Goal: Communication & Community: Answer question/provide support

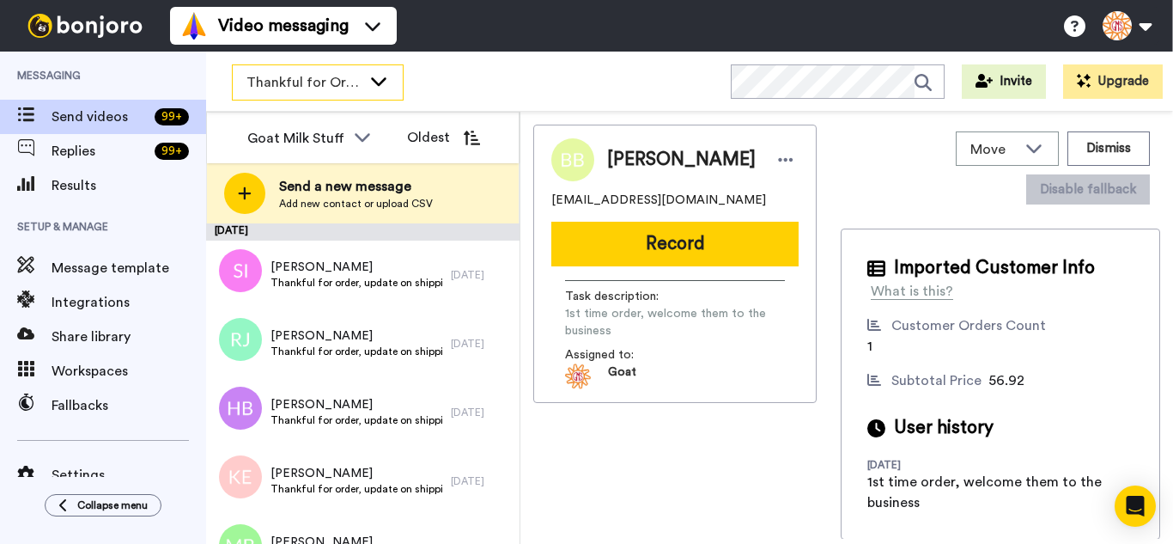
click at [335, 83] on span "Thankful for Orders" at bounding box center [304, 82] width 115 height 21
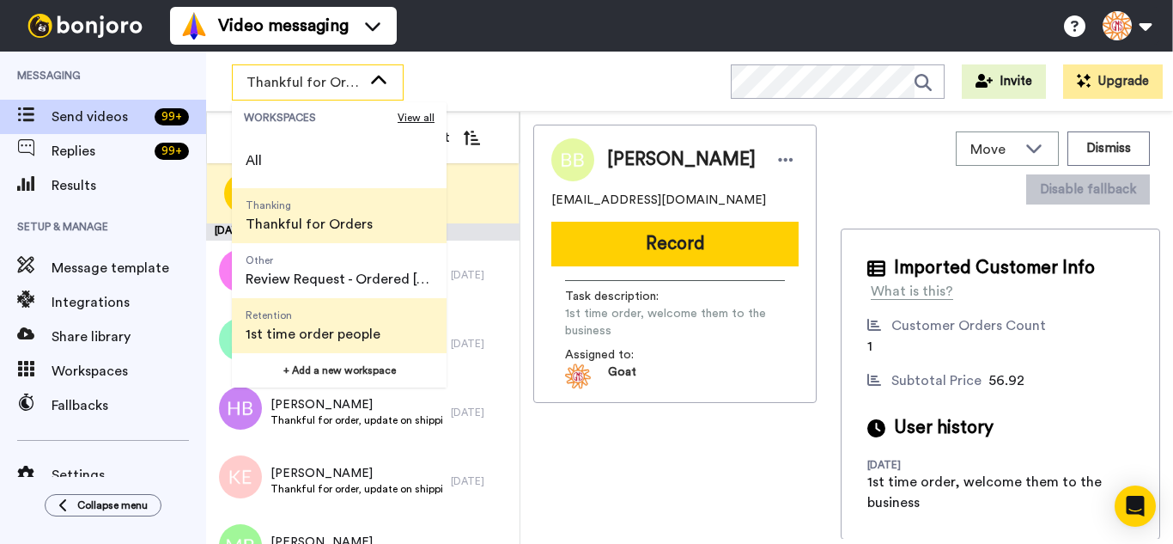
click at [369, 325] on span "1st time order people" at bounding box center [313, 334] width 135 height 21
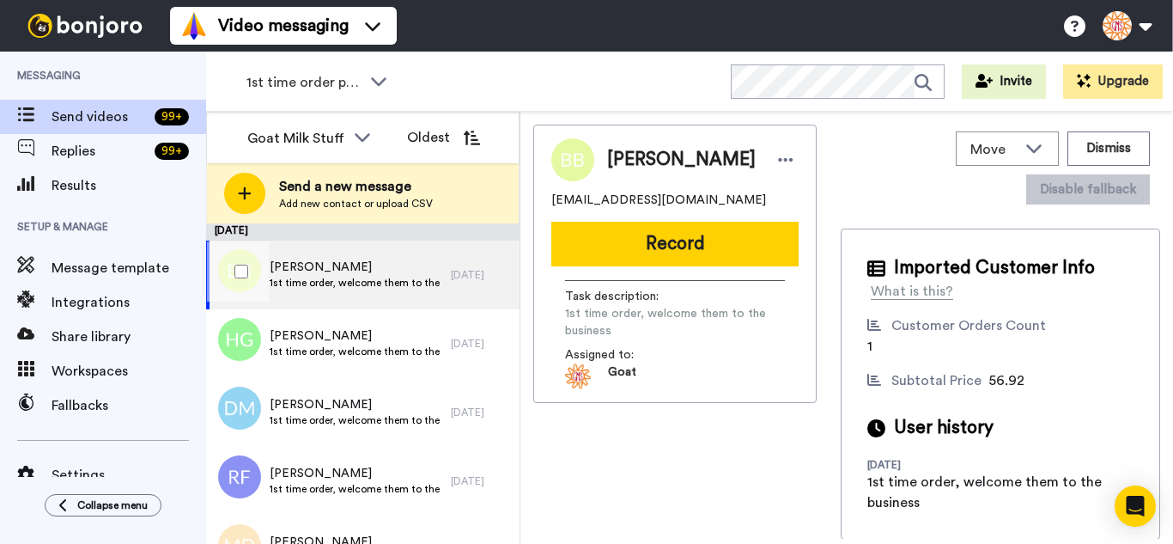
drag, startPoint x: 243, startPoint y: 261, endPoint x: 236, endPoint y: 247, distance: 15.4
click at [238, 250] on div at bounding box center [238, 271] width 62 height 60
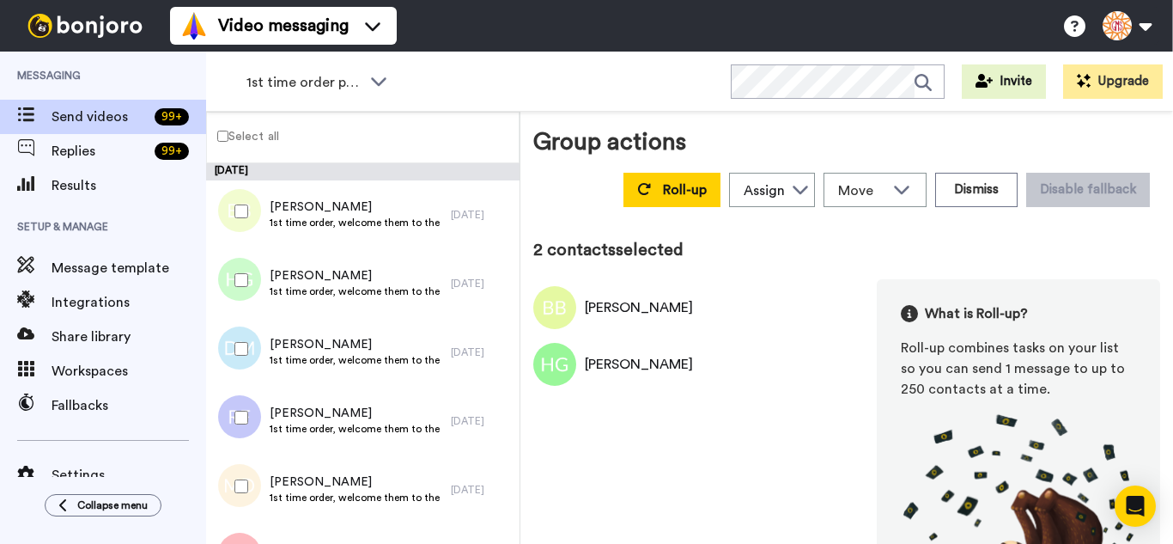
click at [255, 354] on div at bounding box center [238, 349] width 62 height 60
click at [259, 430] on div at bounding box center [238, 417] width 62 height 60
drag, startPoint x: 259, startPoint y: 474, endPoint x: 259, endPoint y: 466, distance: 8.6
click at [259, 471] on div at bounding box center [238, 486] width 62 height 60
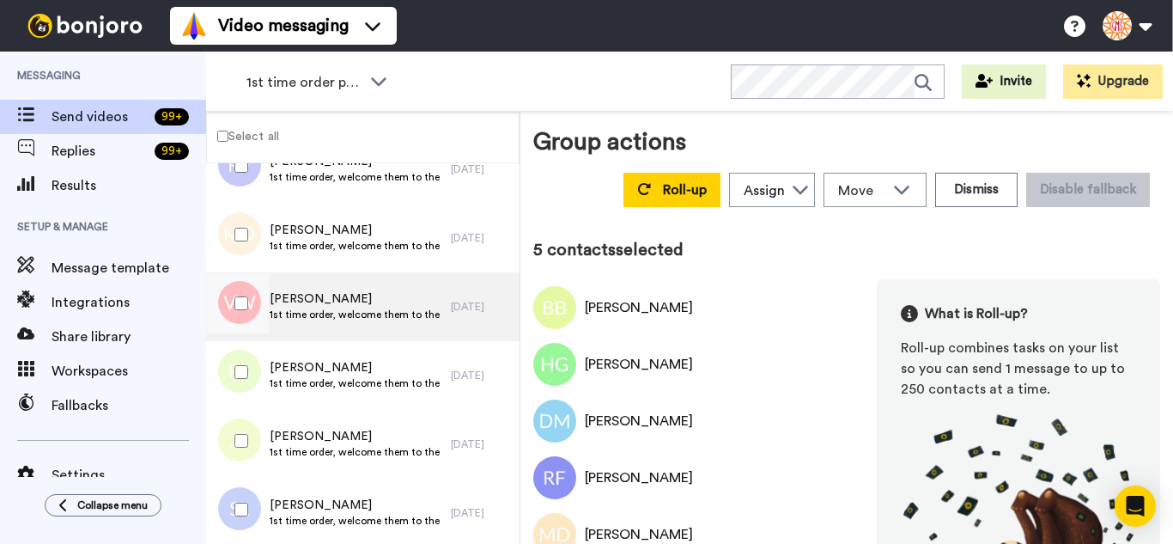
scroll to position [258, 0]
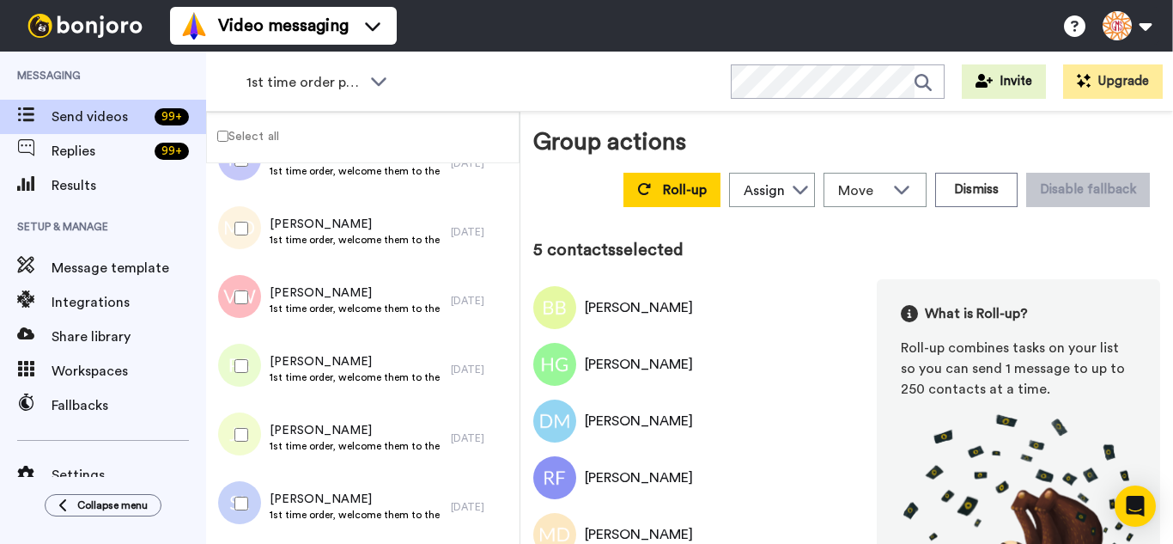
click at [235, 286] on div at bounding box center [238, 297] width 62 height 60
click at [256, 374] on div at bounding box center [238, 366] width 62 height 60
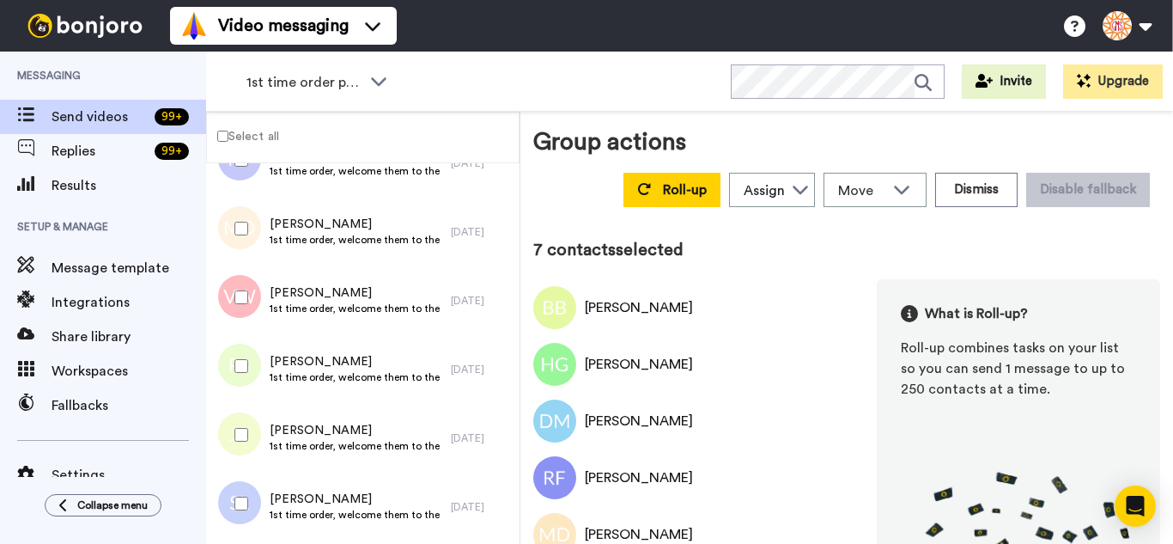
click at [259, 424] on div at bounding box center [238, 435] width 62 height 60
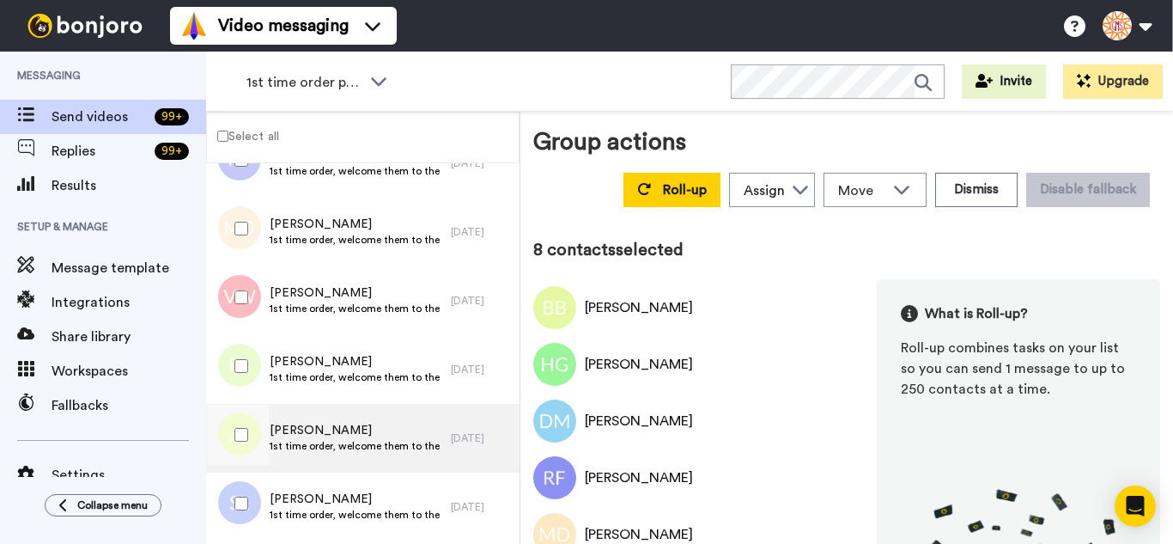
click at [271, 472] on div "Julie Raper 1st time order, welcome them to the business" at bounding box center [328, 438] width 245 height 69
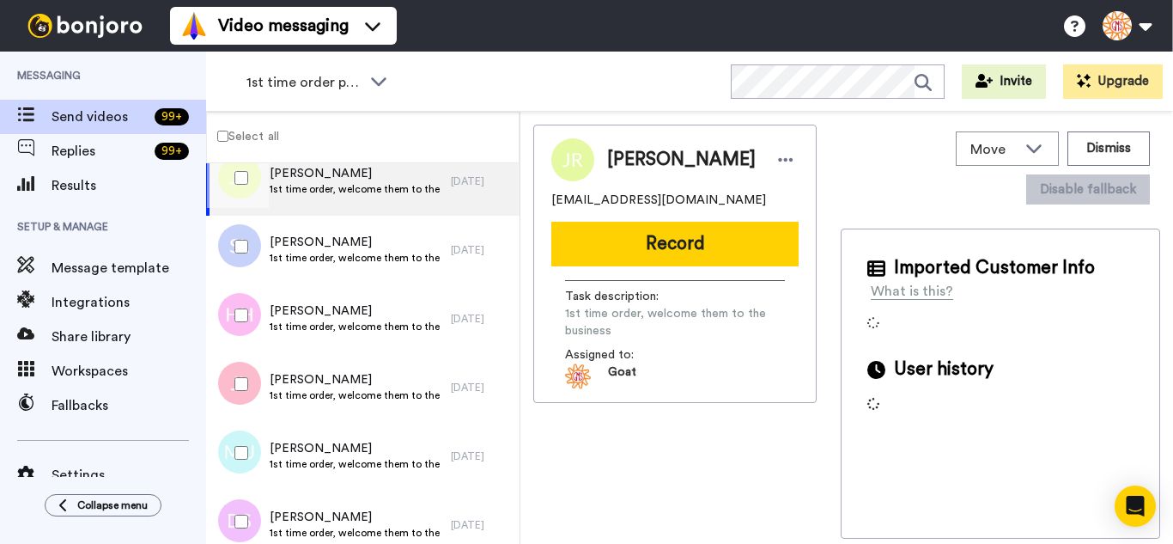
scroll to position [515, 0]
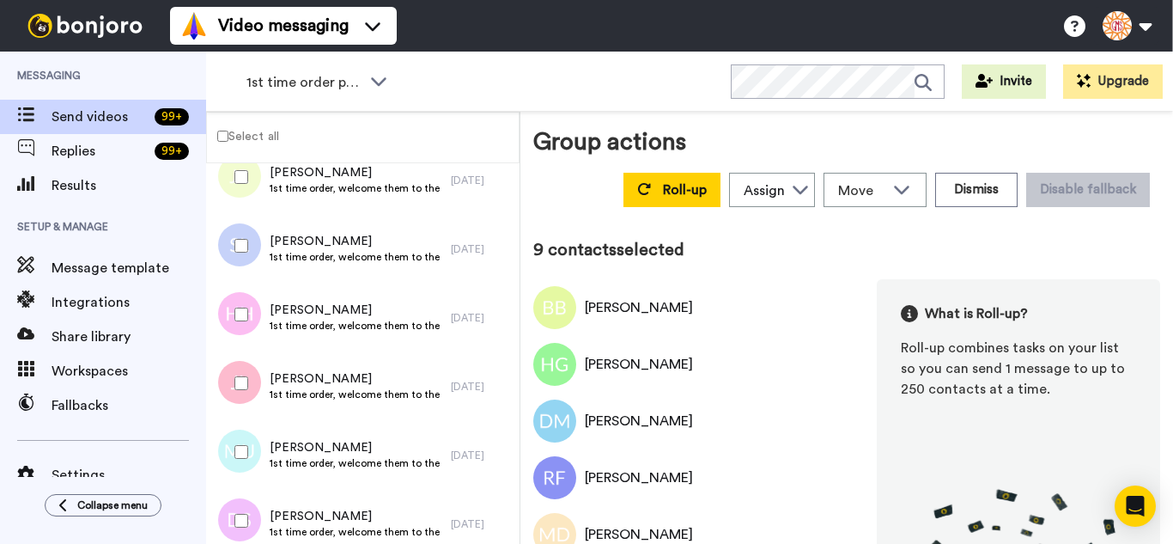
click at [256, 328] on div at bounding box center [238, 314] width 62 height 60
click at [249, 385] on div at bounding box center [238, 383] width 62 height 60
click at [255, 476] on div at bounding box center [238, 452] width 62 height 60
click at [255, 521] on div at bounding box center [238, 520] width 62 height 60
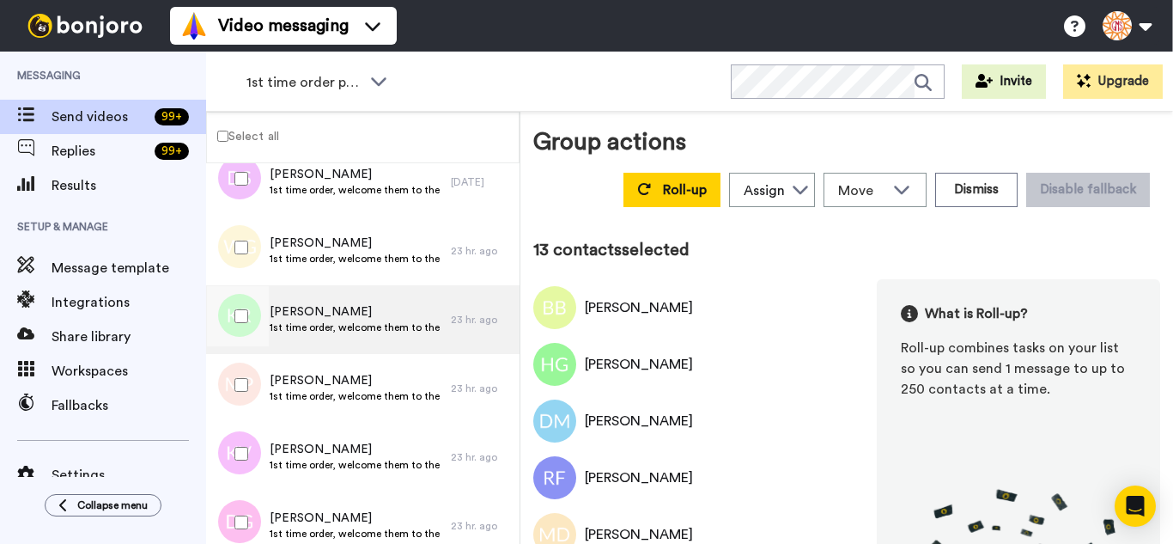
scroll to position [859, 0]
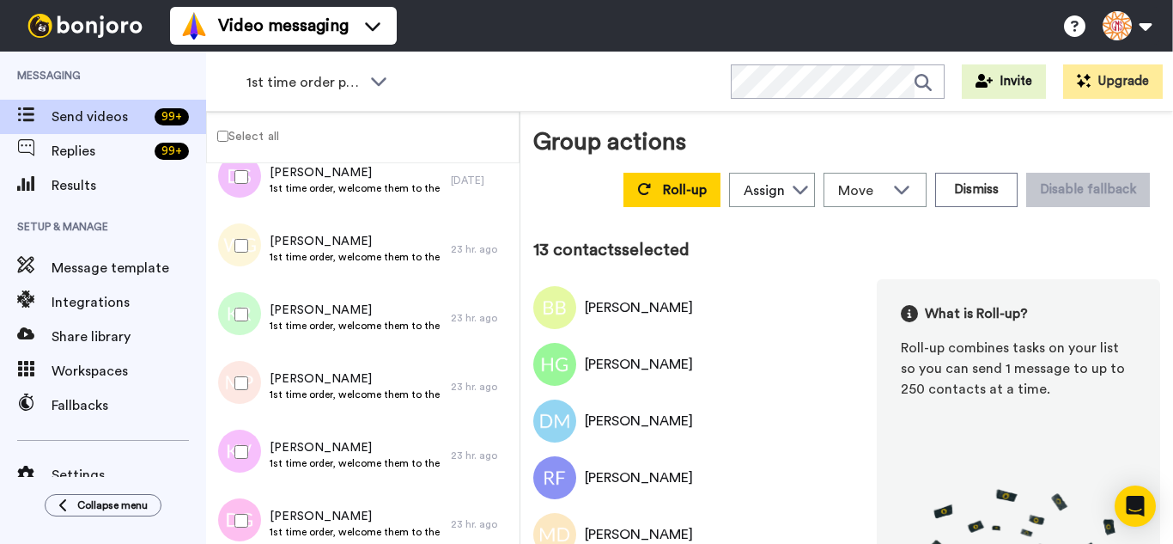
drag, startPoint x: 234, startPoint y: 255, endPoint x: 228, endPoint y: 319, distance: 63.9
click at [234, 257] on div at bounding box center [238, 246] width 62 height 60
click at [228, 320] on div at bounding box center [238, 314] width 62 height 60
drag, startPoint x: 236, startPoint y: 391, endPoint x: 240, endPoint y: 403, distance: 12.8
click at [237, 391] on div at bounding box center [238, 383] width 62 height 60
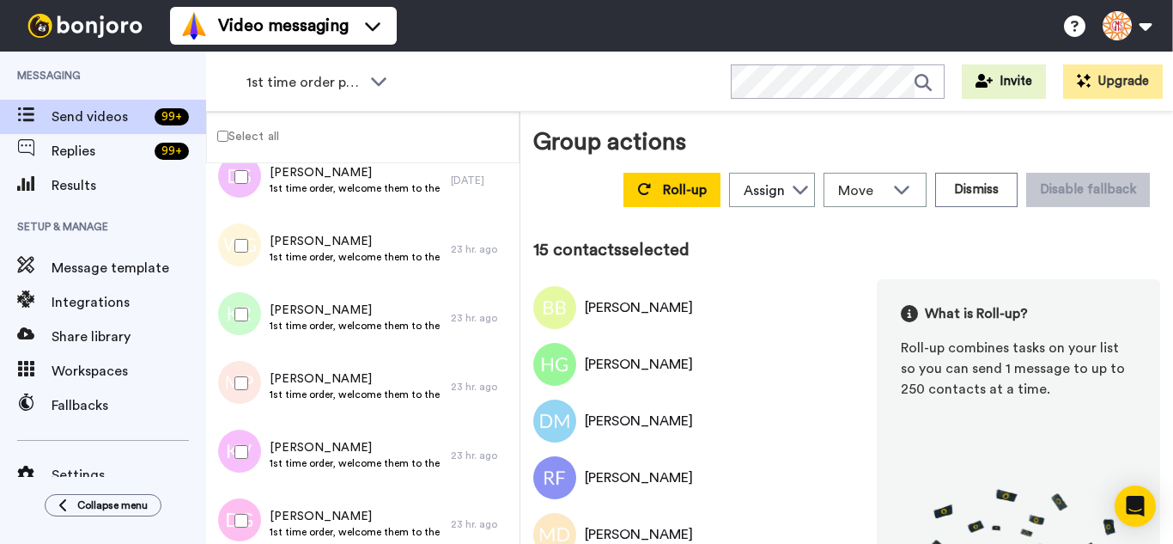
drag, startPoint x: 251, startPoint y: 443, endPoint x: 248, endPoint y: 463, distance: 19.9
click at [250, 443] on div at bounding box center [238, 452] width 62 height 60
click at [255, 509] on div at bounding box center [238, 520] width 62 height 60
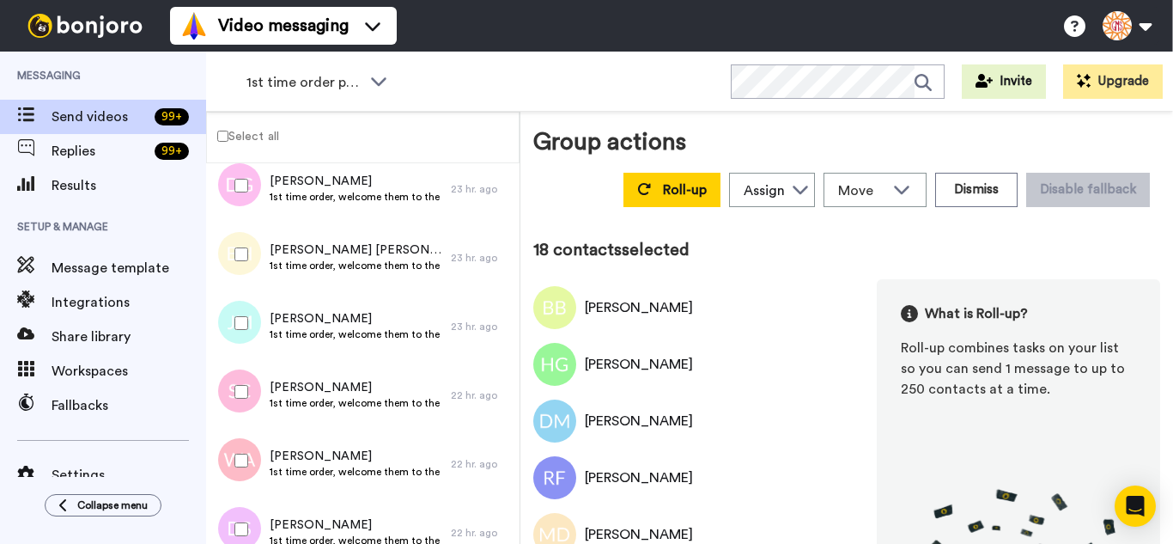
scroll to position [1202, 0]
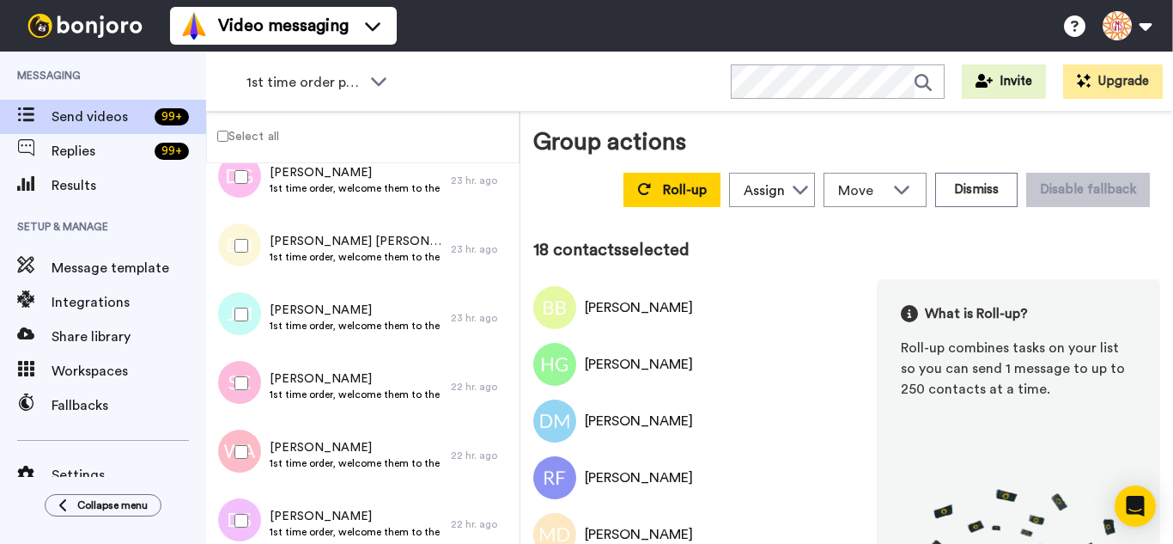
drag, startPoint x: 226, startPoint y: 239, endPoint x: 226, endPoint y: 249, distance: 10.3
click at [226, 240] on div at bounding box center [238, 246] width 62 height 60
click at [230, 317] on div at bounding box center [238, 314] width 62 height 60
click at [247, 392] on div at bounding box center [238, 383] width 62 height 60
drag, startPoint x: 249, startPoint y: 447, endPoint x: 248, endPoint y: 476, distance: 29.2
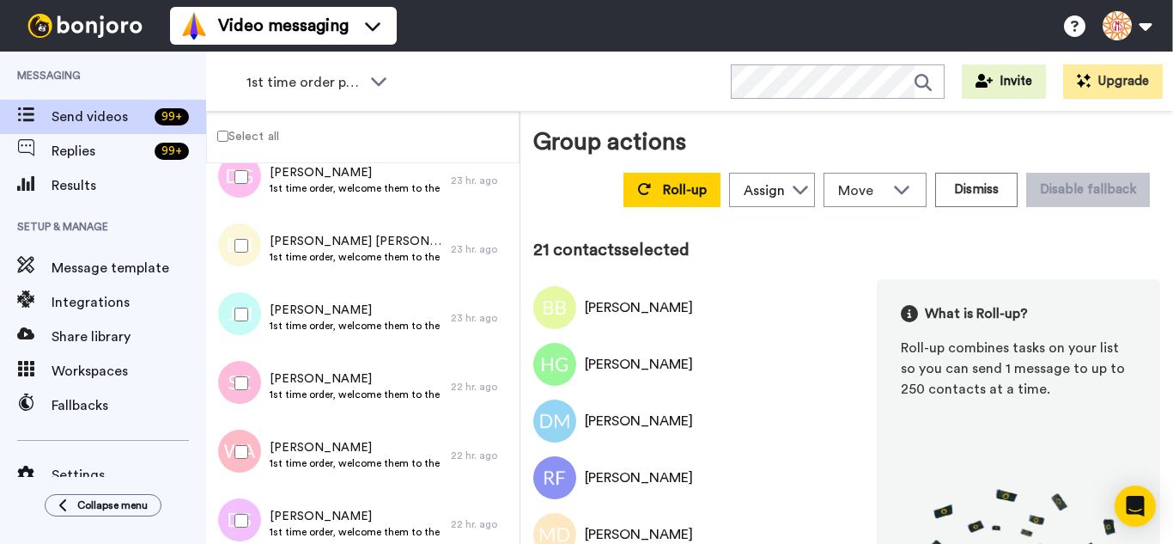
click at [248, 459] on div at bounding box center [238, 452] width 62 height 60
click at [248, 502] on div at bounding box center [238, 520] width 62 height 60
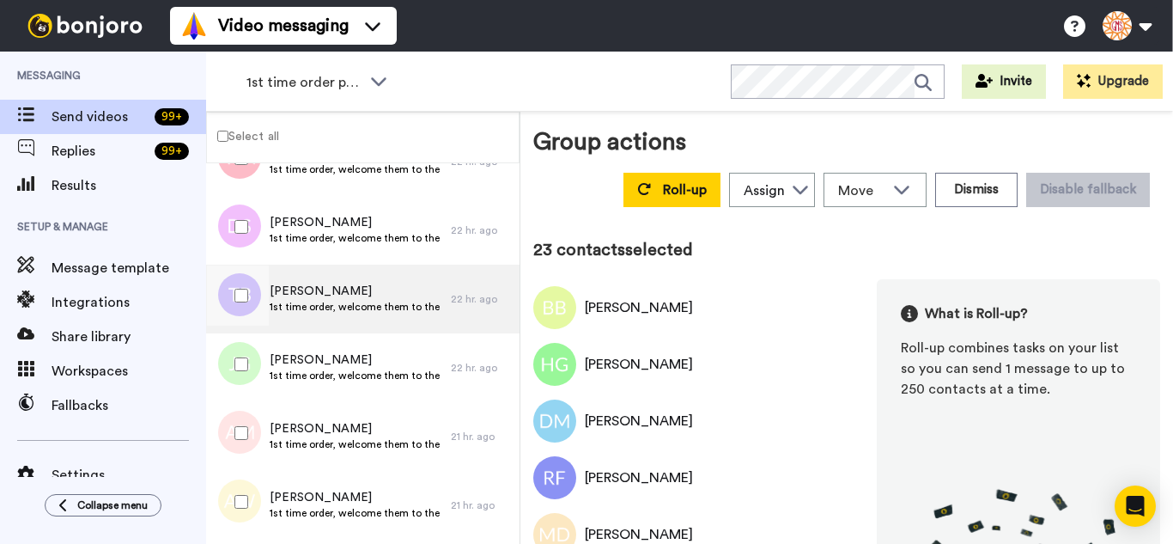
scroll to position [1526, 0]
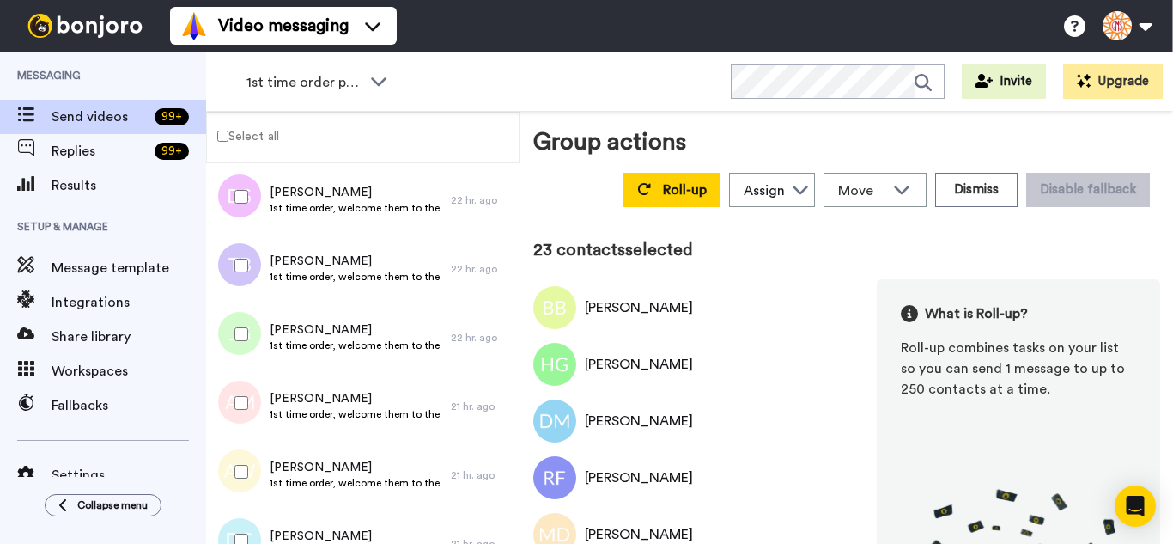
drag, startPoint x: 244, startPoint y: 254, endPoint x: 244, endPoint y: 275, distance: 20.6
click at [244, 255] on div at bounding box center [238, 265] width 62 height 60
drag, startPoint x: 253, startPoint y: 346, endPoint x: 252, endPoint y: 403, distance: 56.7
click at [253, 347] on div at bounding box center [238, 334] width 62 height 60
drag, startPoint x: 252, startPoint y: 412, endPoint x: 253, endPoint y: 428, distance: 15.5
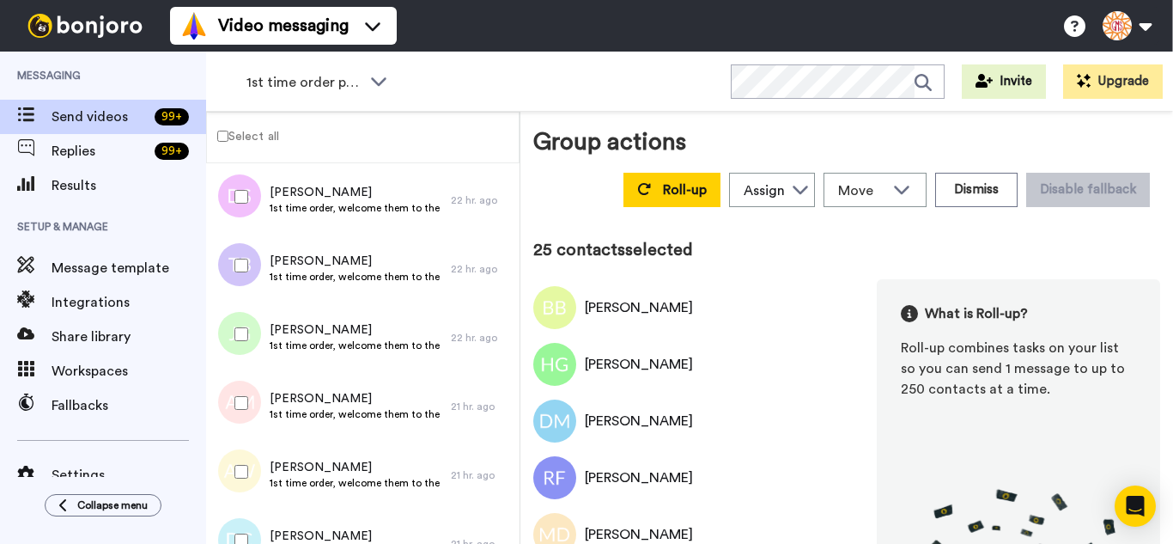
click at [252, 414] on div at bounding box center [238, 403] width 62 height 60
click at [255, 488] on div at bounding box center [238, 471] width 62 height 60
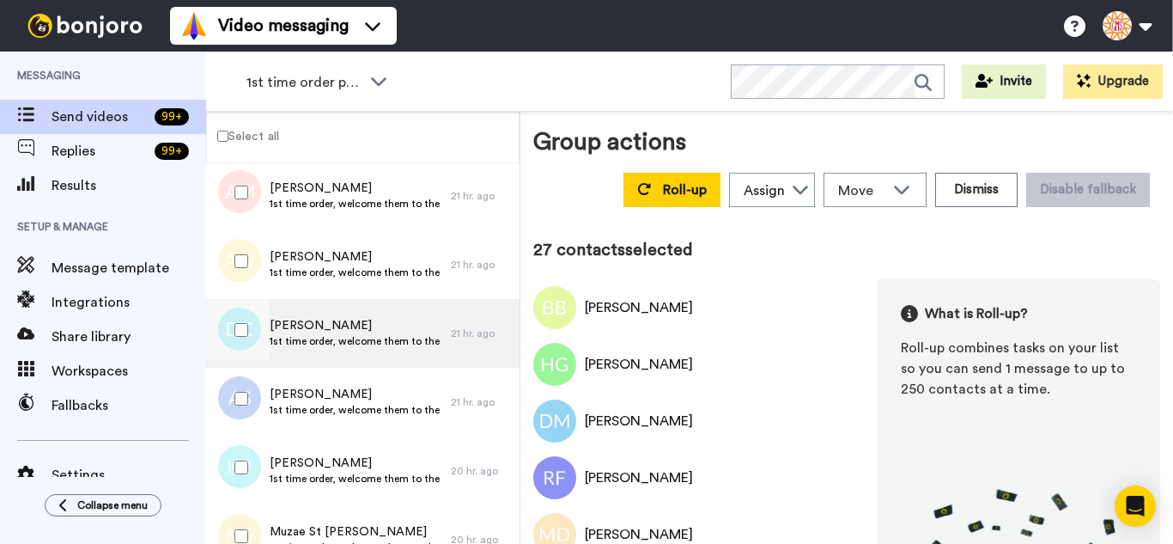
scroll to position [1784, 0]
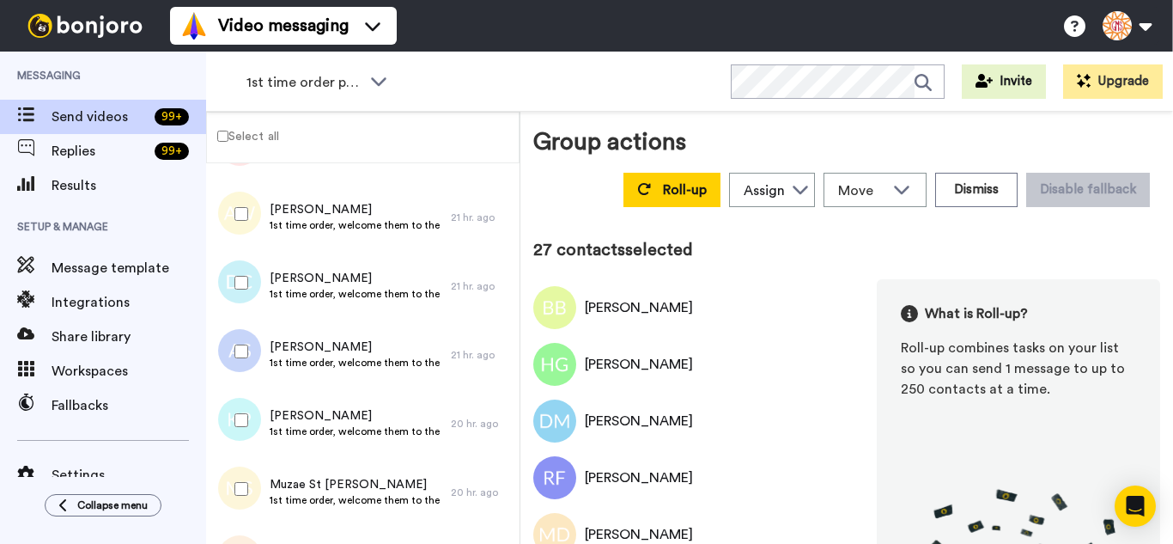
click at [250, 299] on div at bounding box center [238, 283] width 62 height 60
click at [257, 397] on div at bounding box center [238, 420] width 62 height 60
drag, startPoint x: 241, startPoint y: 328, endPoint x: 242, endPoint y: 337, distance: 8.6
click at [242, 329] on div at bounding box center [238, 351] width 62 height 60
click at [248, 485] on div at bounding box center [238, 489] width 62 height 60
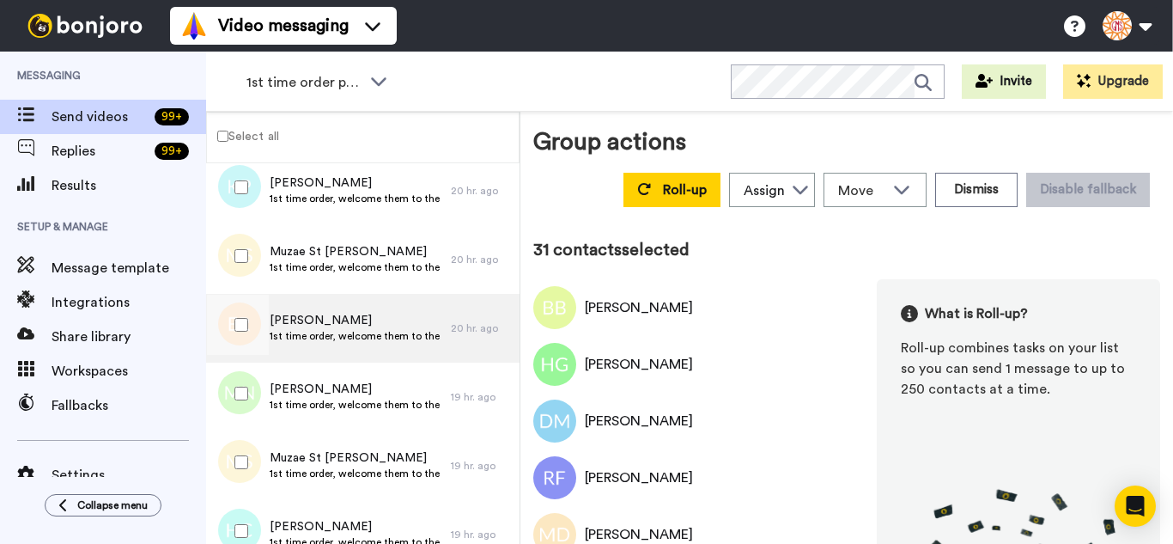
scroll to position [2042, 0]
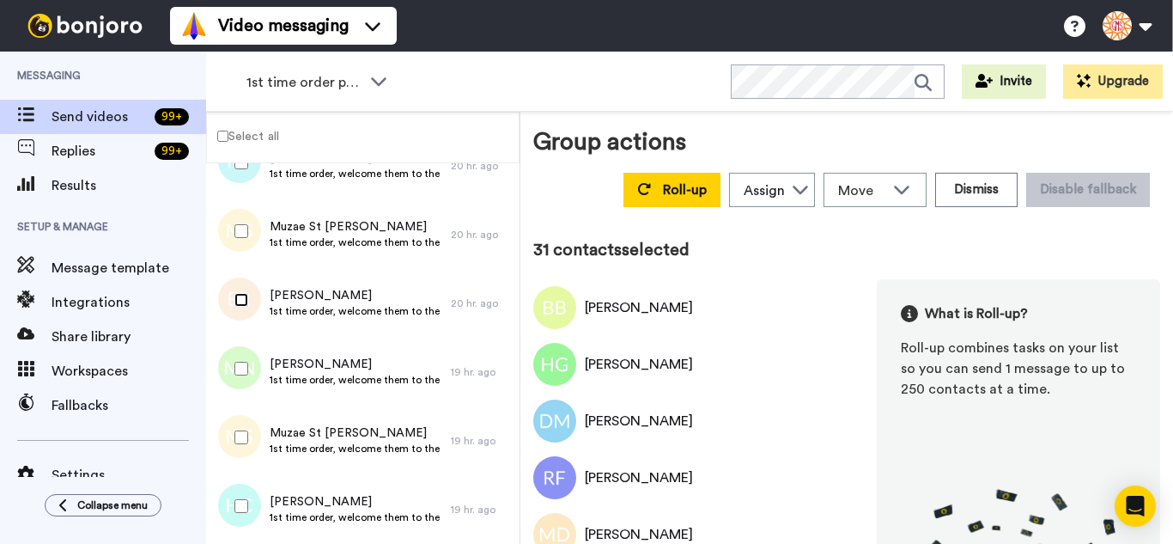
click at [249, 299] on div at bounding box center [238, 300] width 62 height 60
drag, startPoint x: 246, startPoint y: 351, endPoint x: 243, endPoint y: 390, distance: 38.7
click at [246, 352] on div at bounding box center [238, 368] width 62 height 60
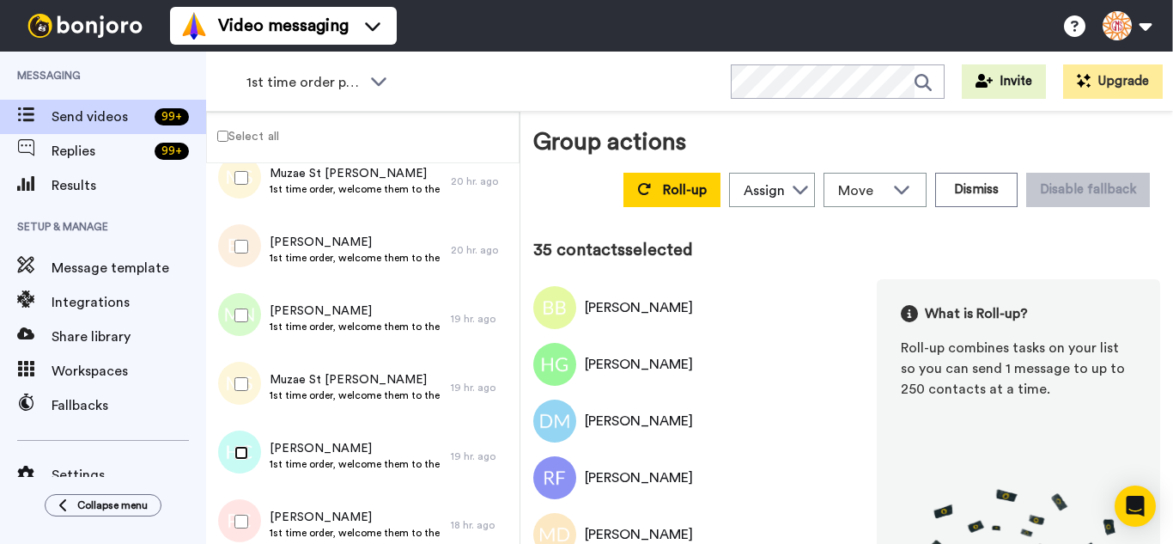
scroll to position [2385, 0]
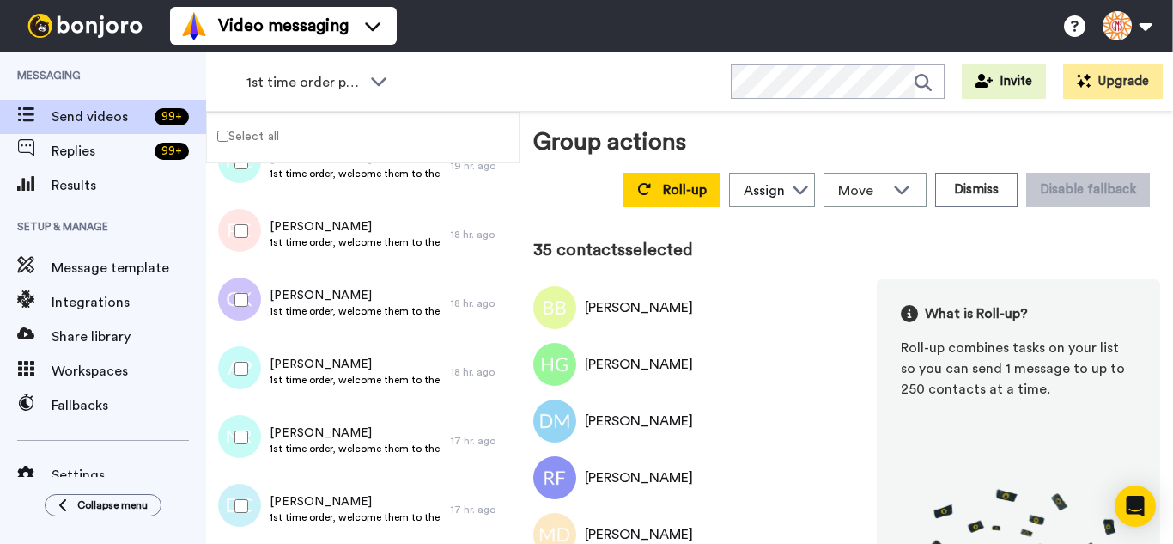
drag, startPoint x: 249, startPoint y: 228, endPoint x: 248, endPoint y: 284, distance: 56.7
click at [249, 231] on div at bounding box center [238, 231] width 62 height 60
click at [248, 289] on div at bounding box center [238, 300] width 62 height 60
drag, startPoint x: 249, startPoint y: 377, endPoint x: 247, endPoint y: 396, distance: 19.0
click at [247, 379] on div at bounding box center [238, 368] width 62 height 60
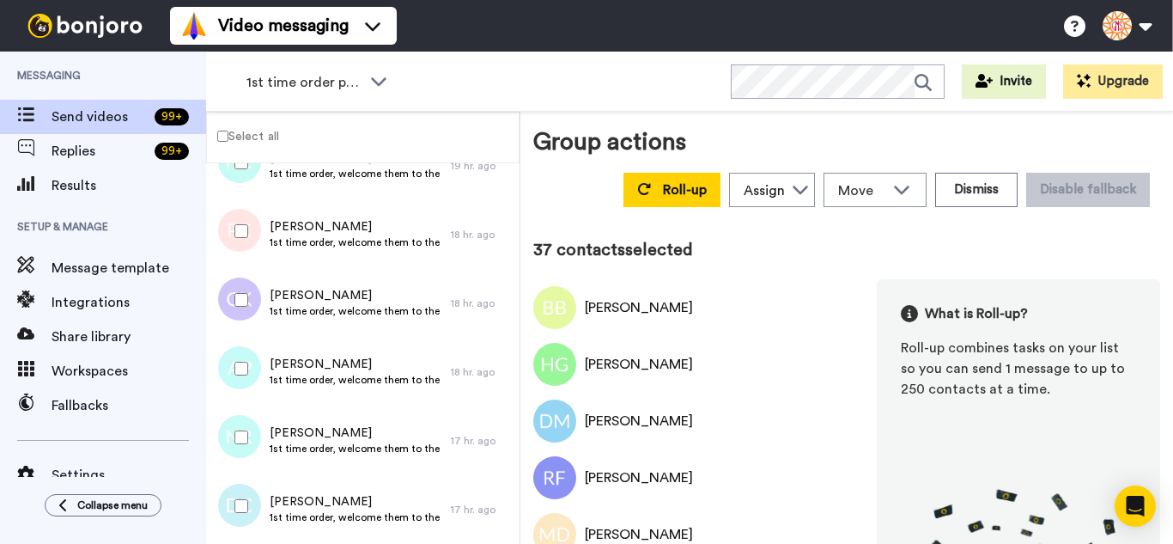
click at [253, 456] on div at bounding box center [238, 437] width 62 height 60
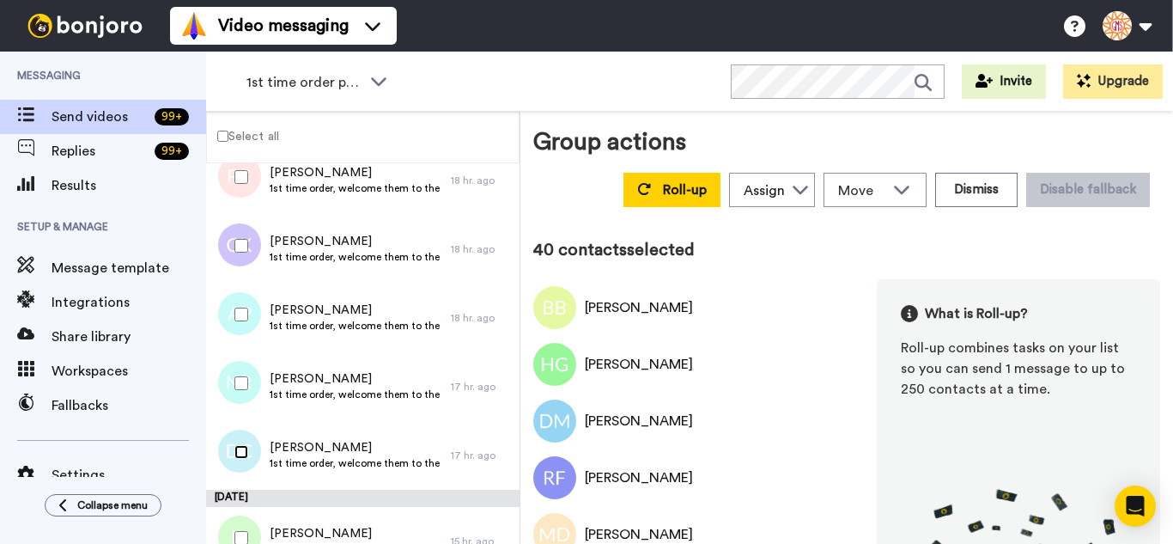
scroll to position [2729, 0]
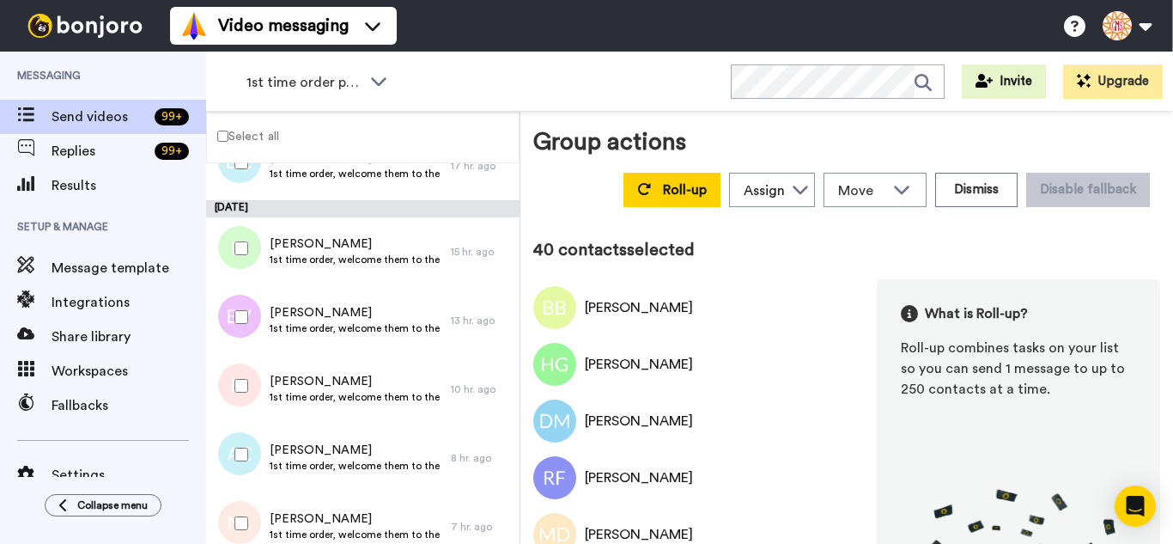
click at [249, 258] on div at bounding box center [238, 248] width 62 height 60
click at [259, 405] on div at bounding box center [238, 386] width 62 height 60
click at [242, 471] on div at bounding box center [238, 454] width 62 height 60
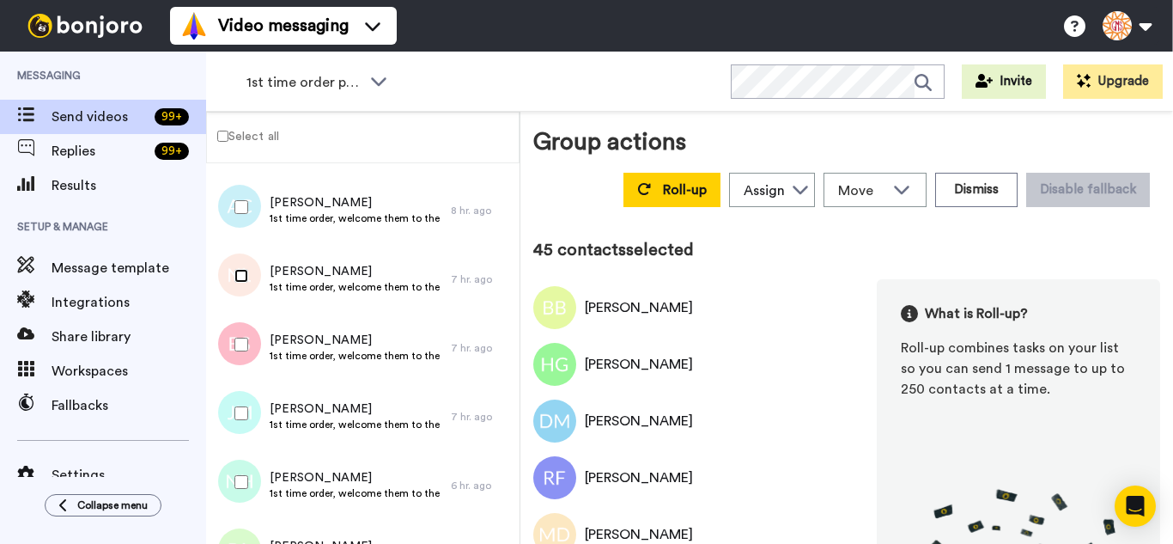
scroll to position [3072, 0]
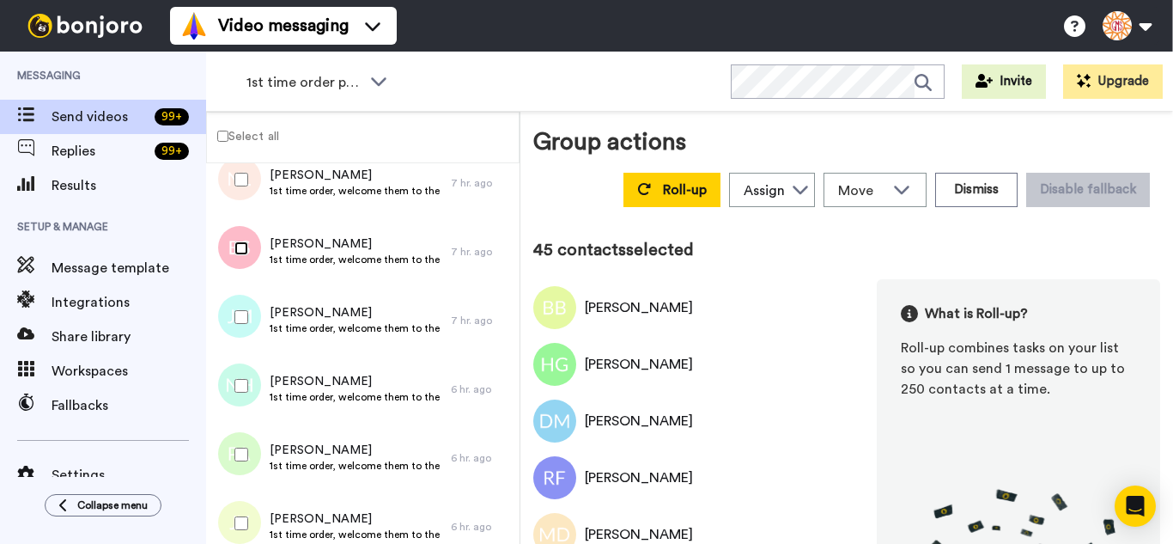
click at [234, 261] on div at bounding box center [238, 248] width 62 height 60
click at [249, 387] on div at bounding box center [238, 386] width 62 height 60
click at [246, 512] on div at bounding box center [238, 523] width 62 height 60
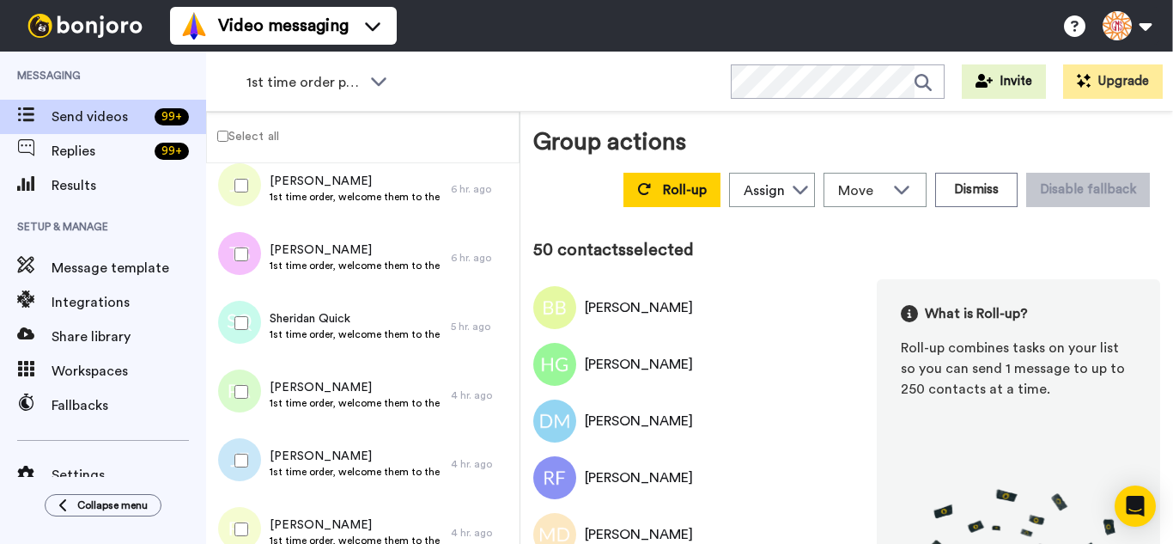
scroll to position [3416, 0]
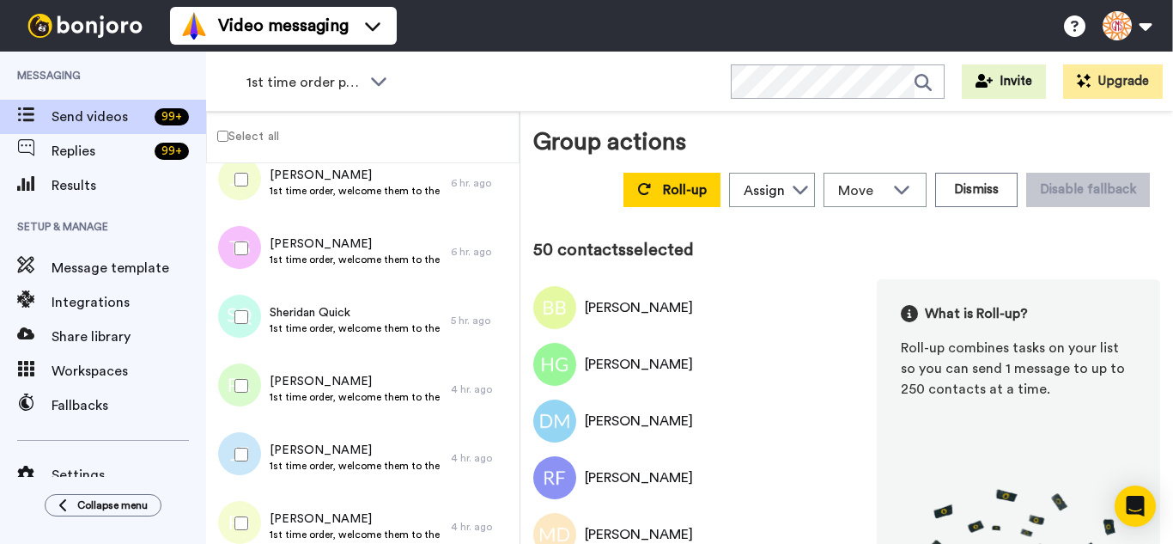
click at [243, 266] on div at bounding box center [238, 248] width 62 height 60
click at [253, 381] on div at bounding box center [238, 386] width 62 height 60
click at [253, 455] on div at bounding box center [238, 454] width 62 height 60
click at [251, 518] on div at bounding box center [238, 523] width 62 height 60
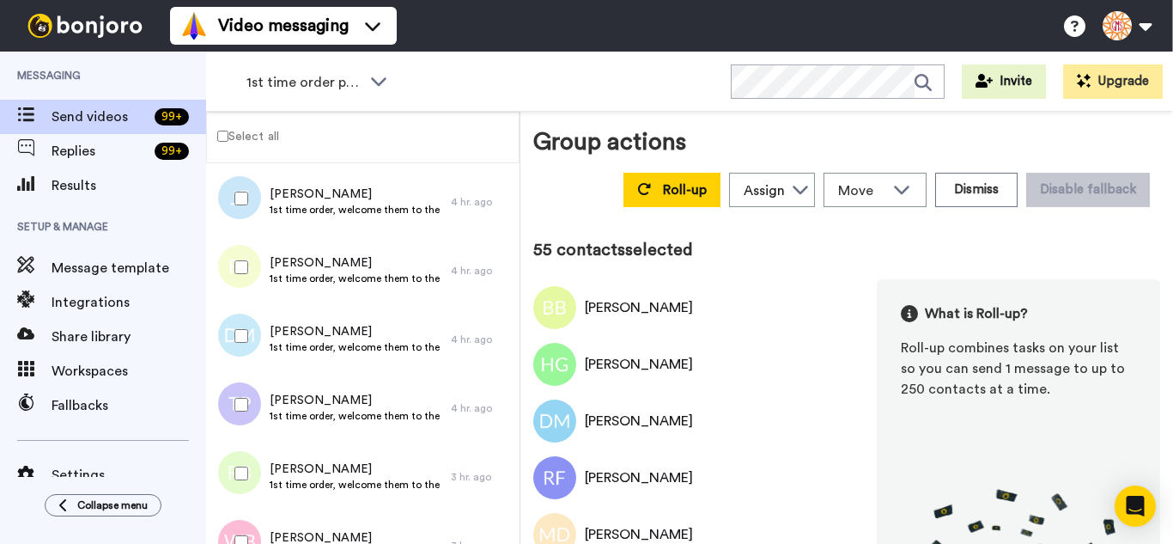
scroll to position [3674, 0]
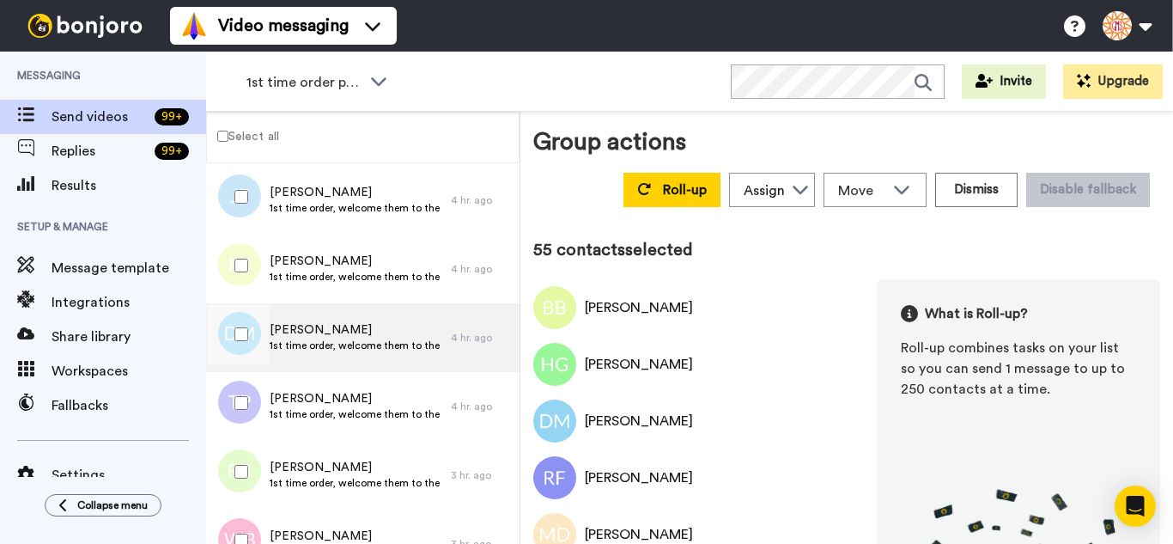
click at [249, 336] on div at bounding box center [238, 334] width 62 height 60
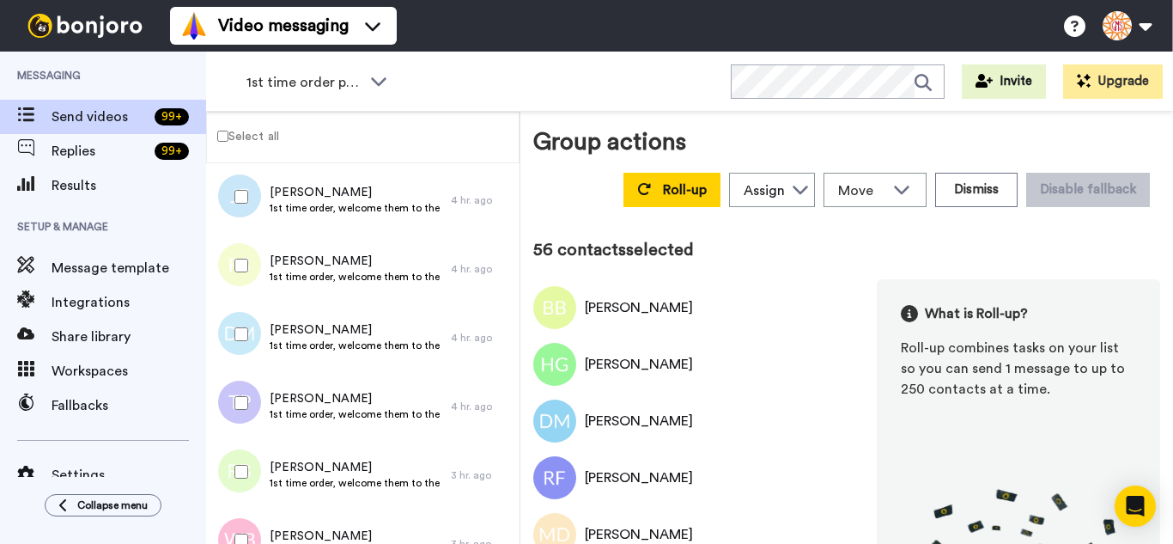
drag, startPoint x: 256, startPoint y: 392, endPoint x: 246, endPoint y: 460, distance: 69.5
click at [253, 396] on div at bounding box center [238, 403] width 62 height 60
click at [248, 533] on div at bounding box center [238, 540] width 62 height 60
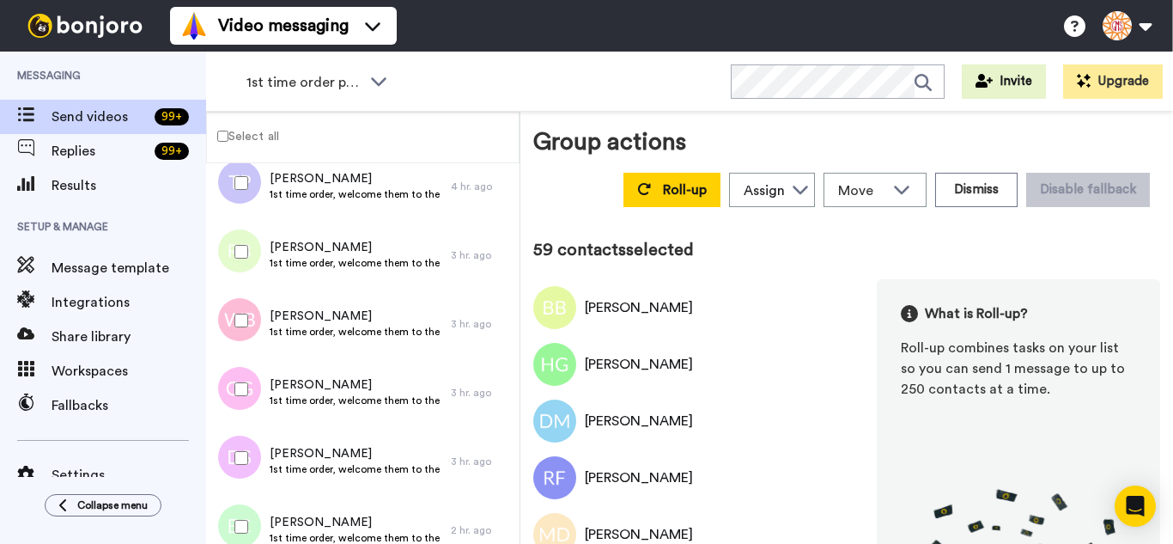
scroll to position [3931, 0]
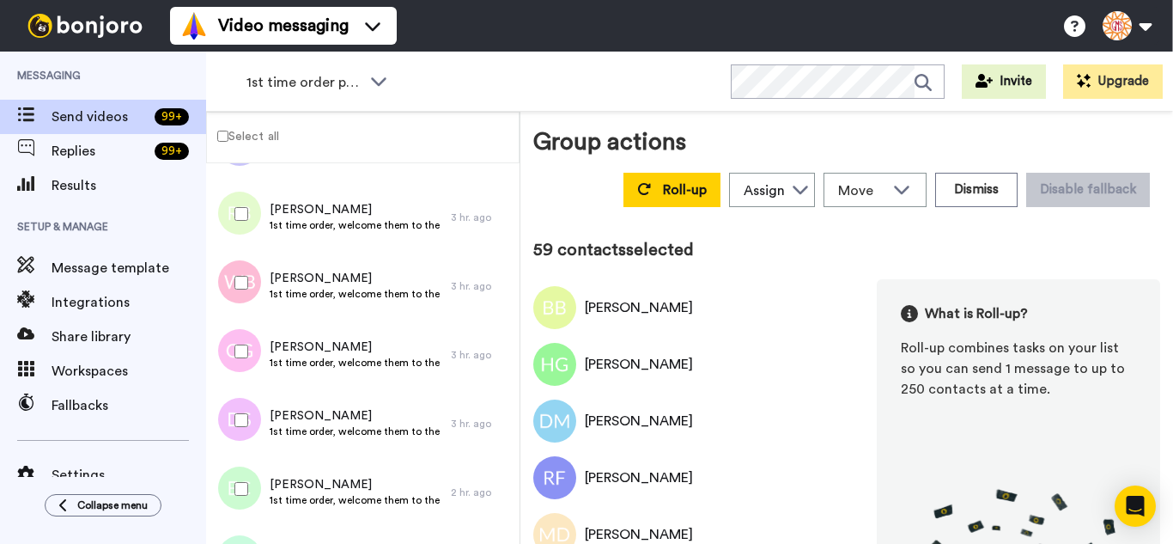
click at [238, 364] on div at bounding box center [238, 351] width 62 height 60
click at [253, 426] on div at bounding box center [238, 420] width 62 height 60
click at [246, 481] on div at bounding box center [238, 489] width 62 height 60
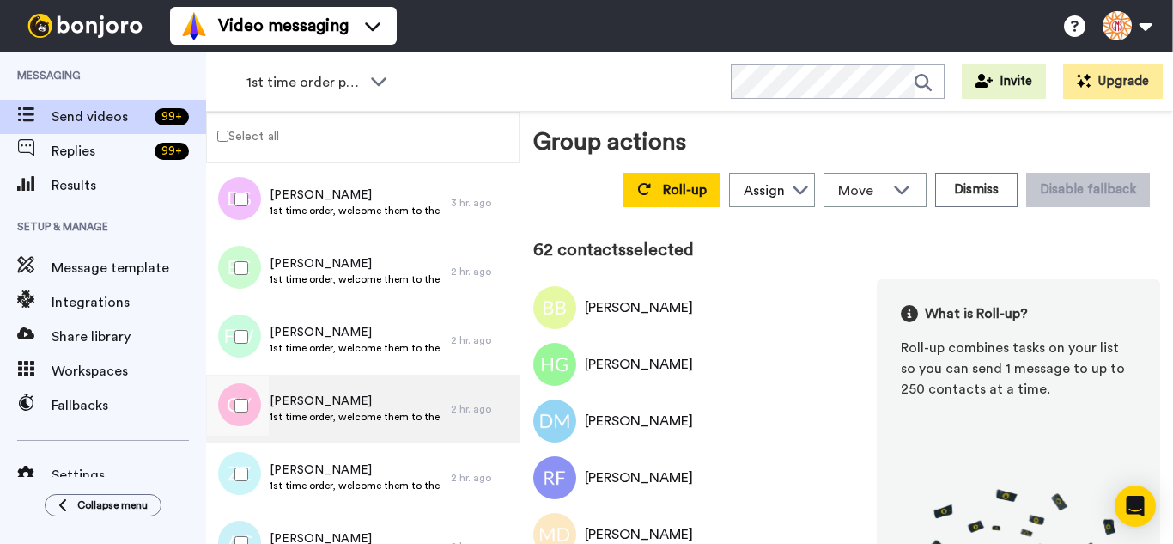
scroll to position [4189, 0]
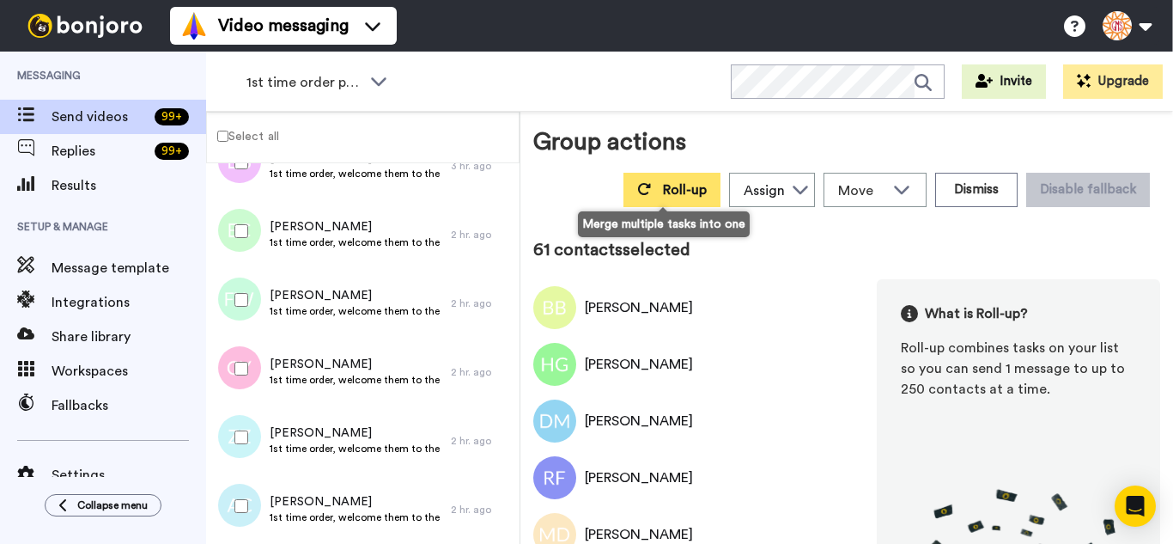
click at [665, 202] on button "Roll-up" at bounding box center [672, 190] width 97 height 34
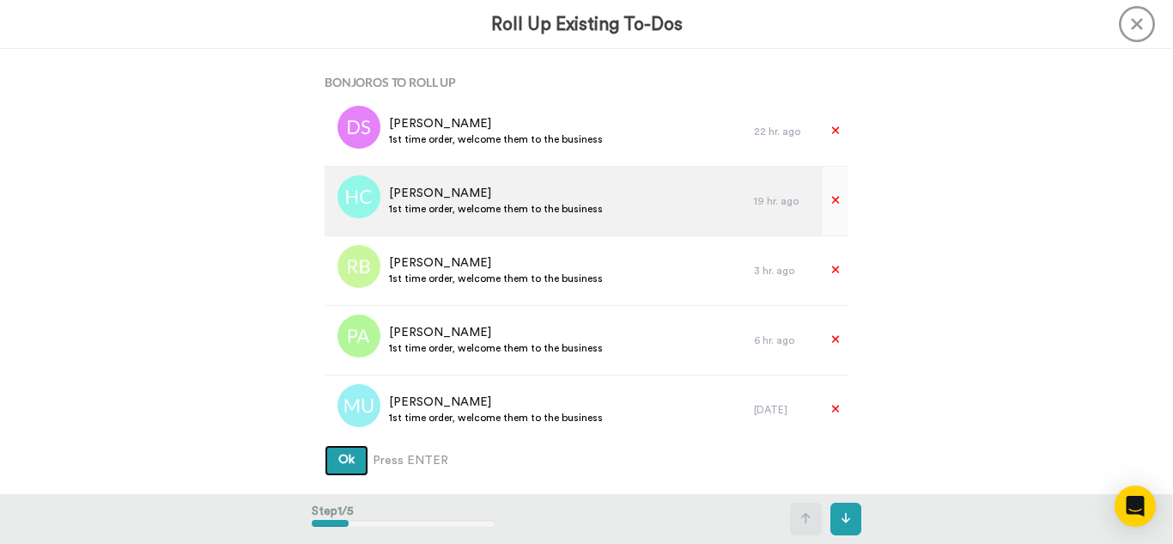
click at [325, 445] on button "Ok" at bounding box center [347, 460] width 44 height 31
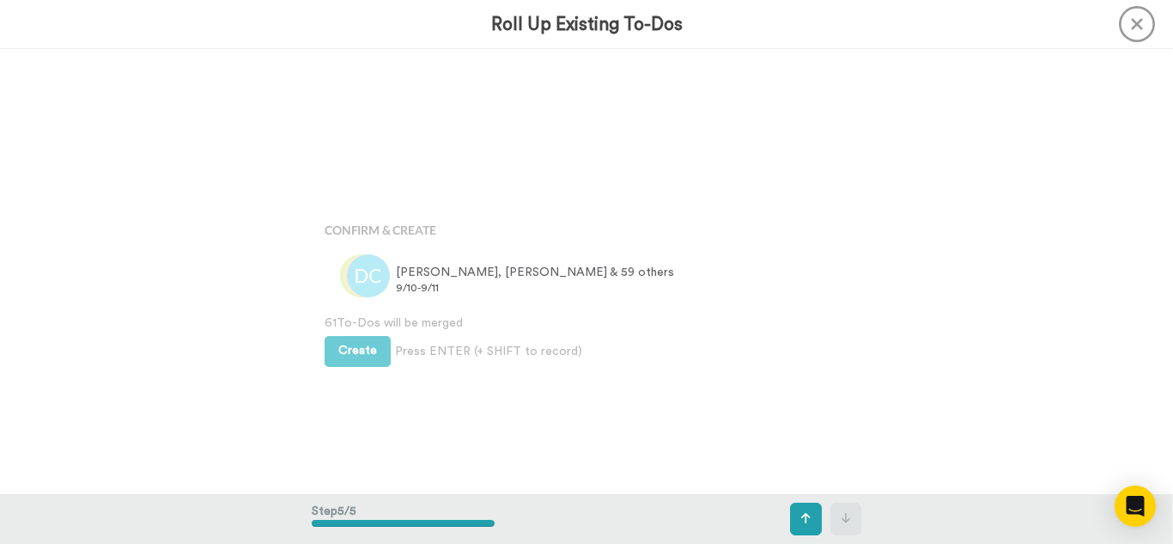
scroll to position [1778, 0]
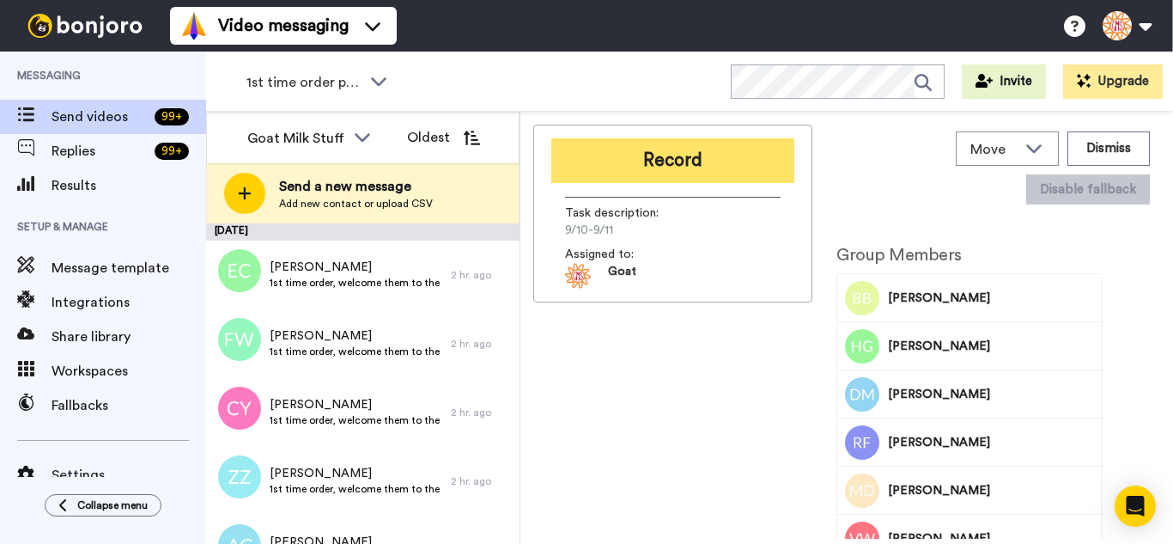
click at [606, 161] on button "Record" at bounding box center [672, 160] width 243 height 45
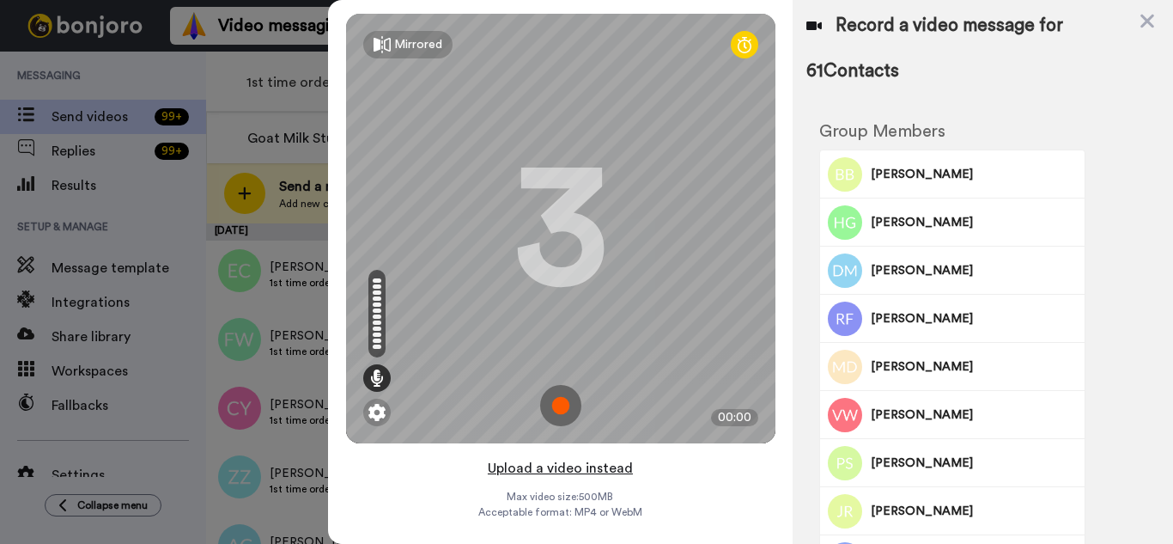
click at [607, 468] on button "Upload a video instead" at bounding box center [560, 468] width 155 height 22
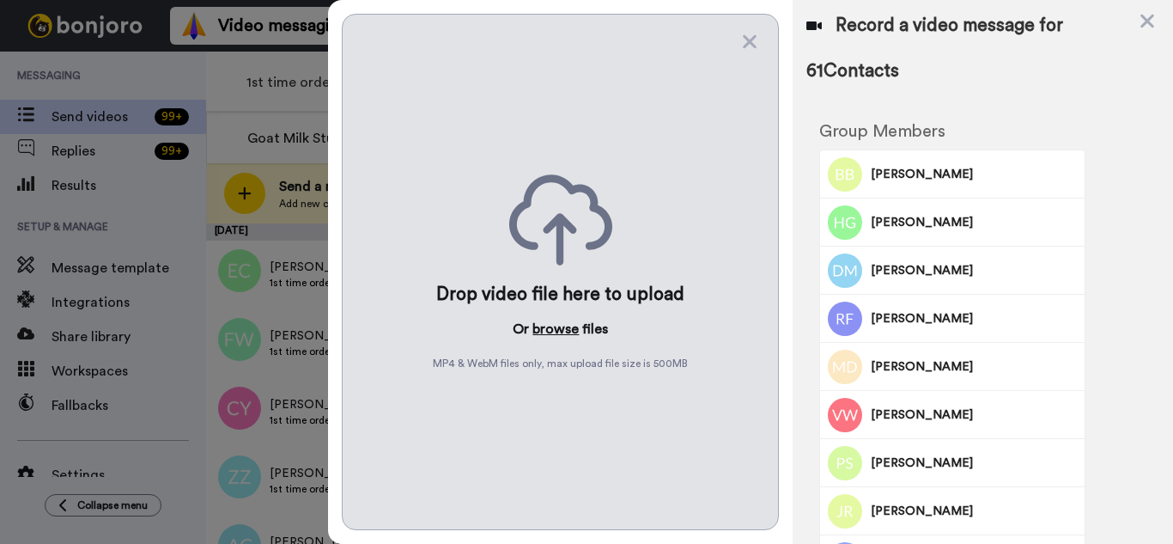
click at [551, 326] on button "browse" at bounding box center [556, 329] width 46 height 21
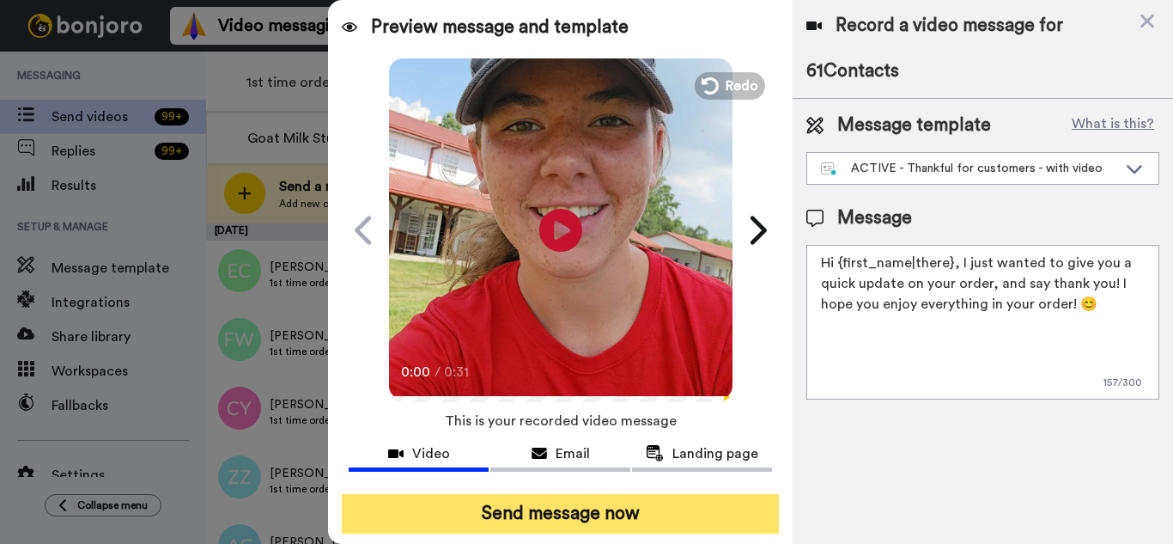
click at [705, 517] on button "Send message now" at bounding box center [560, 514] width 437 height 40
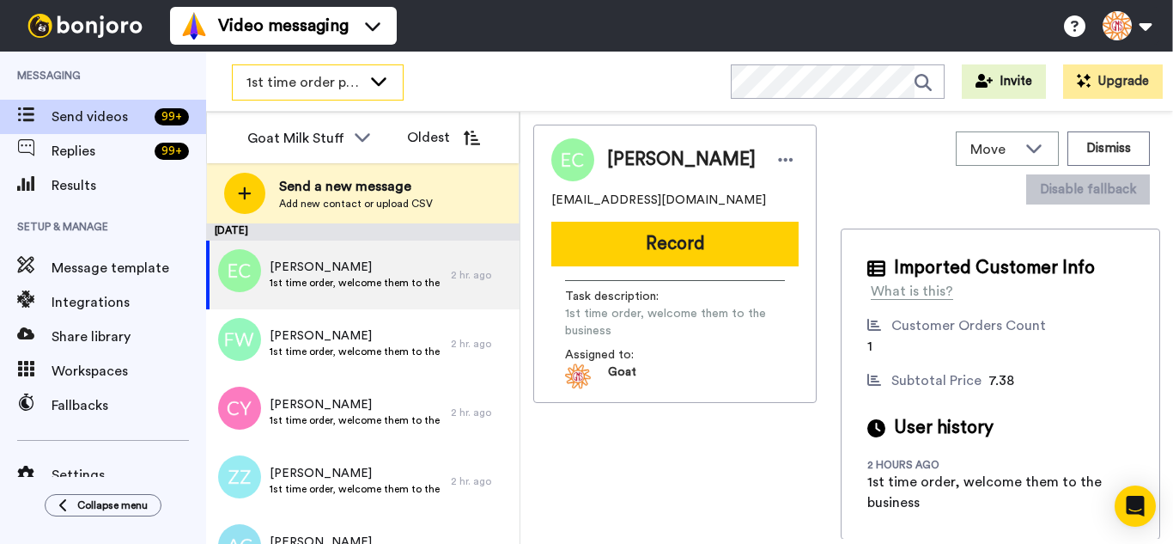
click at [355, 74] on span "1st time order people" at bounding box center [304, 82] width 115 height 21
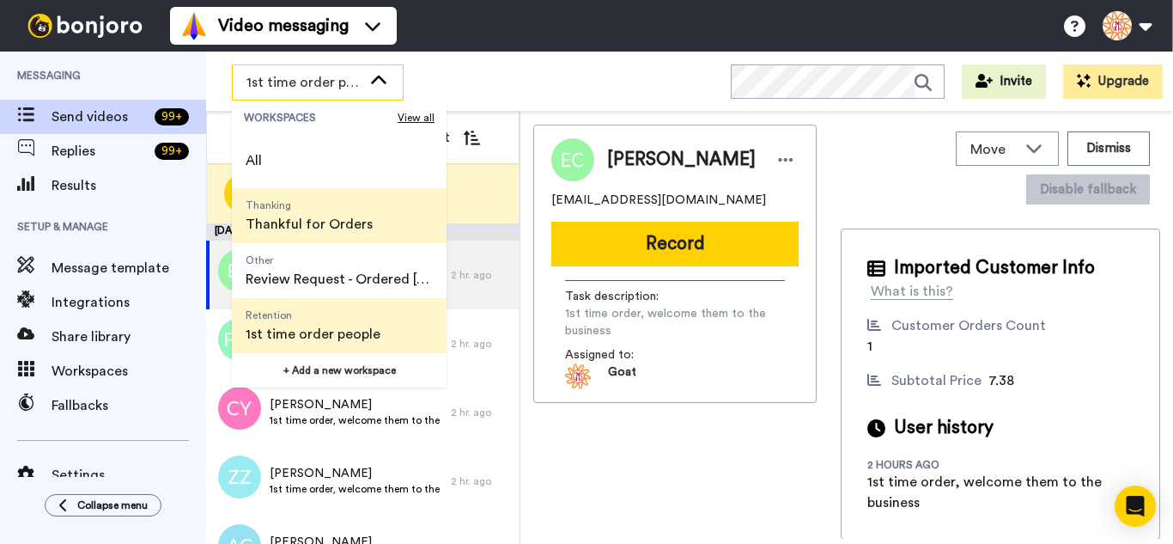
drag, startPoint x: 346, startPoint y: 197, endPoint x: 351, endPoint y: 184, distance: 13.9
click at [346, 195] on span "Thanking Thankful for Orders" at bounding box center [309, 215] width 155 height 55
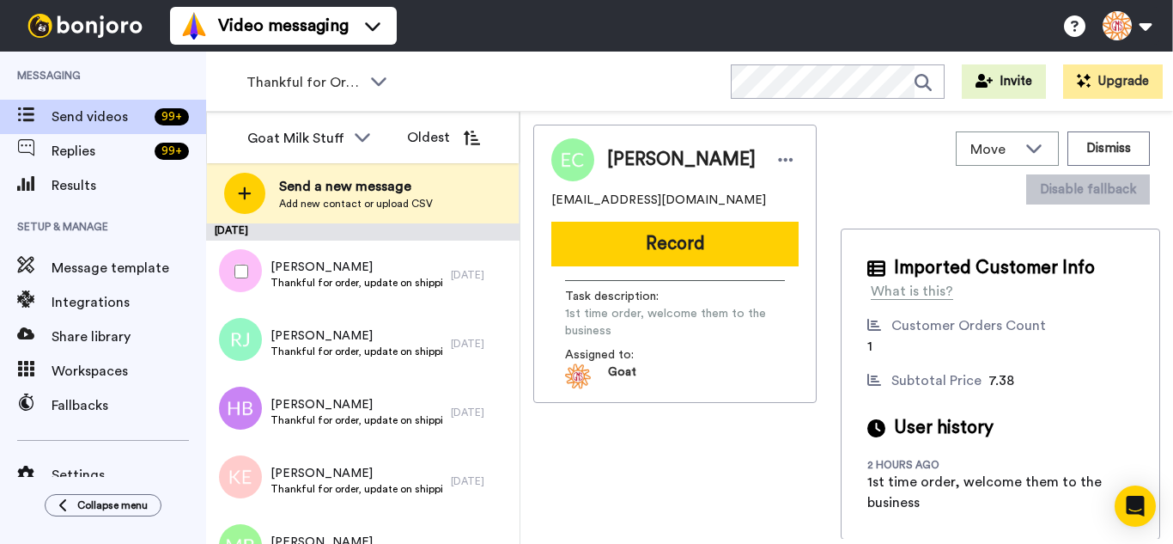
click at [233, 266] on div at bounding box center [238, 271] width 62 height 60
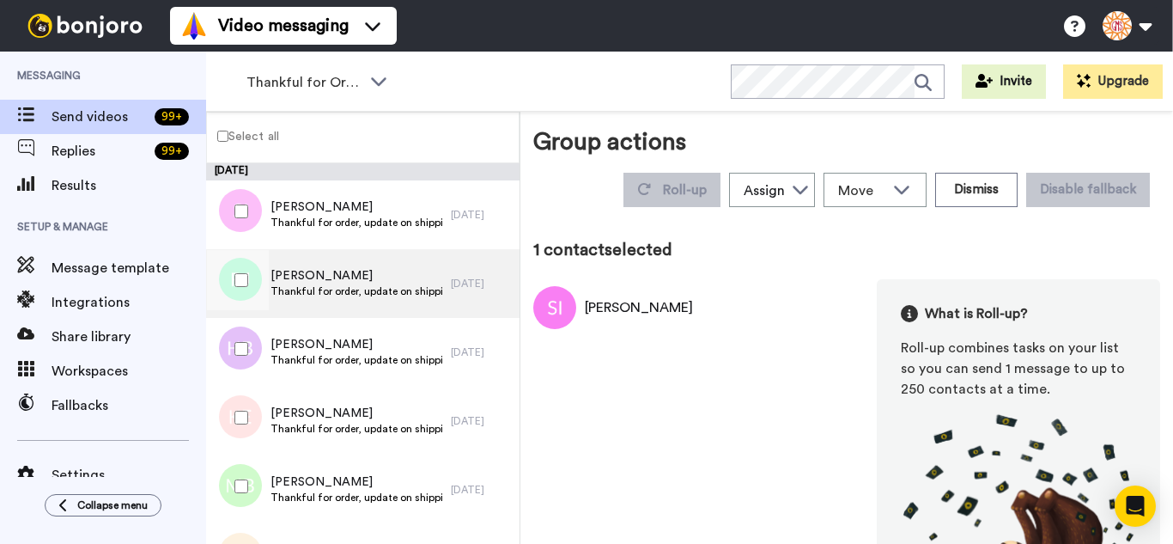
drag, startPoint x: 228, startPoint y: 273, endPoint x: 240, endPoint y: 315, distance: 43.8
click at [228, 275] on div at bounding box center [238, 280] width 62 height 60
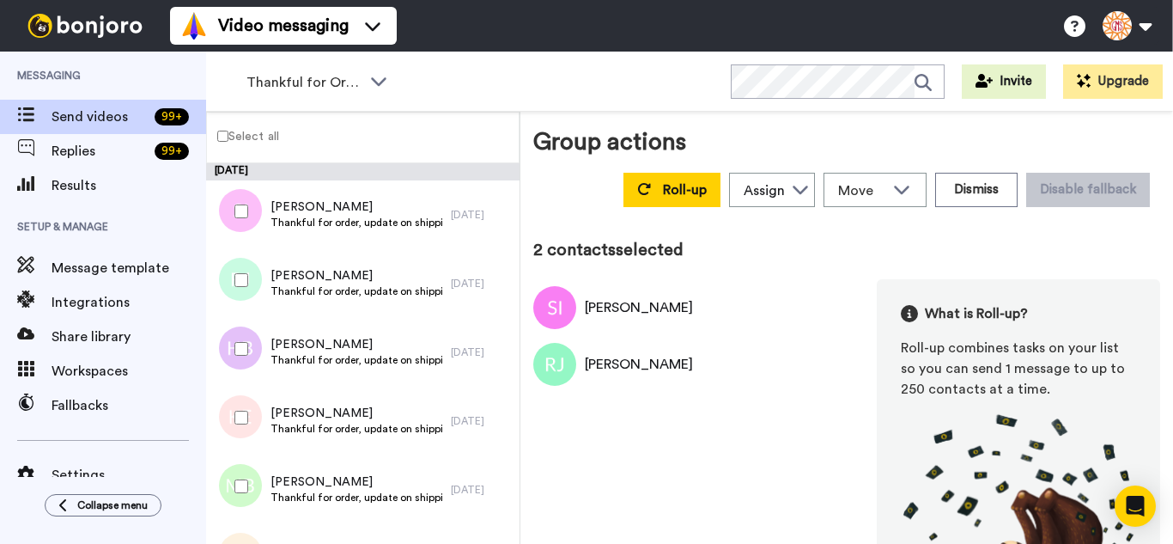
click at [248, 349] on div at bounding box center [238, 349] width 62 height 60
click at [239, 409] on div at bounding box center [238, 417] width 62 height 60
click at [240, 499] on div at bounding box center [238, 486] width 62 height 60
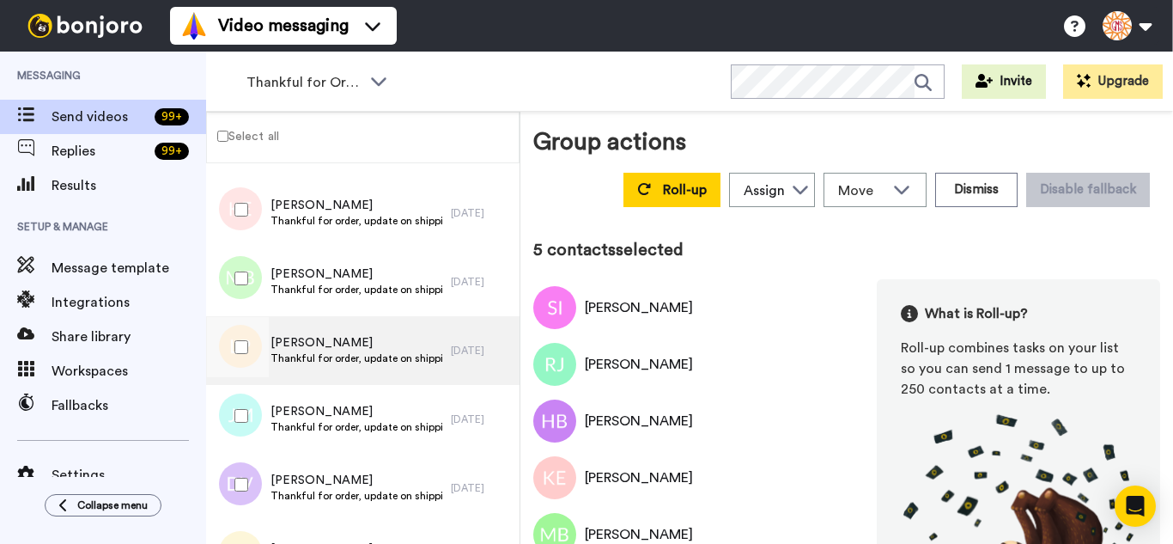
scroll to position [258, 0]
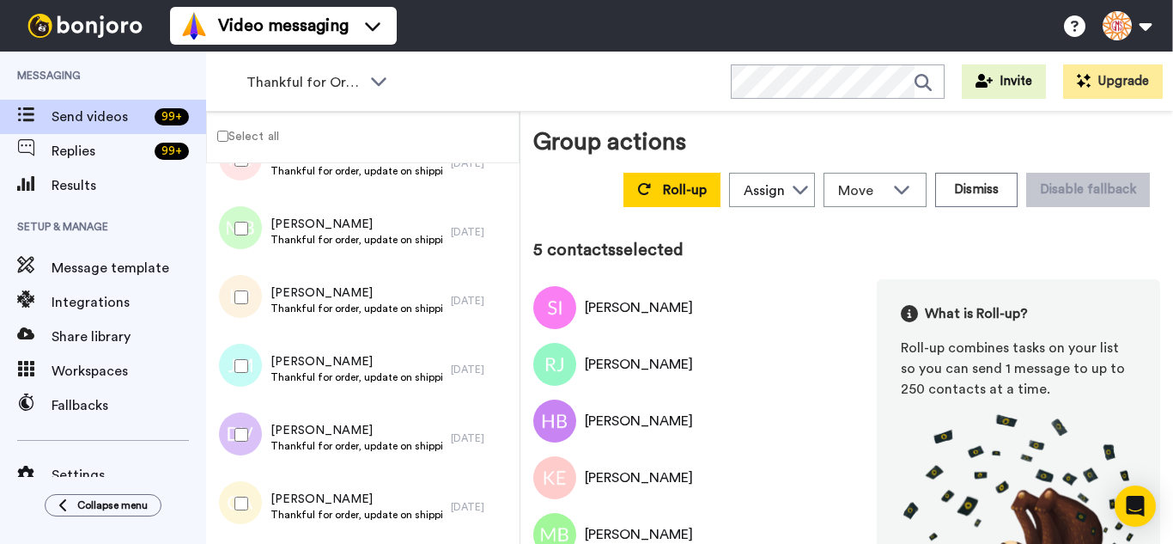
click at [248, 314] on div at bounding box center [238, 297] width 62 height 60
click at [258, 365] on div at bounding box center [238, 366] width 62 height 60
click at [248, 450] on div at bounding box center [238, 435] width 62 height 60
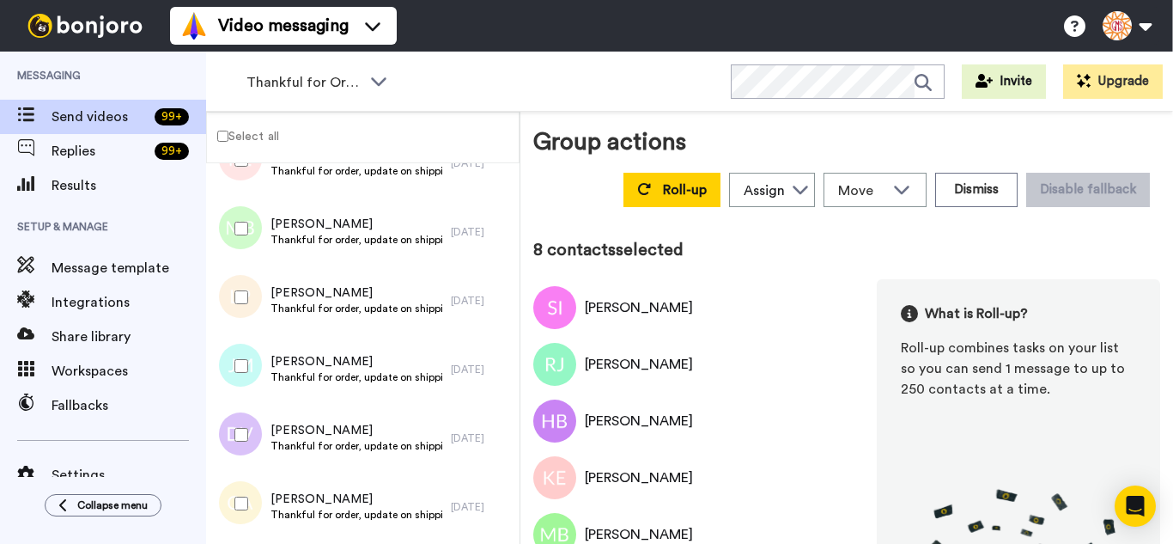
click at [254, 500] on div at bounding box center [238, 503] width 62 height 60
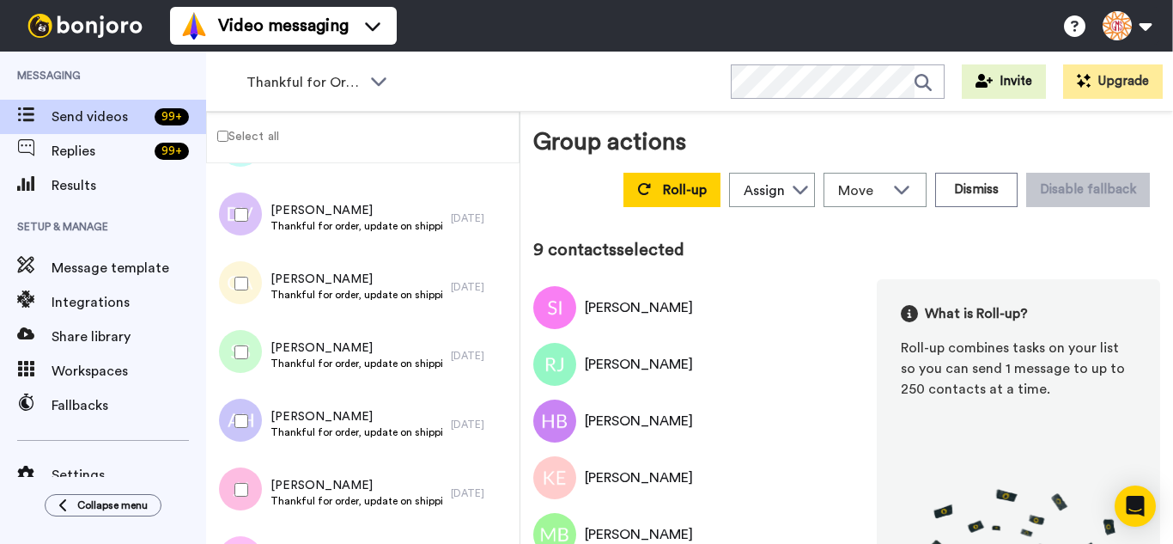
scroll to position [515, 0]
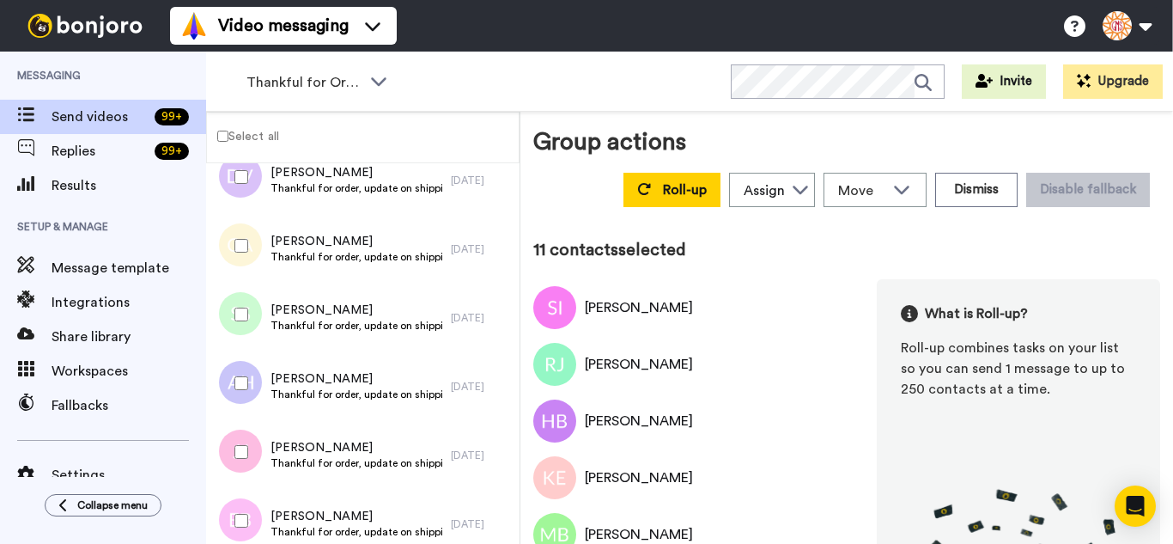
click at [247, 440] on div at bounding box center [238, 452] width 62 height 60
click at [247, 498] on div at bounding box center [238, 520] width 62 height 60
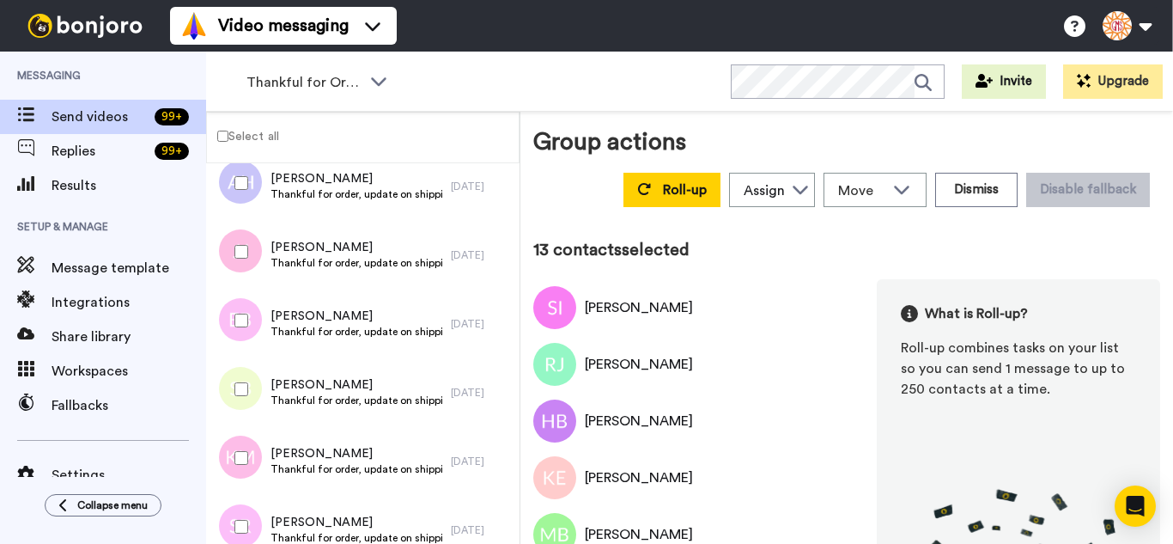
scroll to position [859, 0]
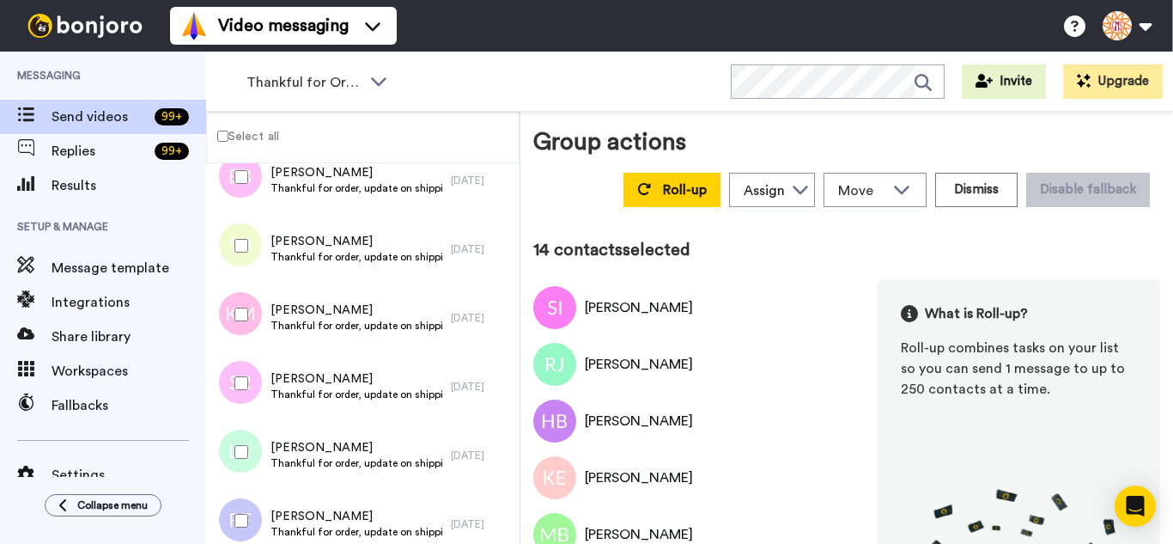
click at [240, 300] on div at bounding box center [238, 314] width 62 height 60
click at [248, 386] on div at bounding box center [238, 383] width 62 height 60
drag, startPoint x: 254, startPoint y: 446, endPoint x: 257, endPoint y: 464, distance: 18.2
click at [254, 448] on div at bounding box center [238, 452] width 62 height 60
click at [265, 513] on div at bounding box center [238, 520] width 62 height 60
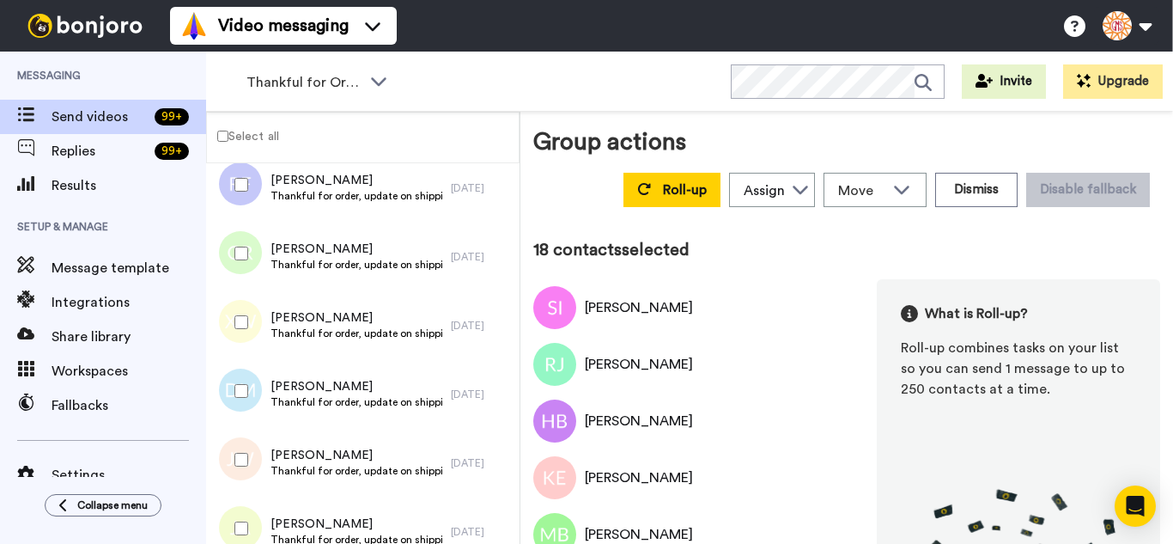
scroll to position [1202, 0]
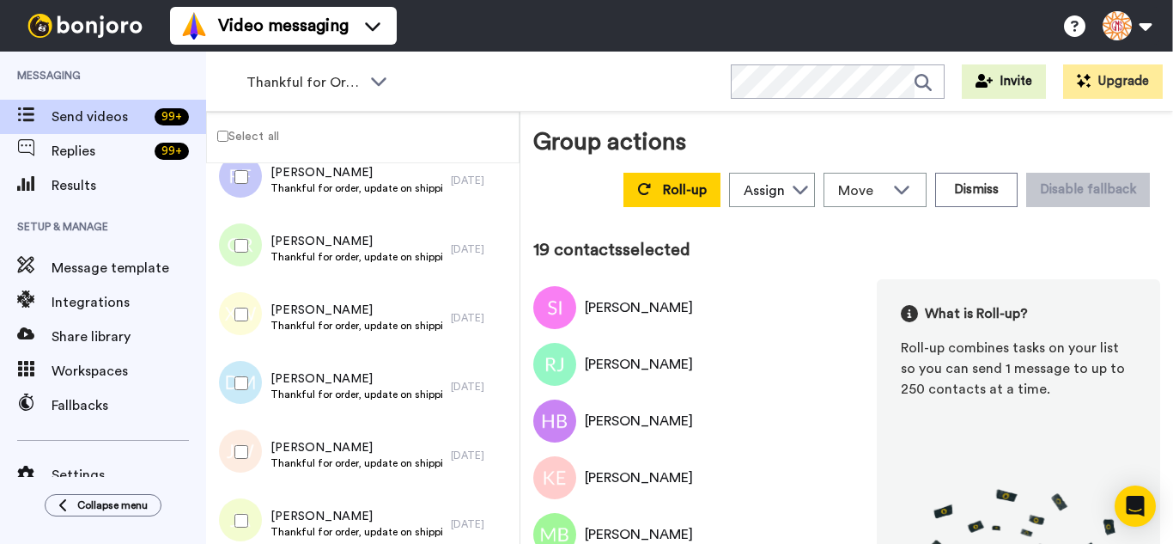
click at [241, 306] on div at bounding box center [238, 314] width 62 height 60
click at [254, 399] on div at bounding box center [238, 383] width 62 height 60
click at [253, 468] on div at bounding box center [238, 452] width 62 height 60
click at [256, 523] on div at bounding box center [238, 520] width 62 height 60
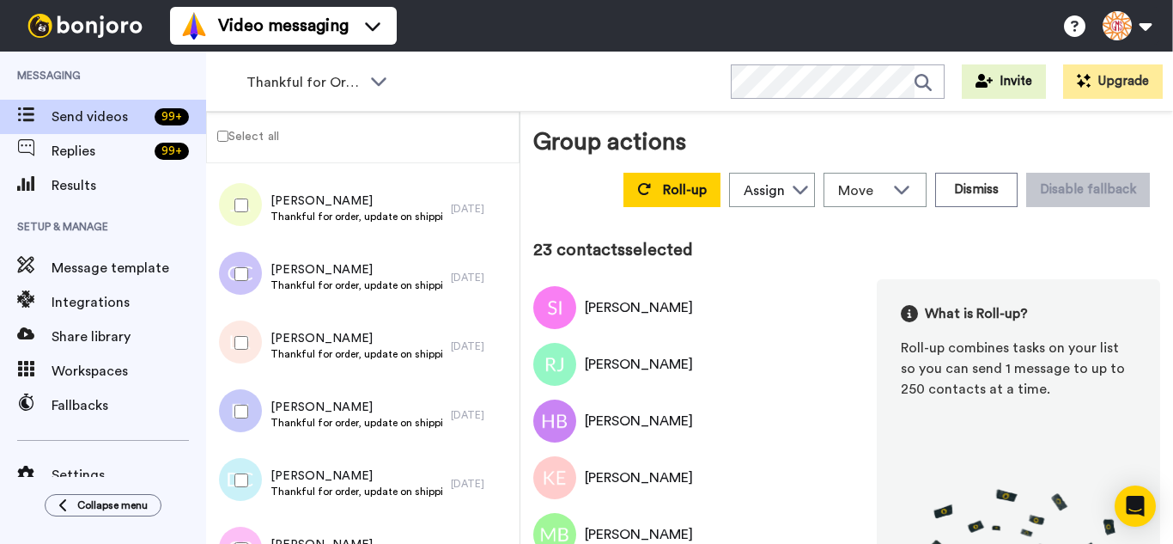
scroll to position [1546, 0]
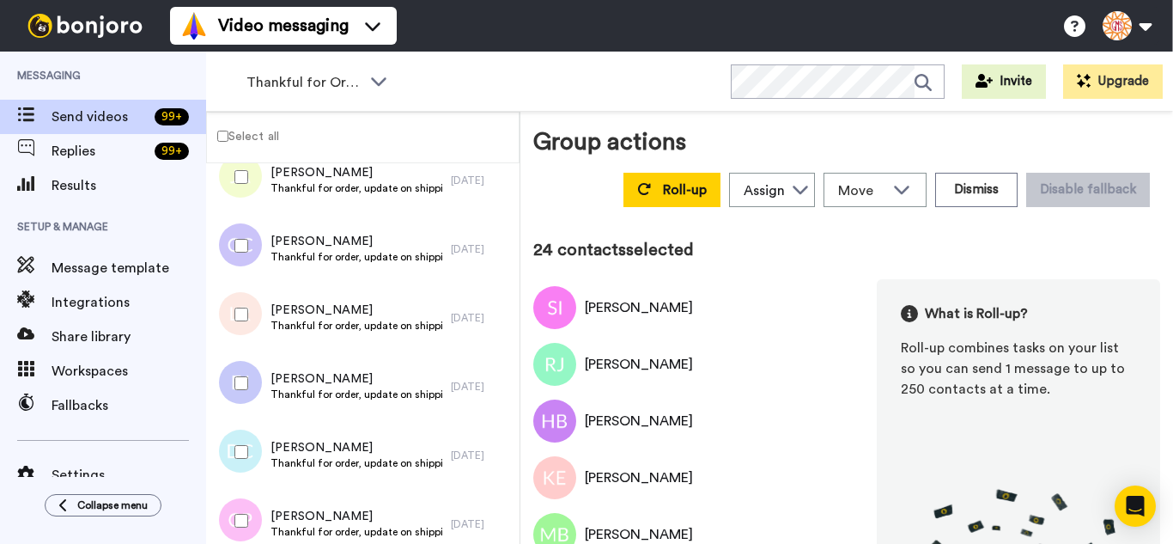
click at [248, 318] on div at bounding box center [238, 314] width 62 height 60
click at [256, 510] on div at bounding box center [238, 520] width 62 height 60
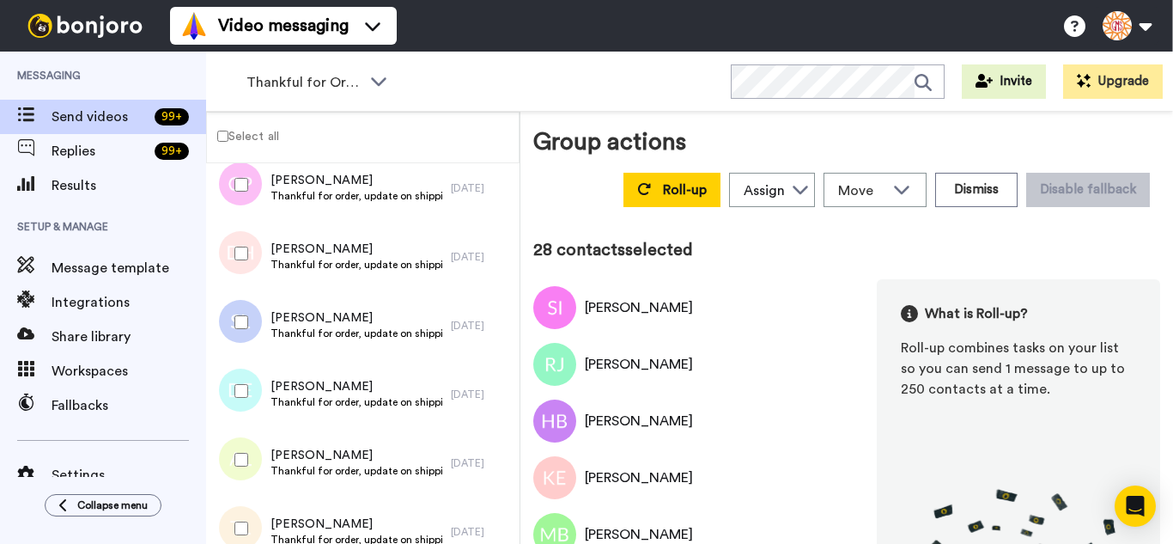
scroll to position [1890, 0]
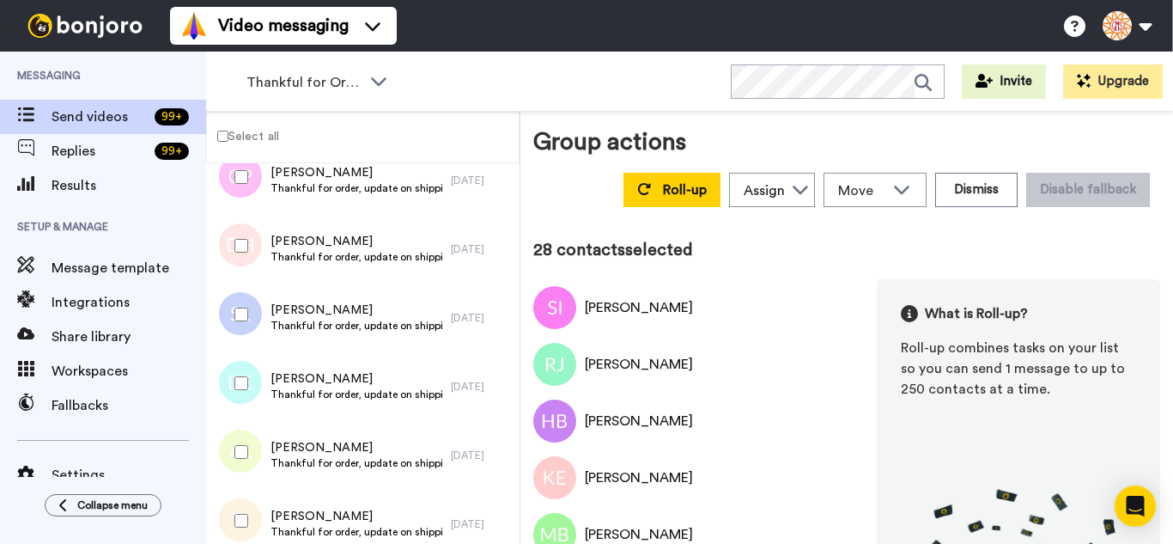
click at [241, 328] on div at bounding box center [238, 314] width 62 height 60
click at [250, 400] on div at bounding box center [238, 383] width 62 height 60
drag, startPoint x: 246, startPoint y: 430, endPoint x: 248, endPoint y: 456, distance: 25.9
click at [245, 438] on div at bounding box center [238, 452] width 62 height 60
click at [257, 506] on div at bounding box center [238, 520] width 62 height 60
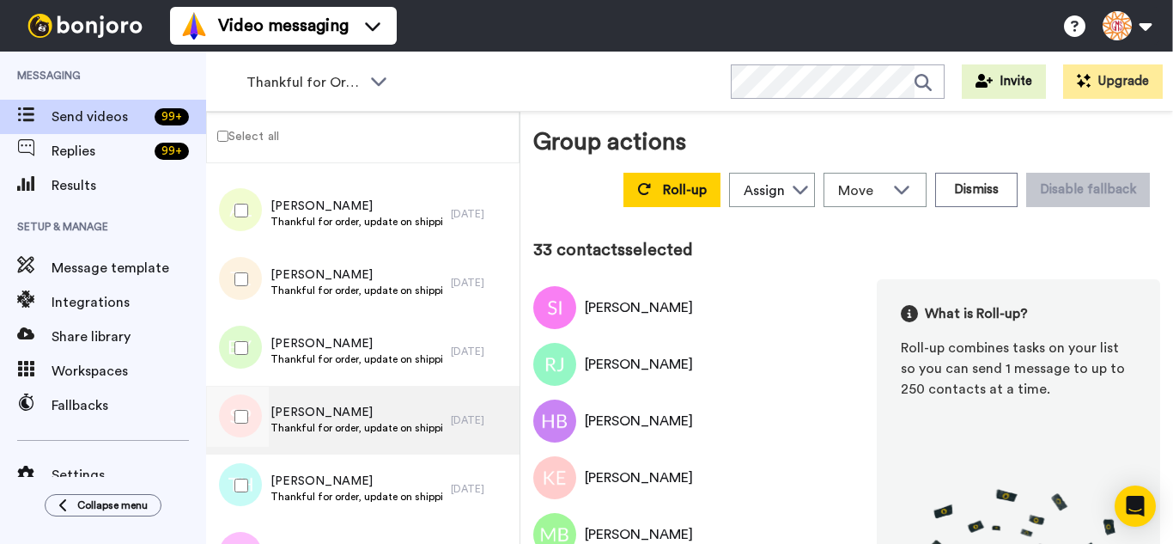
scroll to position [2233, 0]
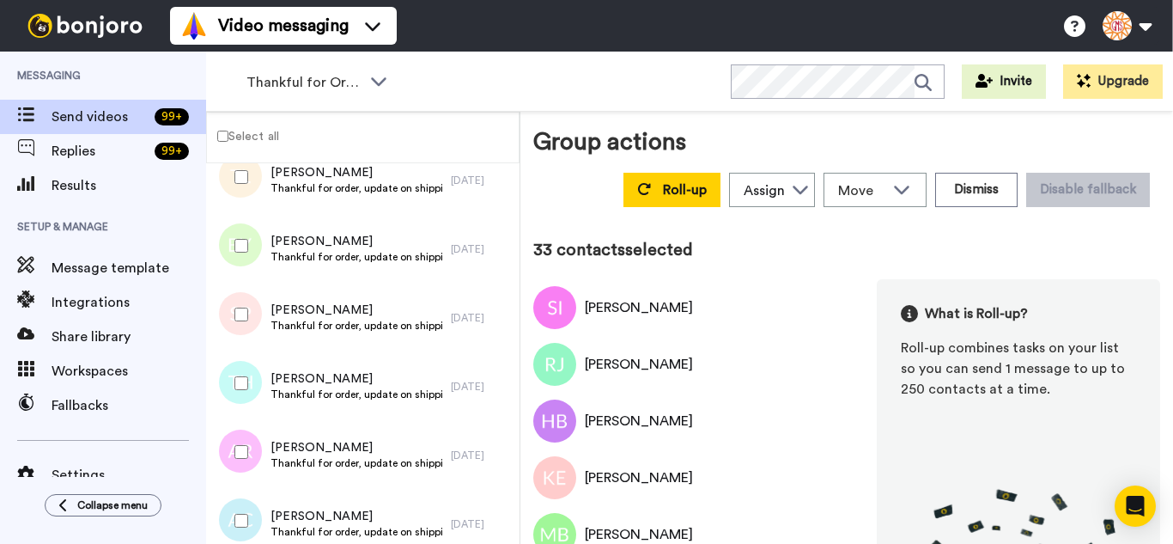
drag, startPoint x: 248, startPoint y: 245, endPoint x: 241, endPoint y: 290, distance: 46.0
click at [245, 253] on div at bounding box center [238, 246] width 62 height 60
click at [240, 326] on div at bounding box center [238, 314] width 62 height 60
click at [245, 397] on div at bounding box center [238, 383] width 62 height 60
drag, startPoint x: 246, startPoint y: 440, endPoint x: 249, endPoint y: 493, distance: 53.4
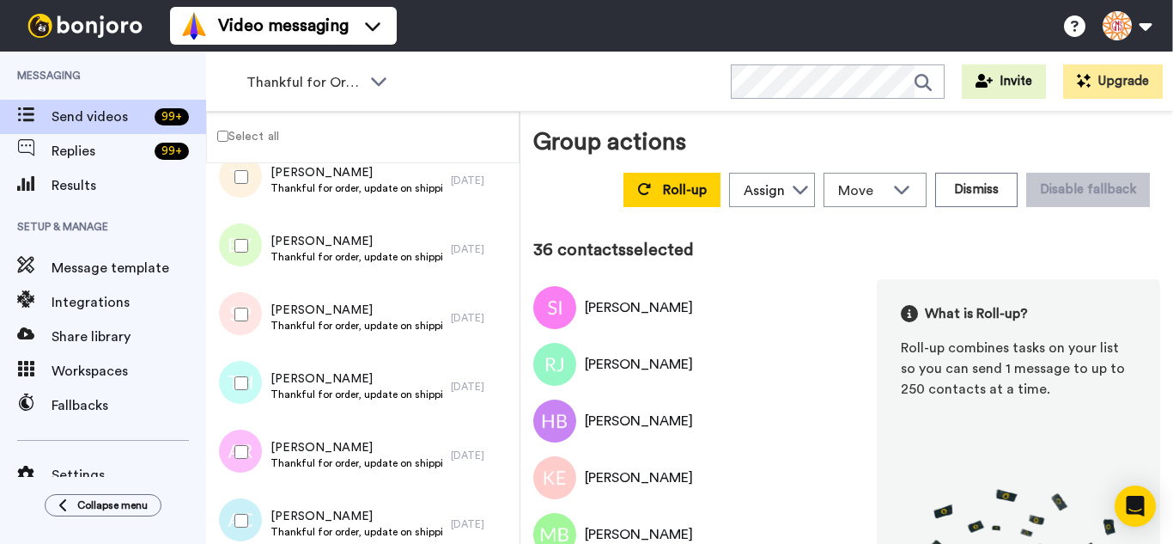
click at [248, 449] on div at bounding box center [238, 452] width 62 height 60
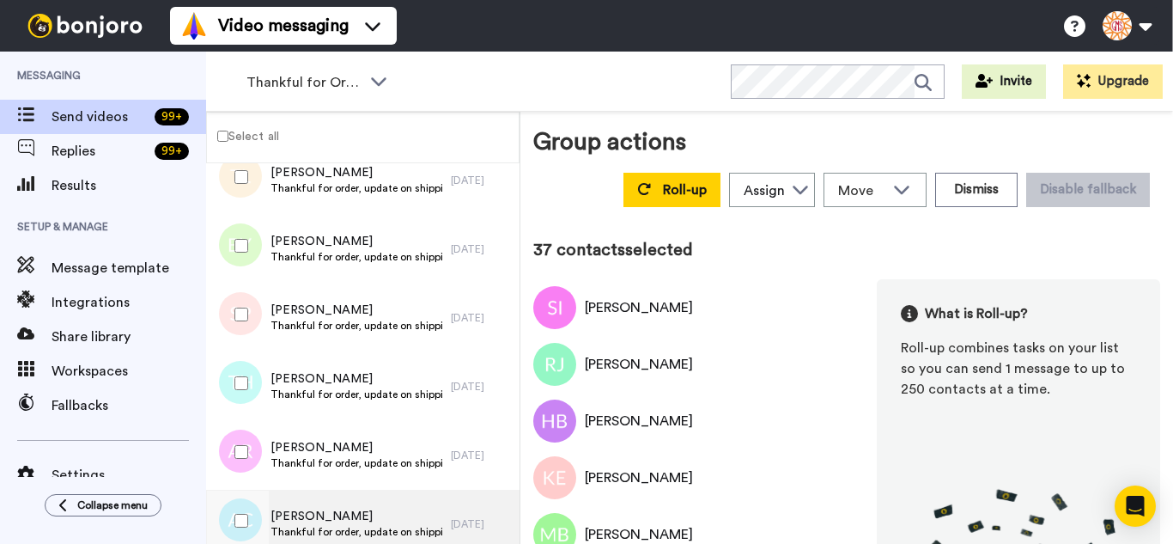
click at [250, 496] on div at bounding box center [238, 520] width 62 height 60
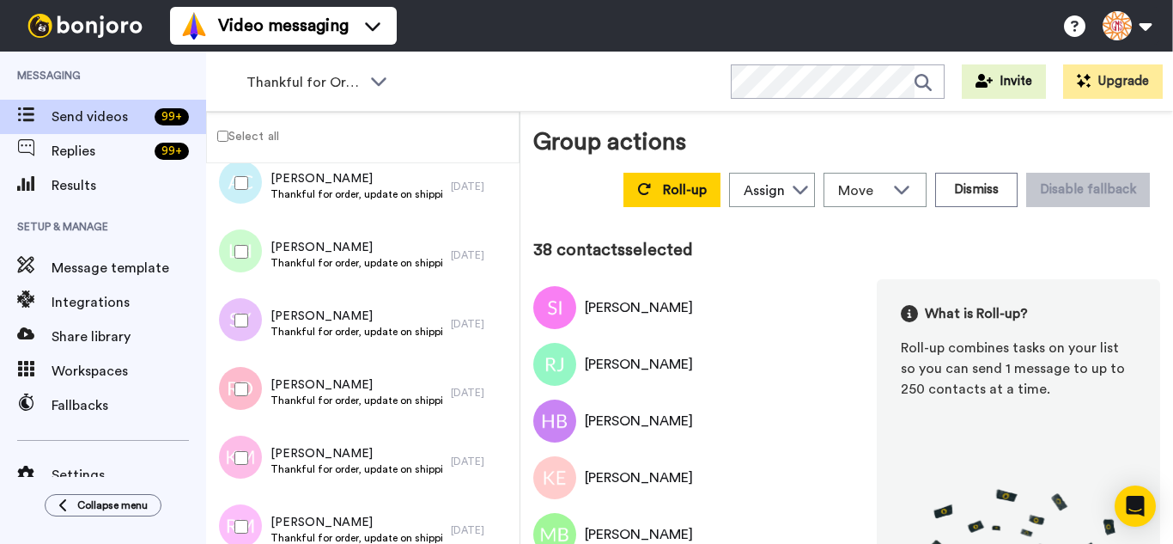
scroll to position [2577, 0]
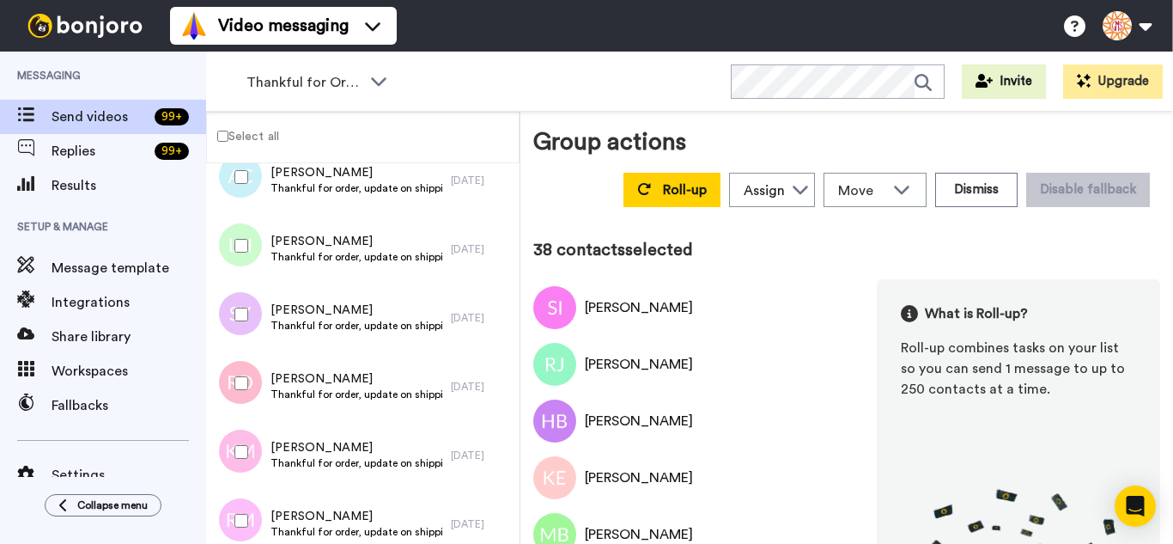
click at [231, 230] on div at bounding box center [238, 246] width 62 height 60
click at [244, 338] on div at bounding box center [238, 314] width 62 height 60
drag, startPoint x: 249, startPoint y: 450, endPoint x: 249, endPoint y: 480, distance: 30.1
click at [249, 452] on div at bounding box center [238, 452] width 62 height 60
click at [251, 511] on div at bounding box center [238, 520] width 62 height 60
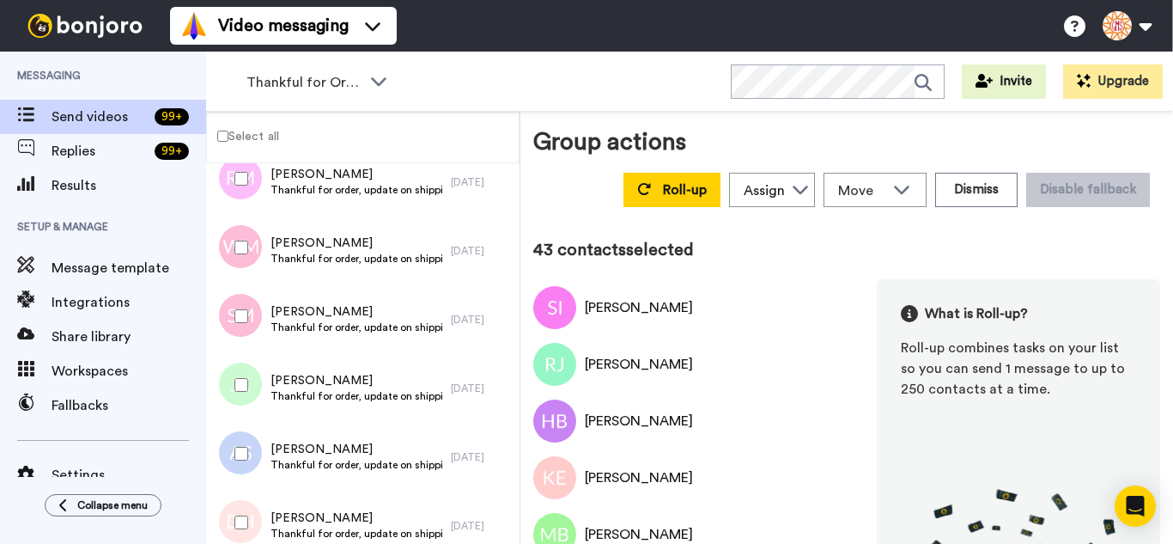
scroll to position [2920, 0]
click at [240, 236] on div at bounding box center [238, 246] width 62 height 60
click at [253, 508] on div at bounding box center [238, 520] width 62 height 60
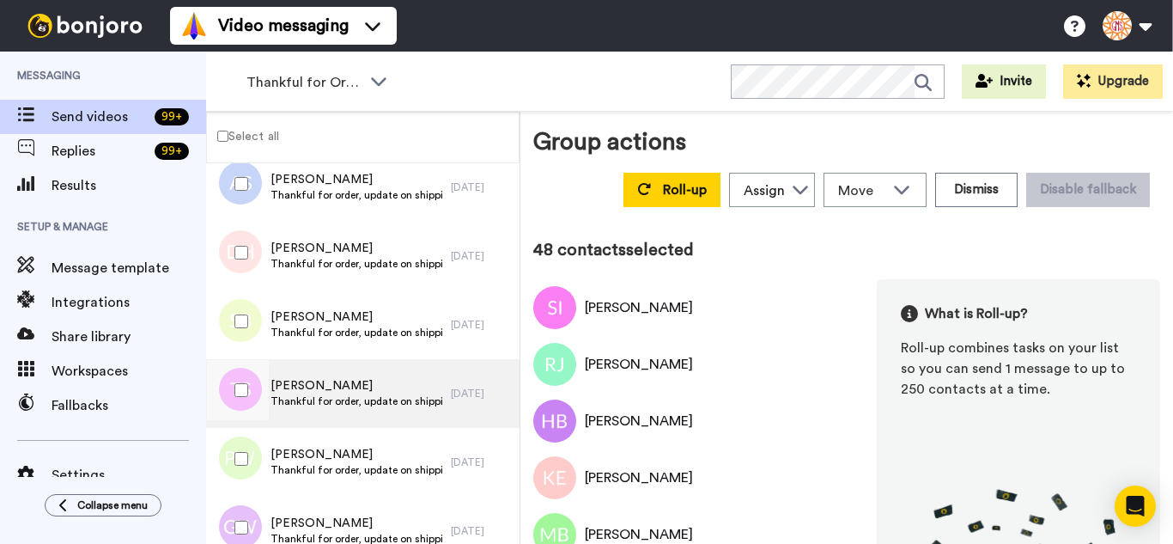
scroll to position [3264, 0]
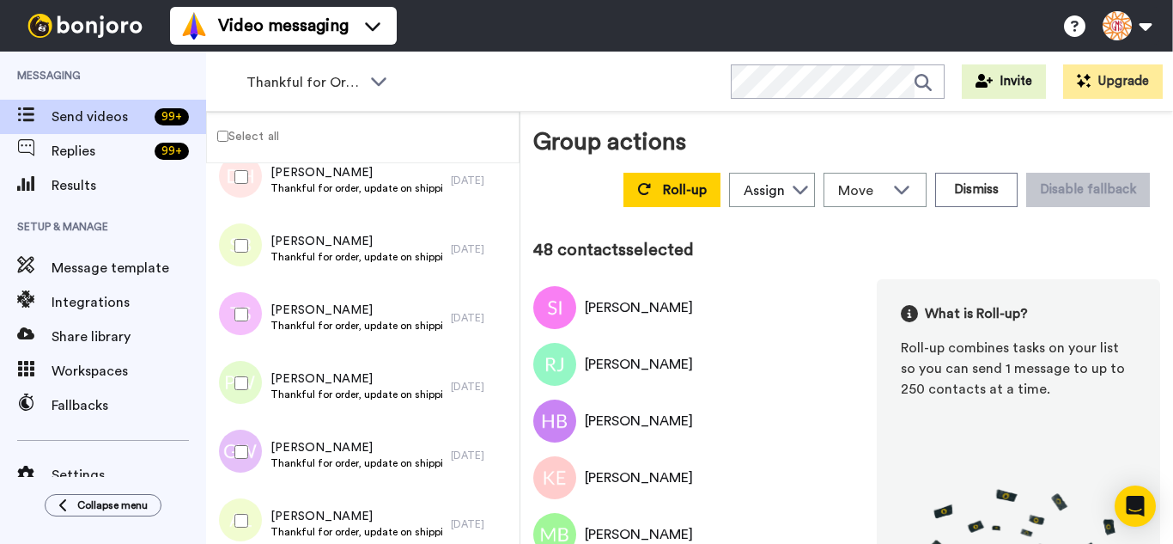
click at [248, 240] on div at bounding box center [238, 246] width 62 height 60
click at [249, 292] on div at bounding box center [238, 314] width 62 height 60
click at [263, 392] on div at bounding box center [238, 383] width 62 height 60
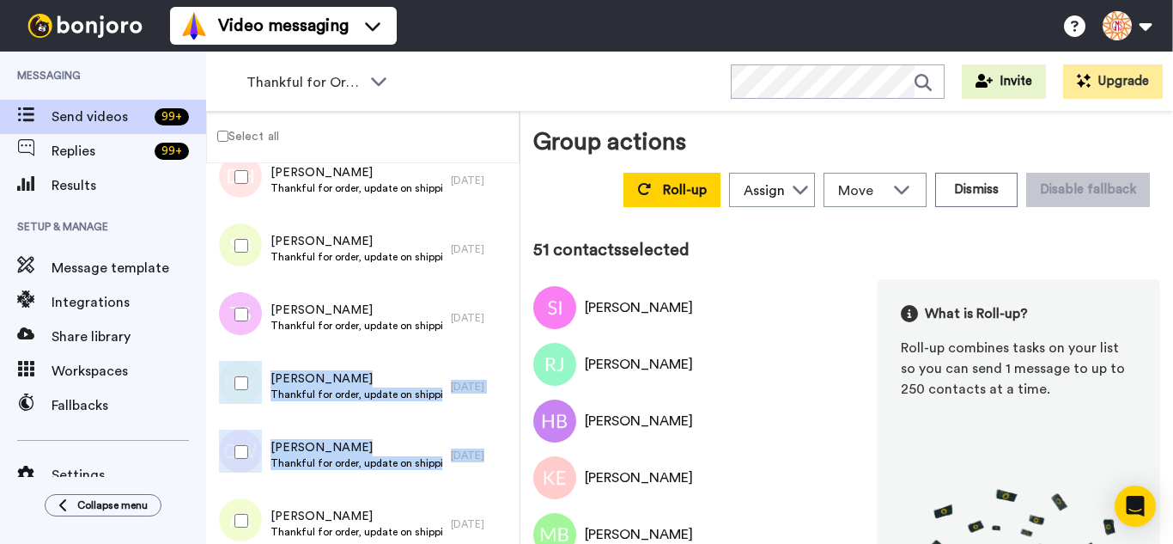
drag, startPoint x: 260, startPoint y: 425, endPoint x: 259, endPoint y: 445, distance: 19.8
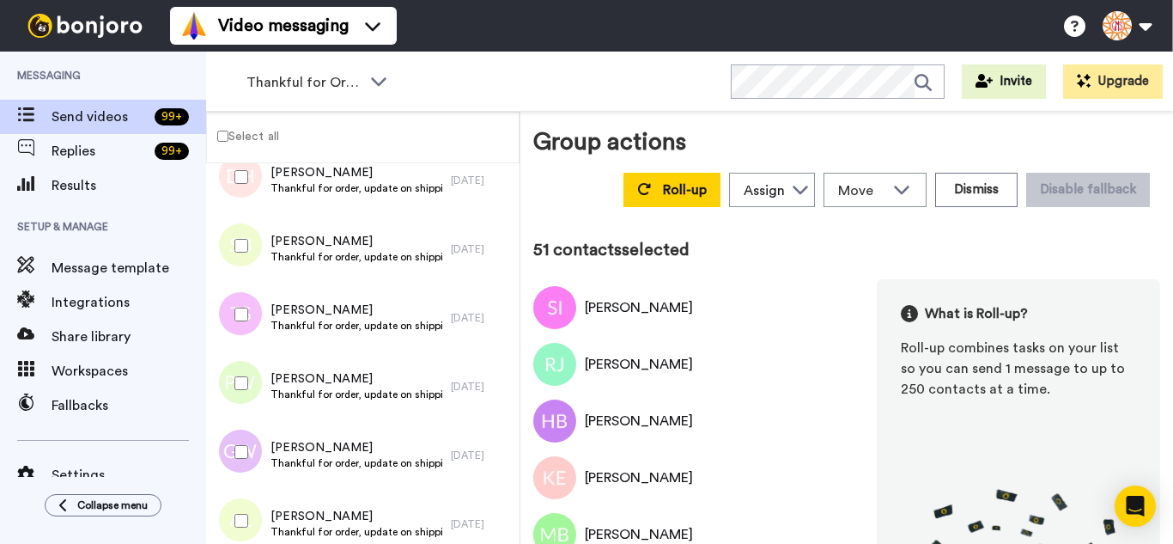
click at [240, 502] on div at bounding box center [238, 520] width 62 height 60
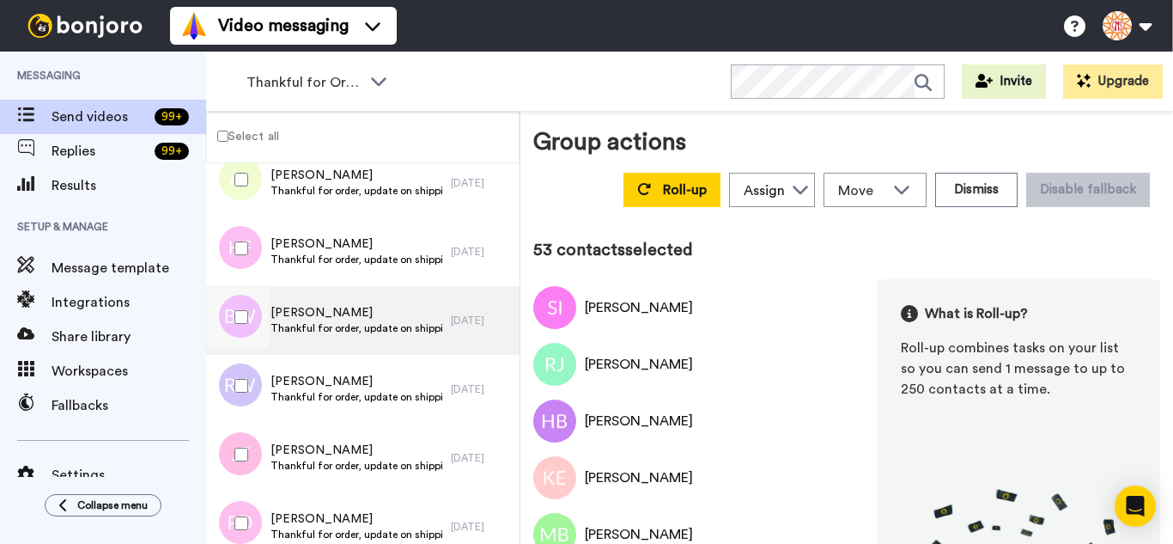
scroll to position [3607, 0]
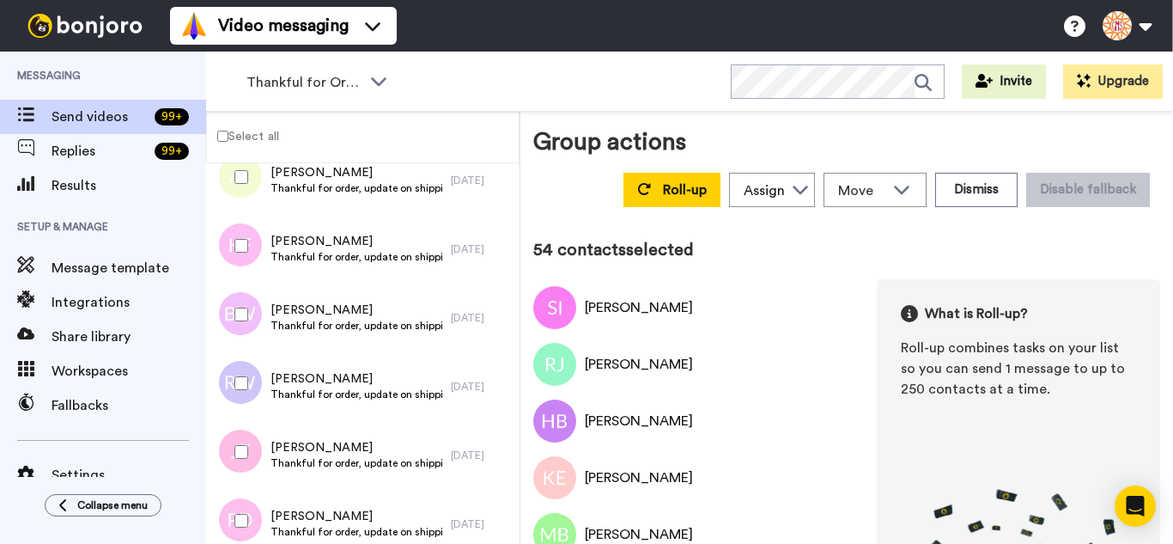
click at [224, 311] on div at bounding box center [238, 314] width 62 height 60
click at [228, 387] on div at bounding box center [238, 383] width 62 height 60
click at [241, 460] on div at bounding box center [238, 452] width 62 height 60
drag, startPoint x: 249, startPoint y: 512, endPoint x: 259, endPoint y: 487, distance: 27.0
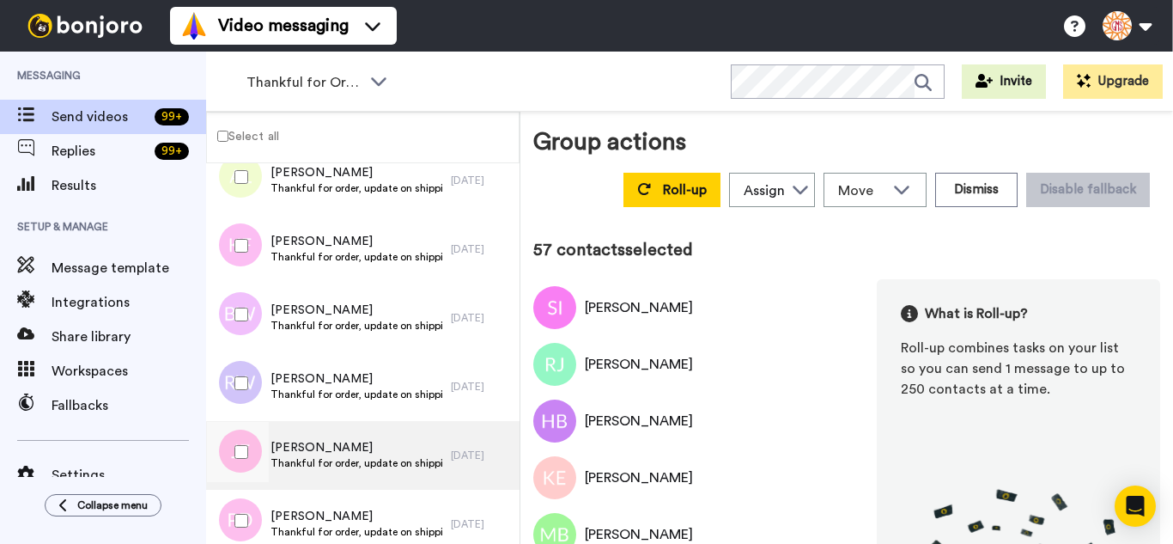
click at [250, 513] on div at bounding box center [238, 520] width 62 height 60
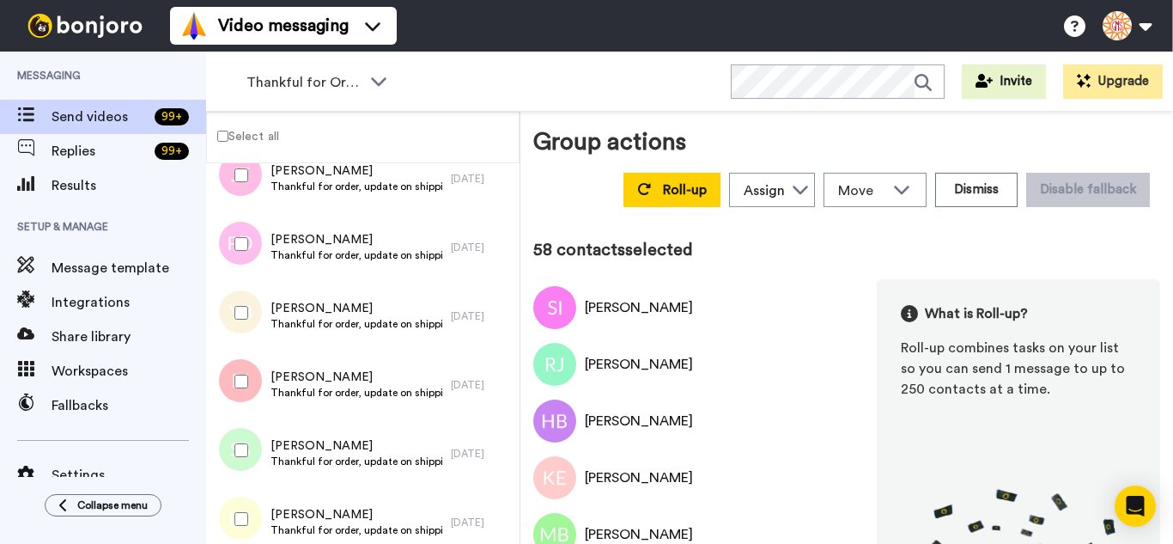
scroll to position [3951, 0]
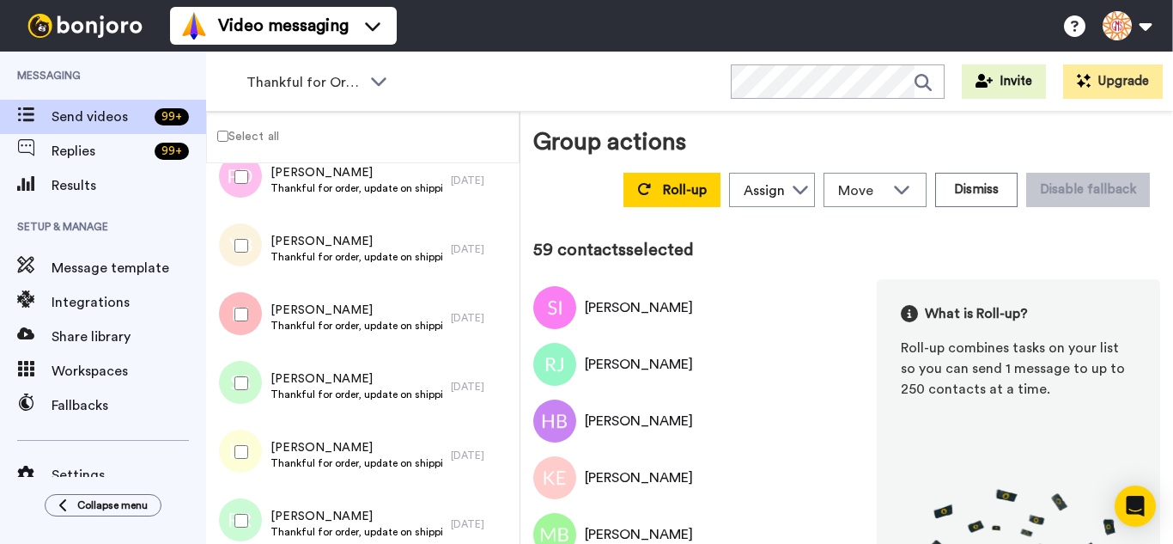
click at [246, 397] on div at bounding box center [238, 383] width 62 height 60
drag, startPoint x: 253, startPoint y: 453, endPoint x: 255, endPoint y: 473, distance: 20.7
click at [253, 454] on div at bounding box center [238, 452] width 62 height 60
click at [257, 502] on div at bounding box center [238, 520] width 62 height 60
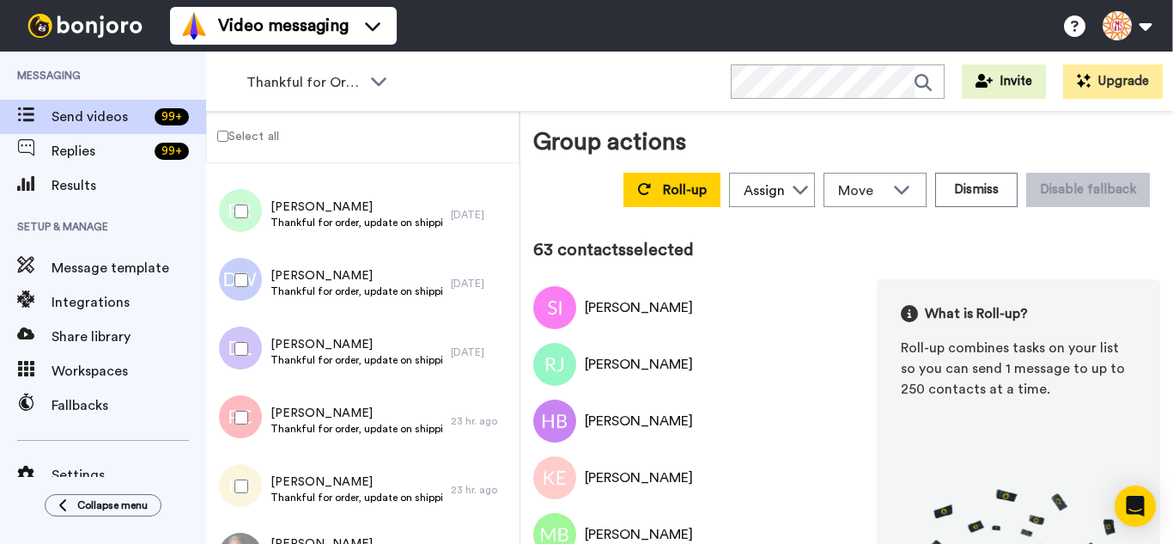
scroll to position [4295, 0]
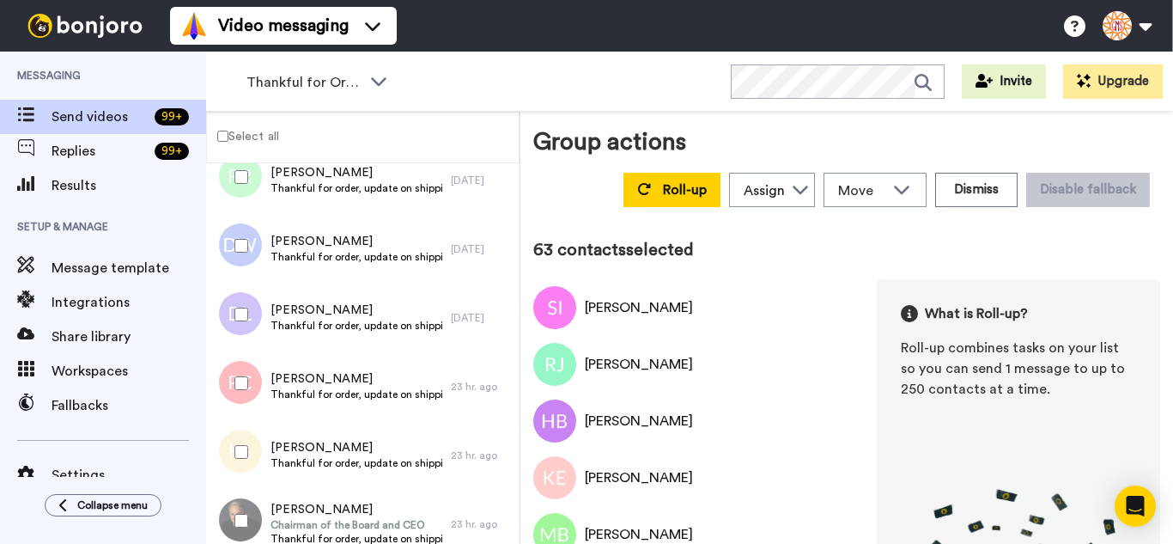
click at [243, 265] on div at bounding box center [238, 246] width 62 height 60
click at [252, 333] on div at bounding box center [238, 314] width 62 height 60
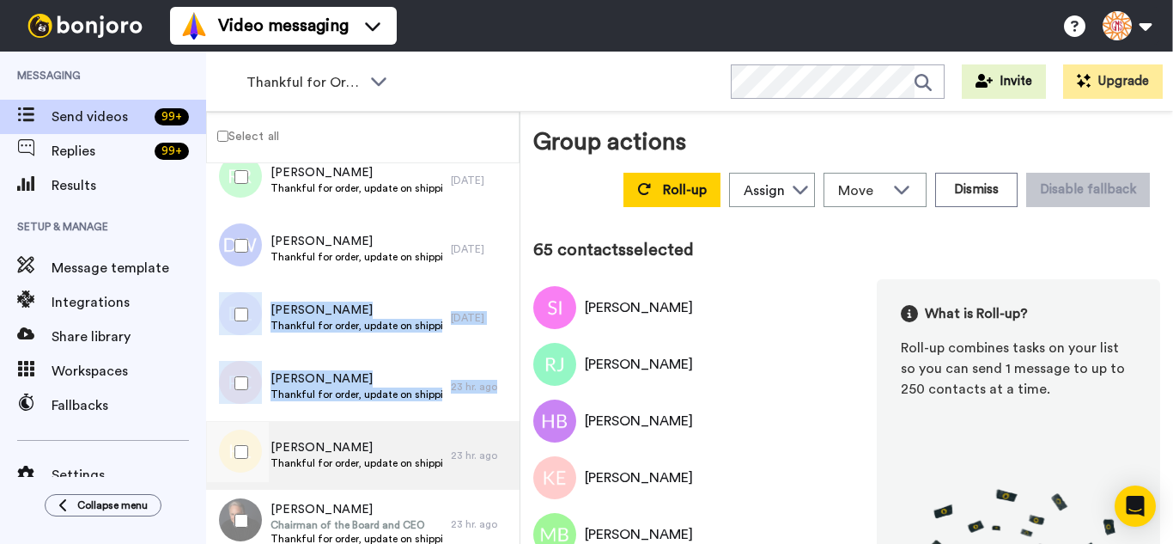
drag, startPoint x: 252, startPoint y: 358, endPoint x: 251, endPoint y: 421, distance: 62.7
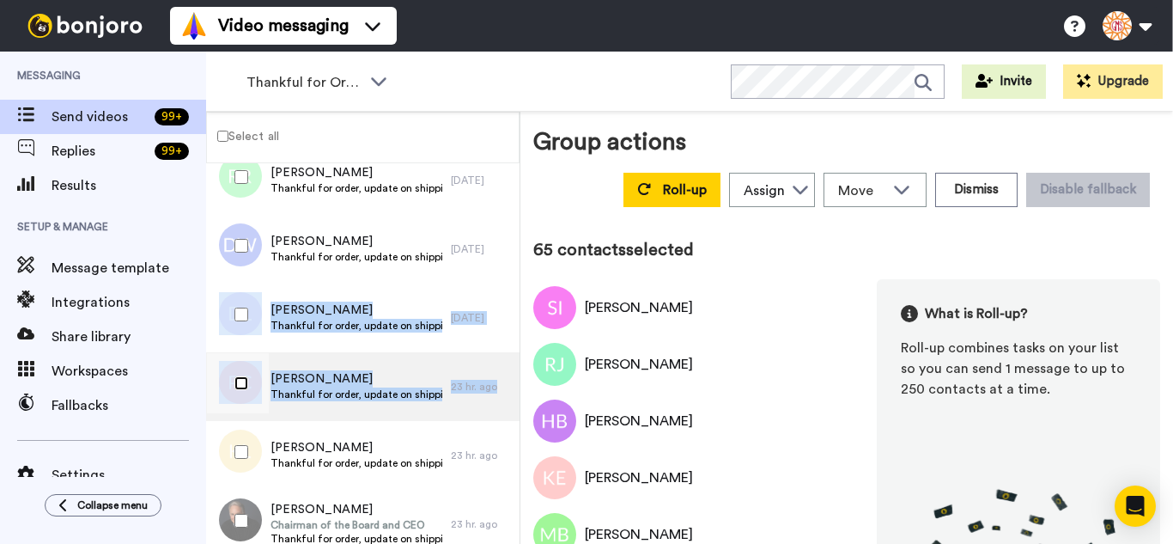
click at [250, 384] on div at bounding box center [238, 383] width 62 height 60
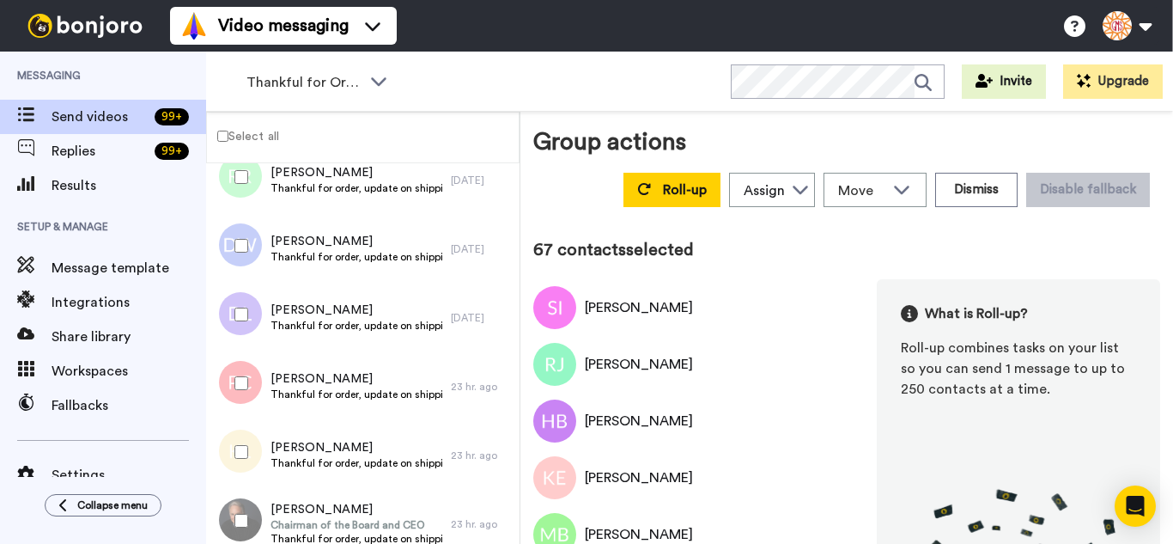
click at [253, 520] on div at bounding box center [238, 520] width 62 height 60
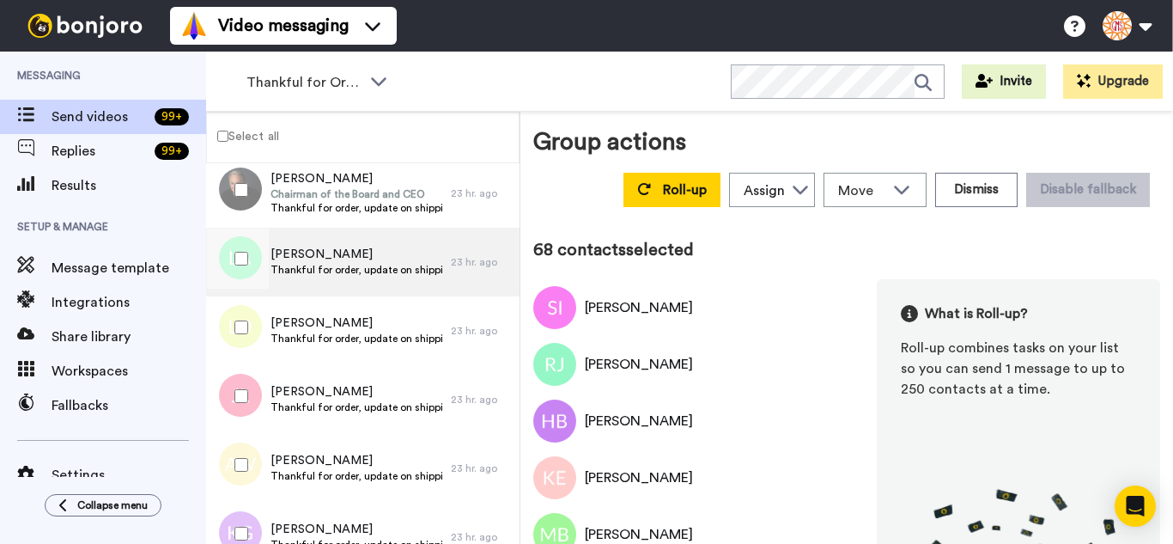
scroll to position [4638, 0]
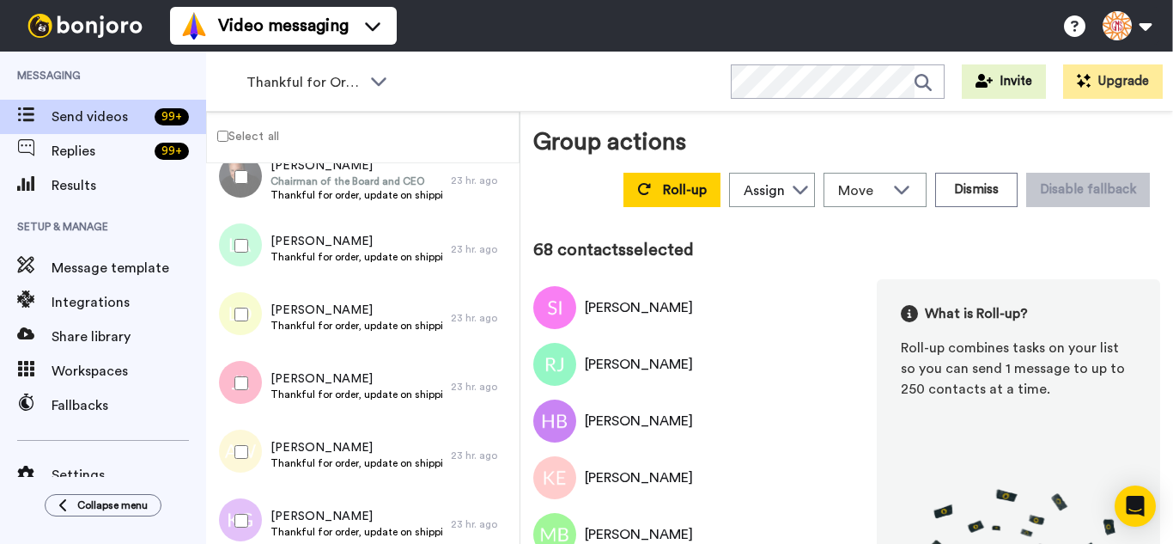
click at [248, 253] on div at bounding box center [238, 246] width 62 height 60
click at [253, 319] on div at bounding box center [238, 314] width 62 height 60
click at [253, 371] on div at bounding box center [238, 383] width 62 height 60
drag, startPoint x: 252, startPoint y: 443, endPoint x: 250, endPoint y: 497, distance: 54.1
click at [251, 459] on div at bounding box center [238, 452] width 62 height 60
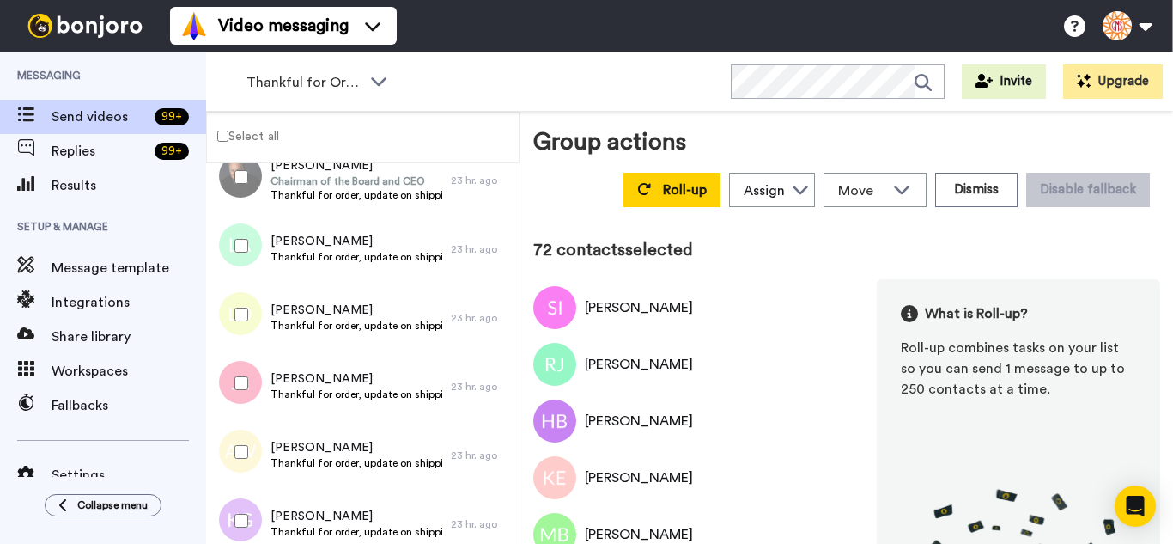
click at [248, 509] on div at bounding box center [238, 520] width 62 height 60
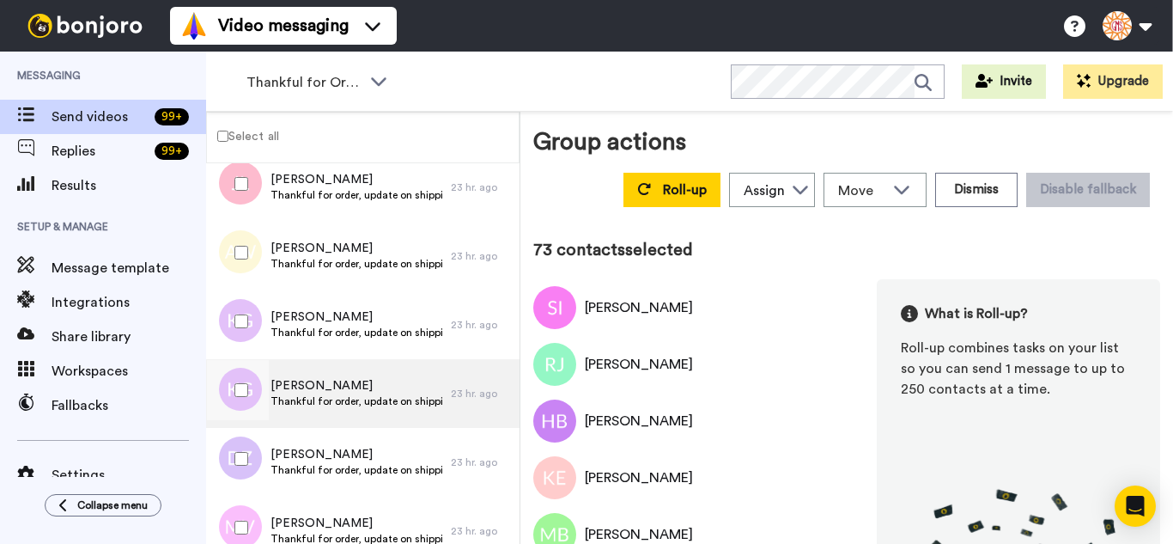
scroll to position [4896, 0]
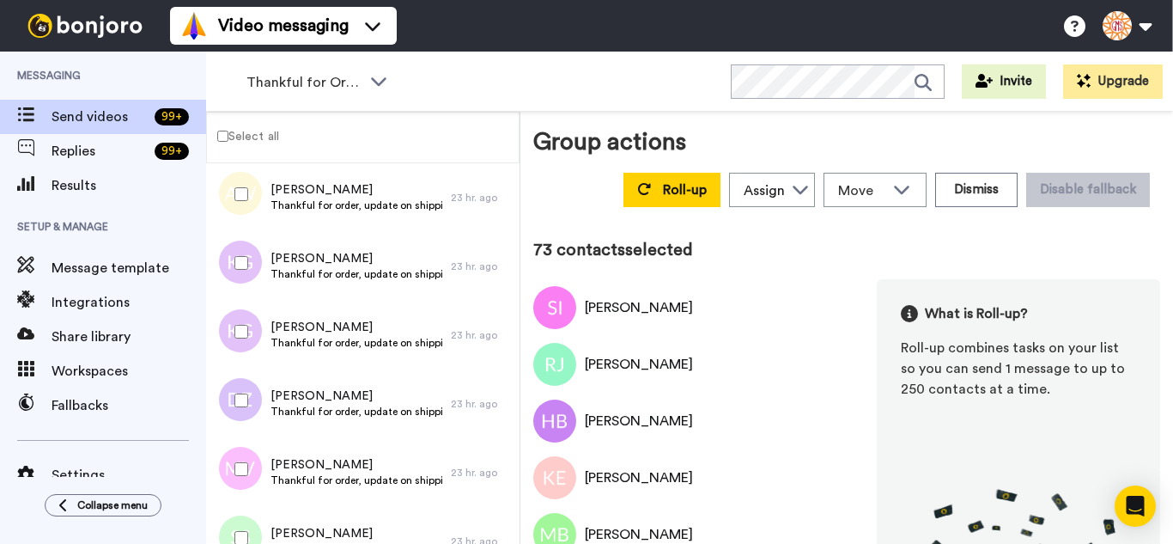
click at [252, 338] on div at bounding box center [238, 331] width 62 height 60
click at [260, 426] on div at bounding box center [238, 400] width 62 height 60
click at [255, 474] on div at bounding box center [238, 469] width 62 height 60
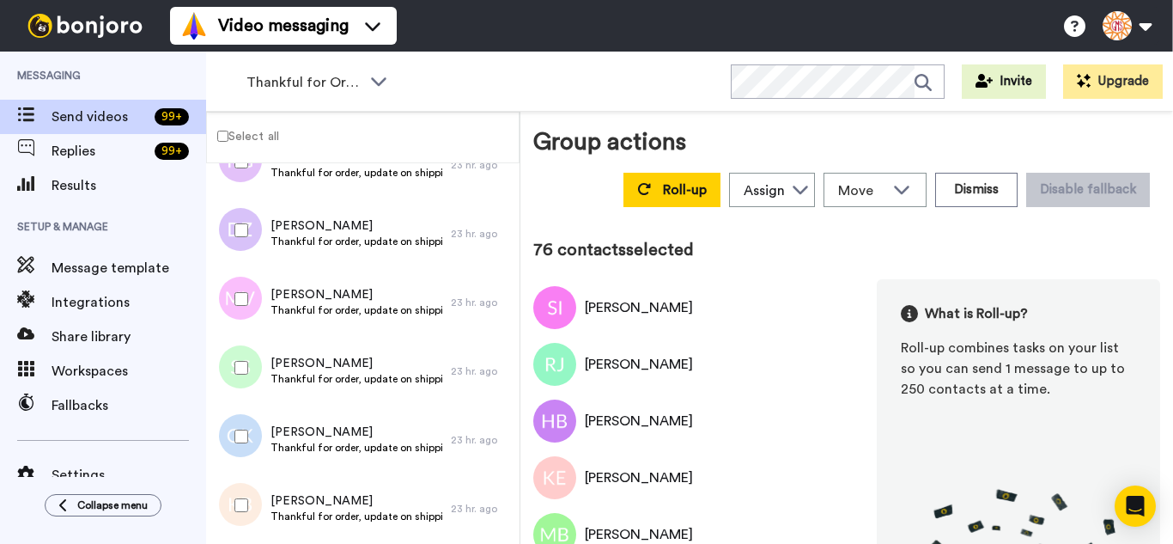
scroll to position [5154, 0]
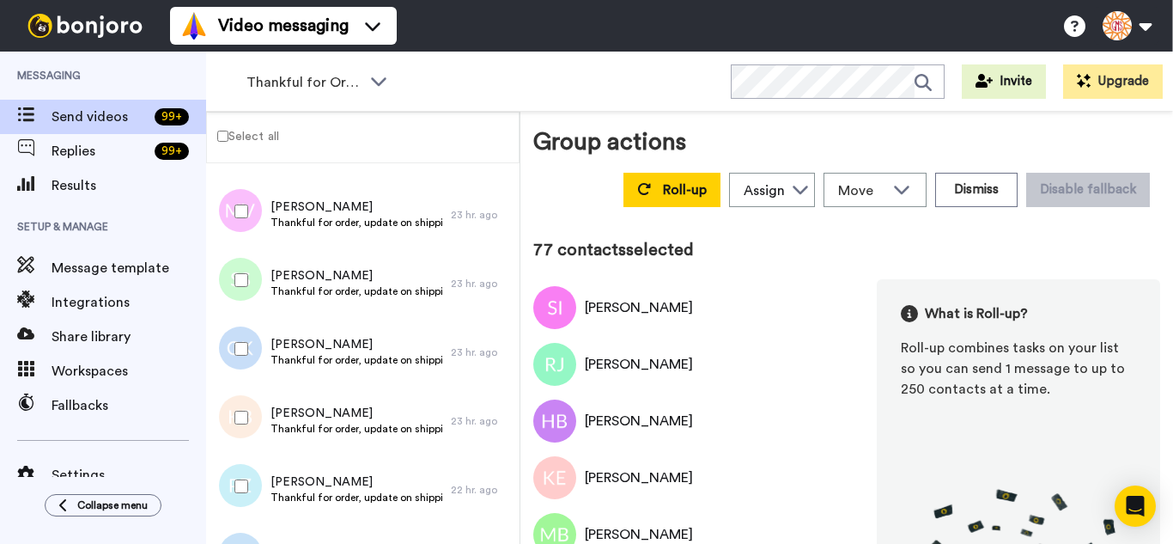
click at [246, 337] on div at bounding box center [238, 349] width 62 height 60
click at [247, 426] on div at bounding box center [238, 417] width 62 height 60
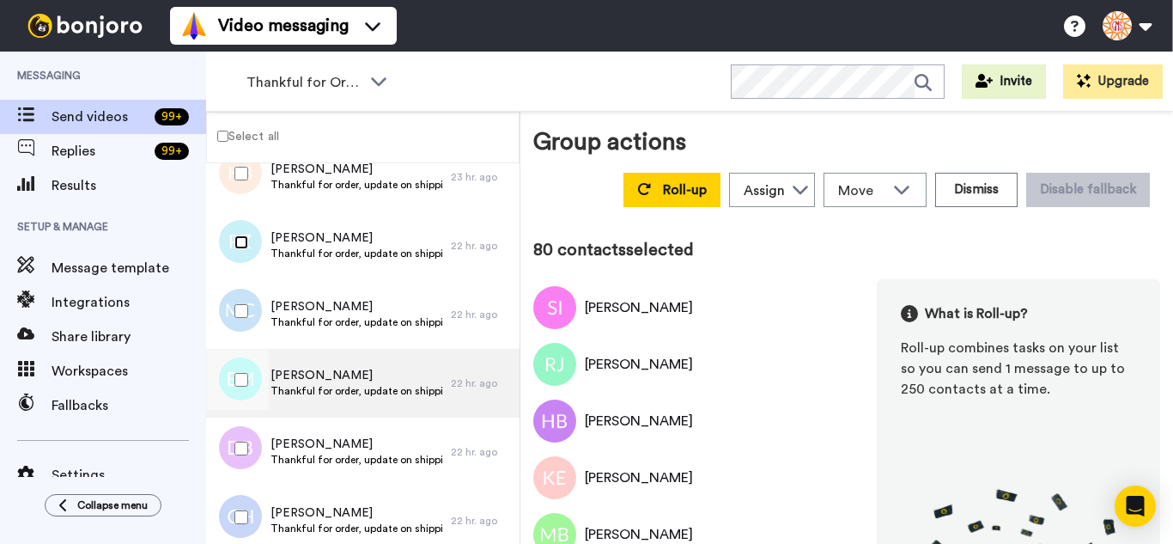
scroll to position [5411, 0]
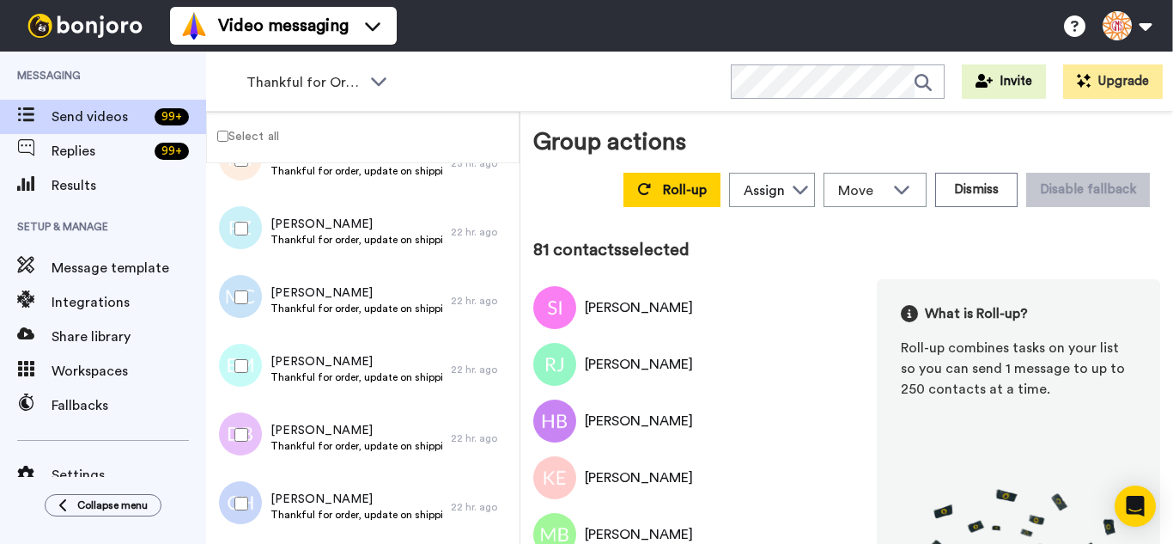
click at [249, 374] on div at bounding box center [238, 366] width 62 height 60
click at [240, 445] on div at bounding box center [238, 435] width 62 height 60
click at [238, 510] on div at bounding box center [238, 503] width 62 height 60
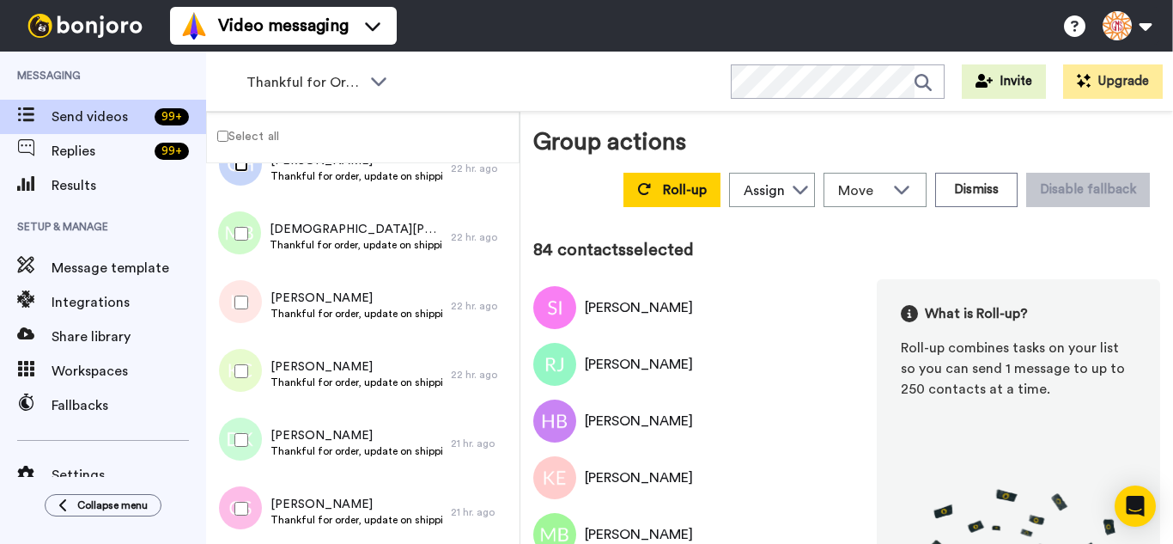
scroll to position [5755, 0]
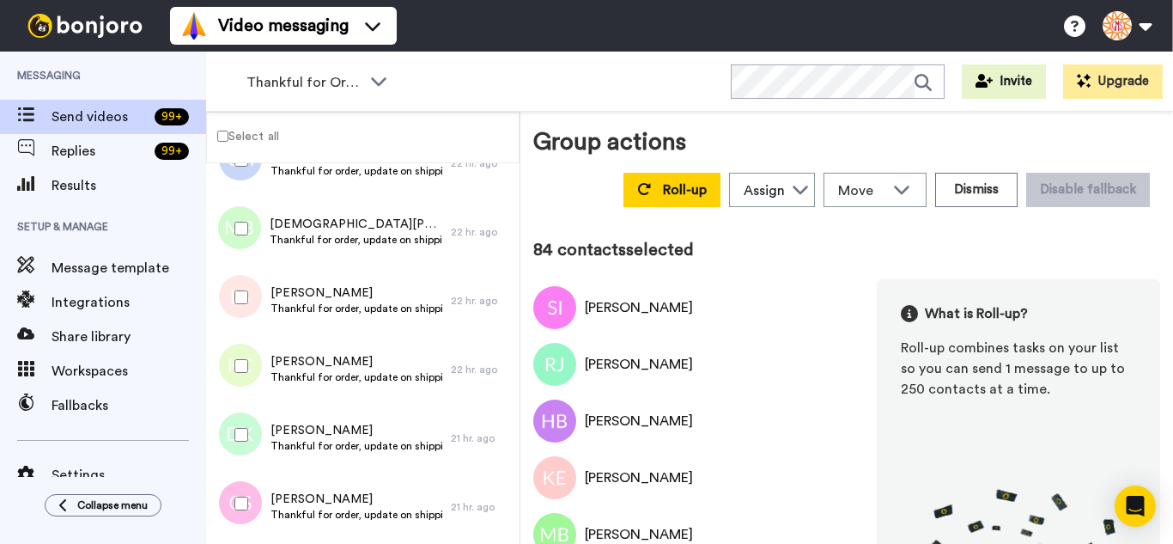
drag, startPoint x: 231, startPoint y: 231, endPoint x: 231, endPoint y: 261, distance: 30.1
click at [231, 233] on div at bounding box center [238, 228] width 62 height 60
click at [236, 287] on div at bounding box center [238, 297] width 62 height 60
click at [249, 356] on div at bounding box center [238, 366] width 62 height 60
click at [257, 425] on div at bounding box center [238, 435] width 62 height 60
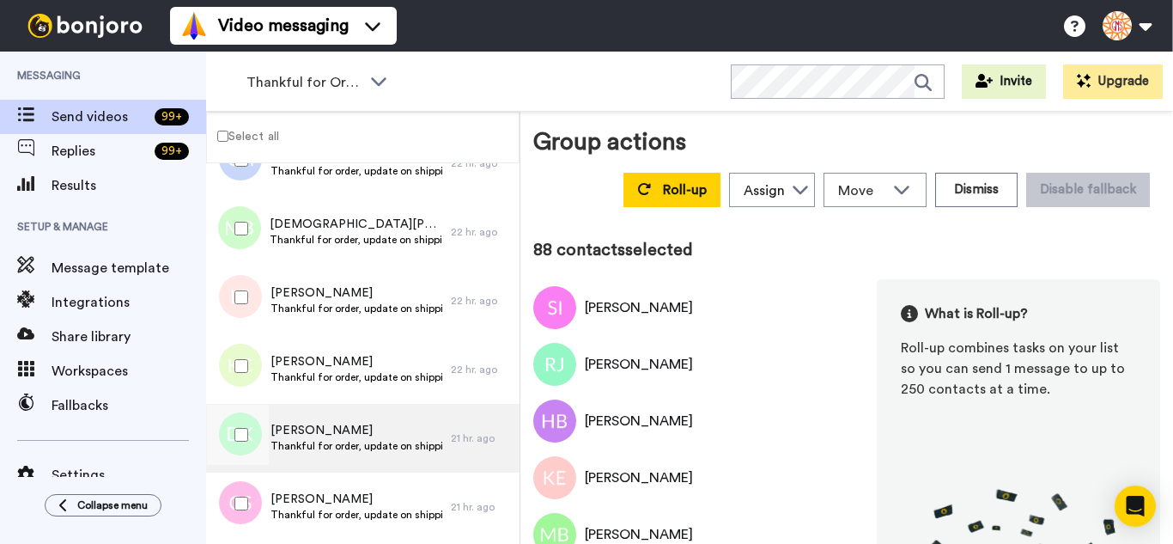
drag, startPoint x: 254, startPoint y: 483, endPoint x: 270, endPoint y: 437, distance: 48.1
click at [253, 482] on div at bounding box center [238, 503] width 62 height 60
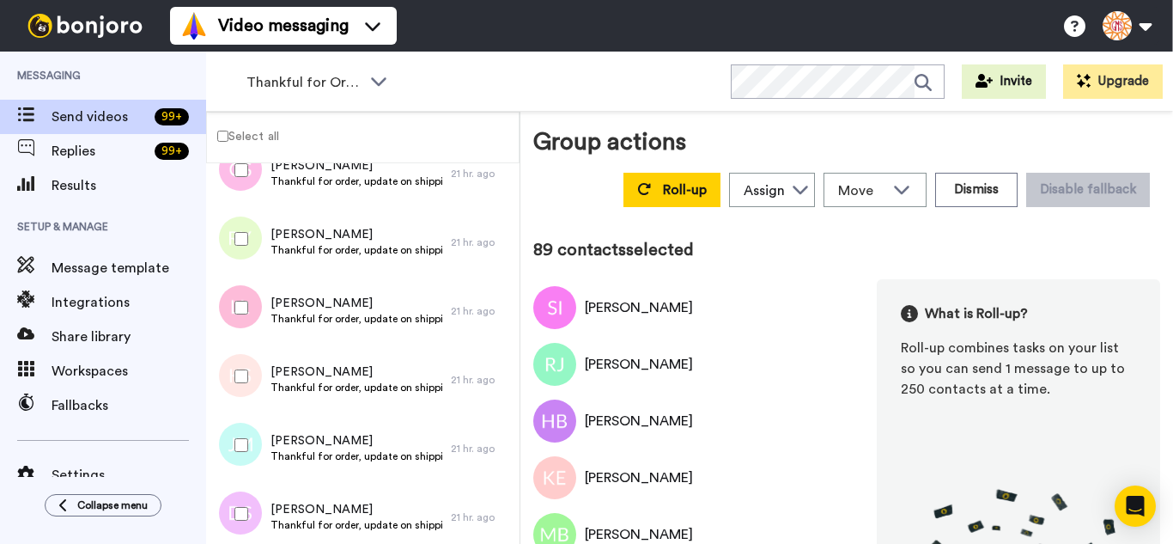
scroll to position [6098, 0]
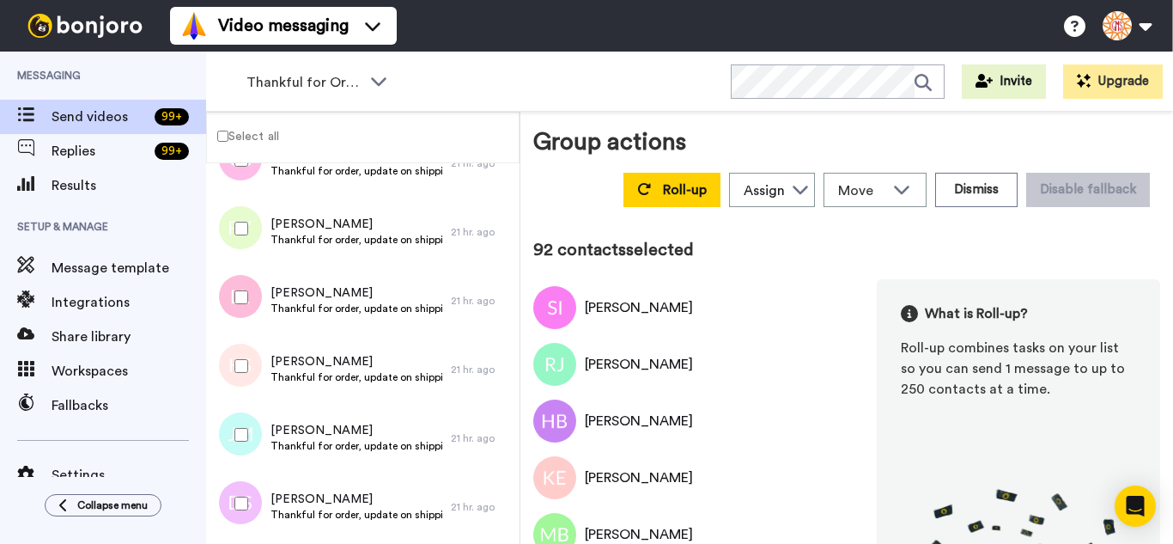
drag, startPoint x: 247, startPoint y: 427, endPoint x: 247, endPoint y: 480, distance: 53.3
click at [247, 443] on div at bounding box center [238, 435] width 62 height 60
click at [247, 485] on div at bounding box center [238, 503] width 62 height 60
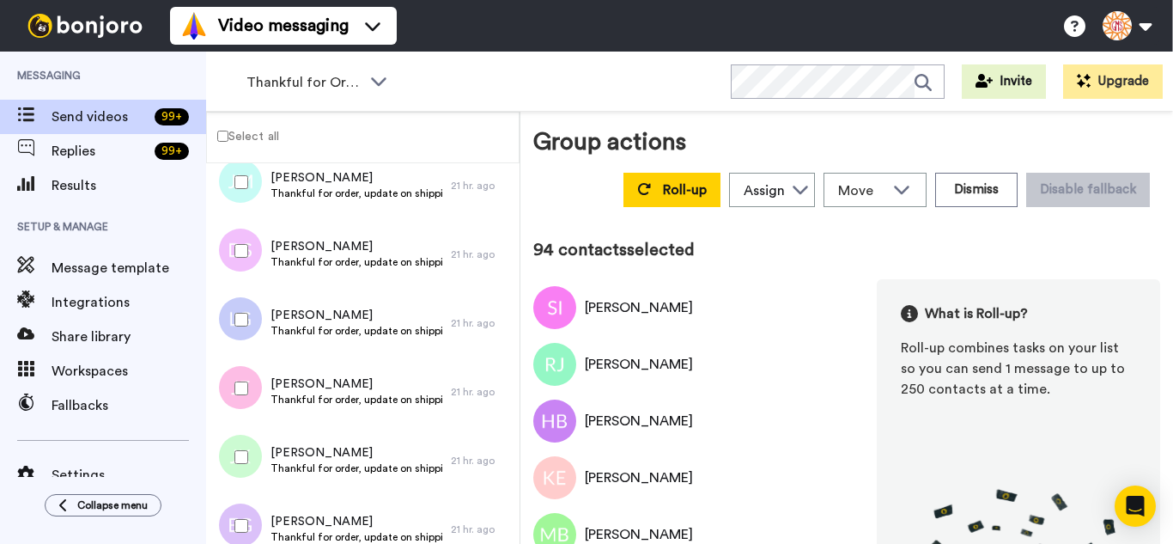
scroll to position [6356, 0]
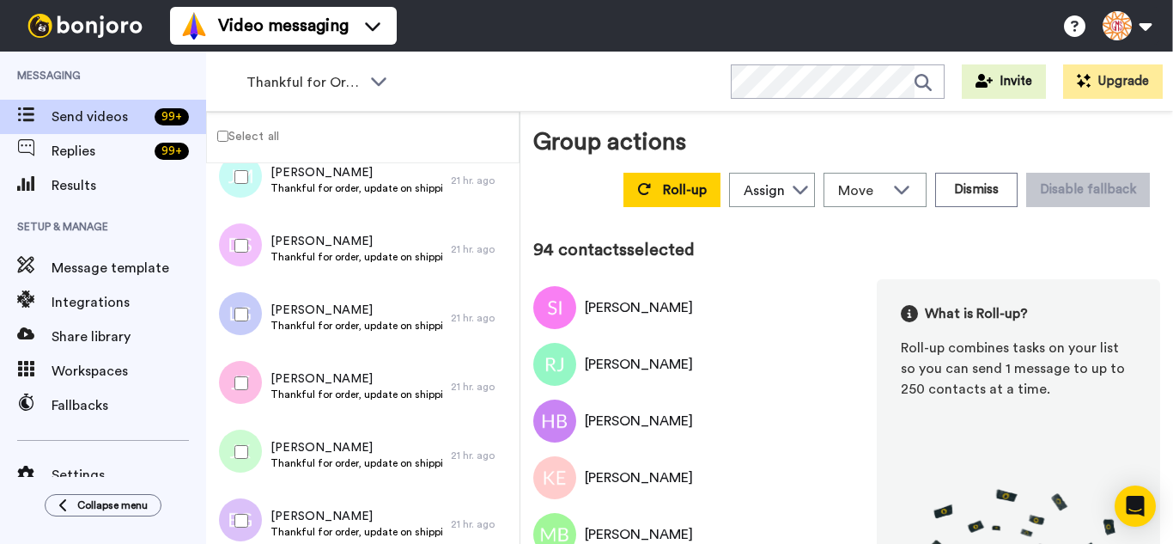
drag, startPoint x: 243, startPoint y: 305, endPoint x: 245, endPoint y: 330, distance: 25.0
click at [243, 306] on div at bounding box center [238, 314] width 62 height 60
click at [253, 382] on div at bounding box center [238, 383] width 62 height 60
drag, startPoint x: 248, startPoint y: 420, endPoint x: 260, endPoint y: 480, distance: 61.3
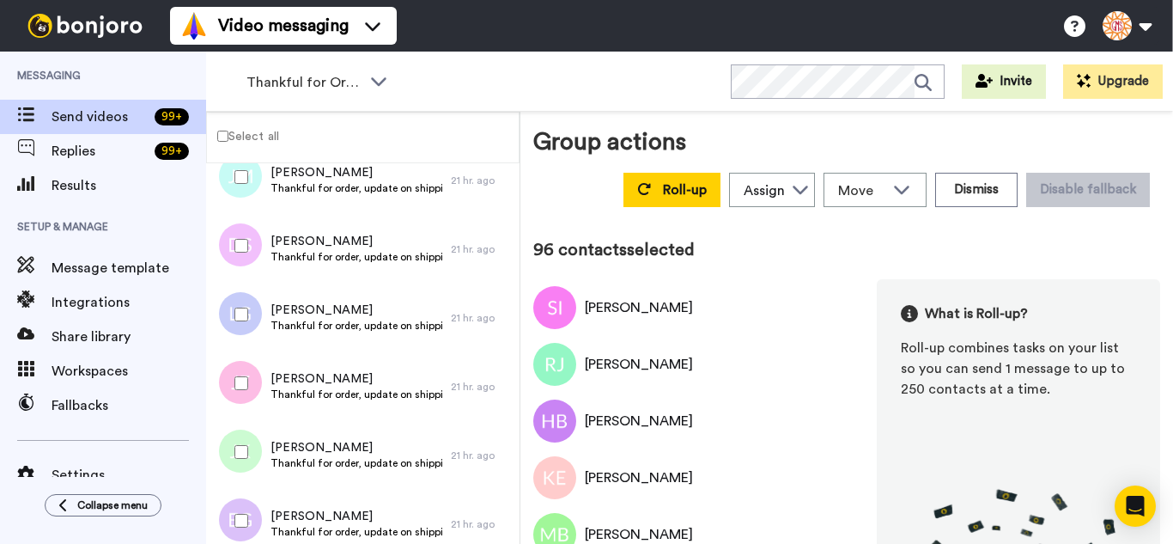
click at [249, 454] on div at bounding box center [238, 452] width 62 height 60
click at [251, 508] on div at bounding box center [238, 520] width 62 height 60
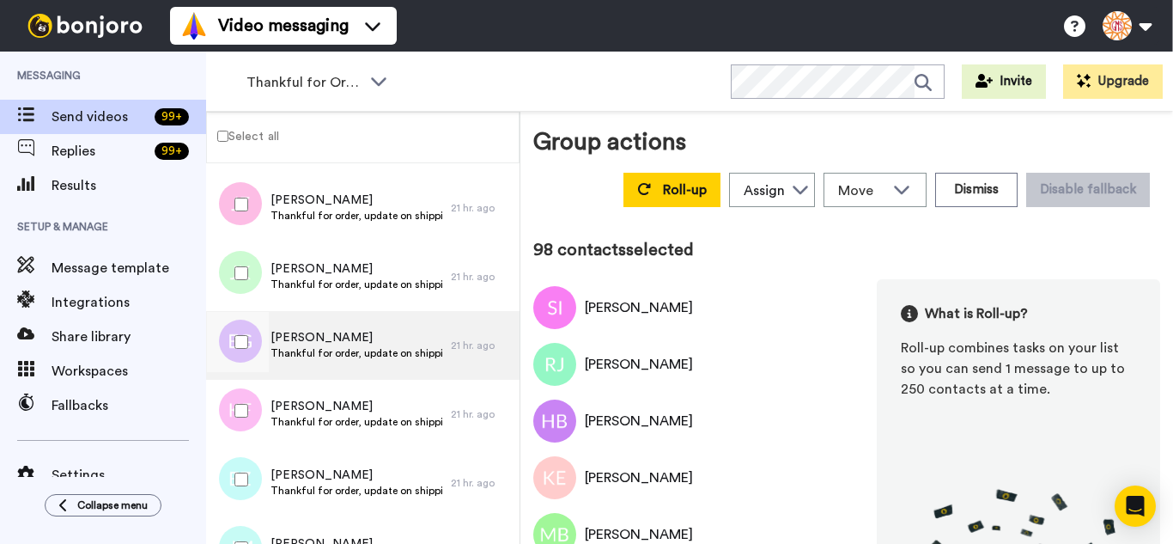
scroll to position [6614, 0]
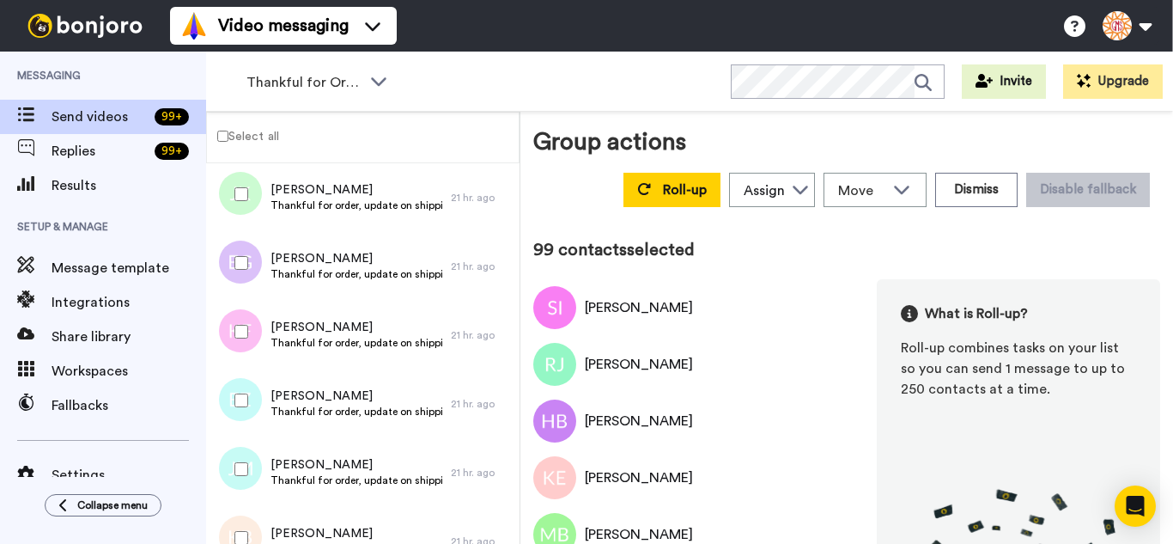
click at [254, 401] on div at bounding box center [238, 400] width 62 height 60
click at [255, 468] on div at bounding box center [238, 469] width 62 height 60
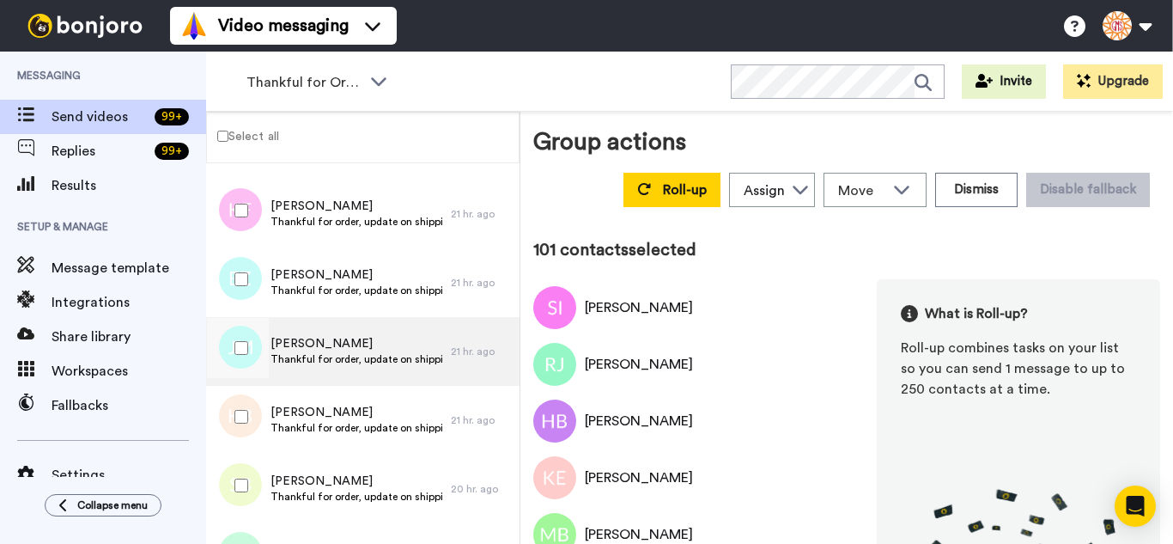
scroll to position [6786, 0]
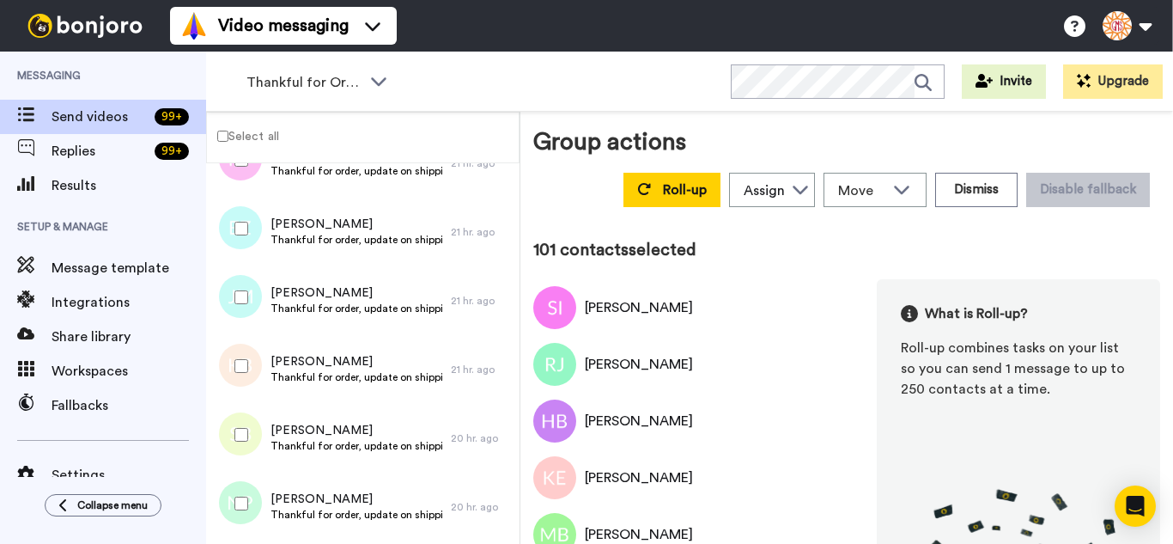
drag, startPoint x: 233, startPoint y: 372, endPoint x: 245, endPoint y: 423, distance: 52.9
click at [234, 372] on div at bounding box center [238, 366] width 62 height 60
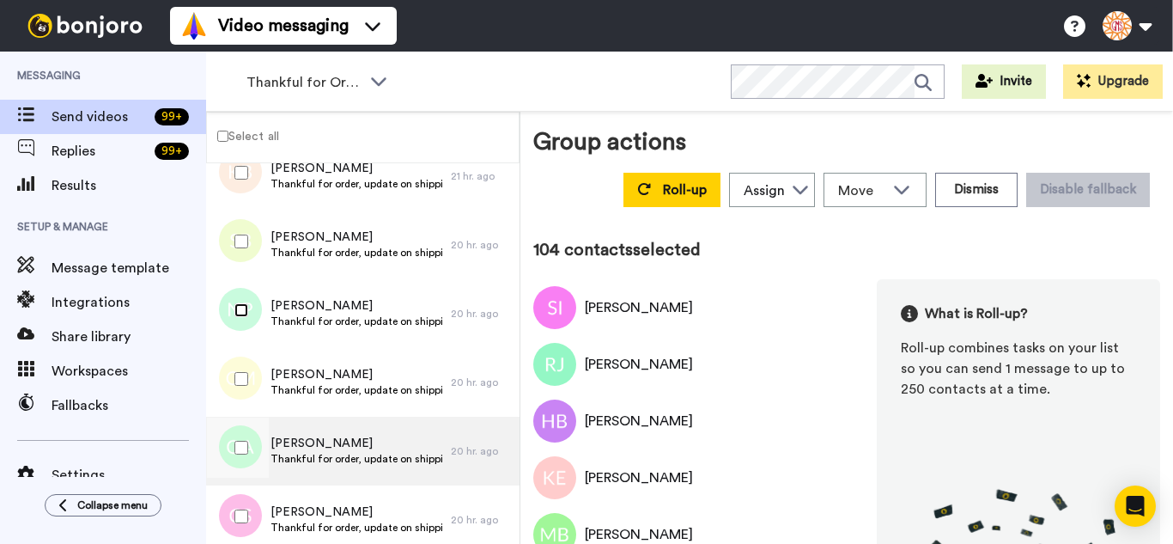
scroll to position [7043, 0]
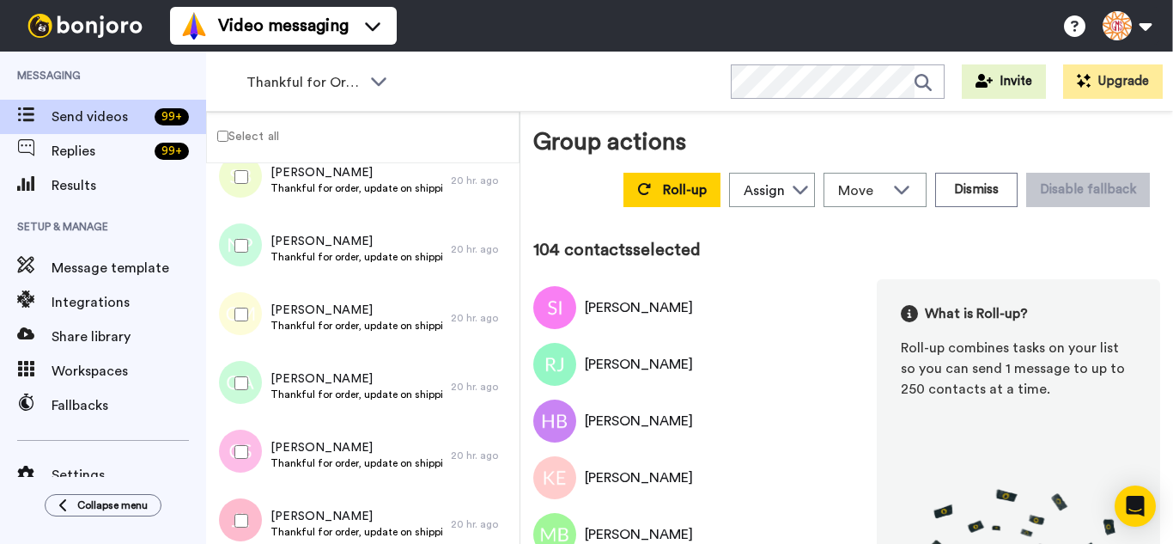
click at [227, 303] on div at bounding box center [238, 314] width 62 height 60
click at [237, 374] on div at bounding box center [238, 383] width 62 height 60
click at [232, 466] on div at bounding box center [238, 452] width 62 height 60
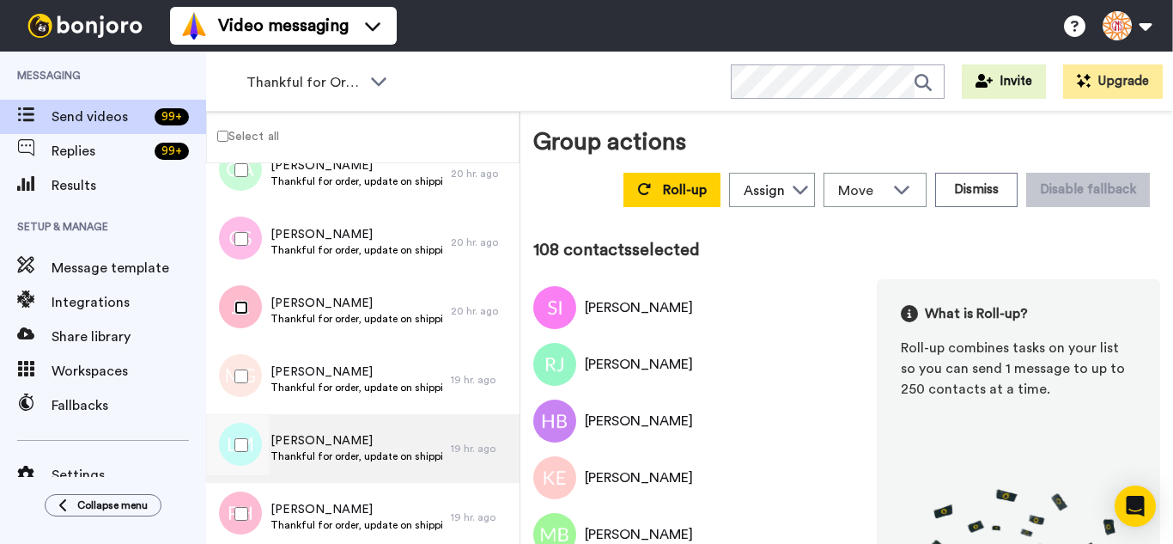
scroll to position [7301, 0]
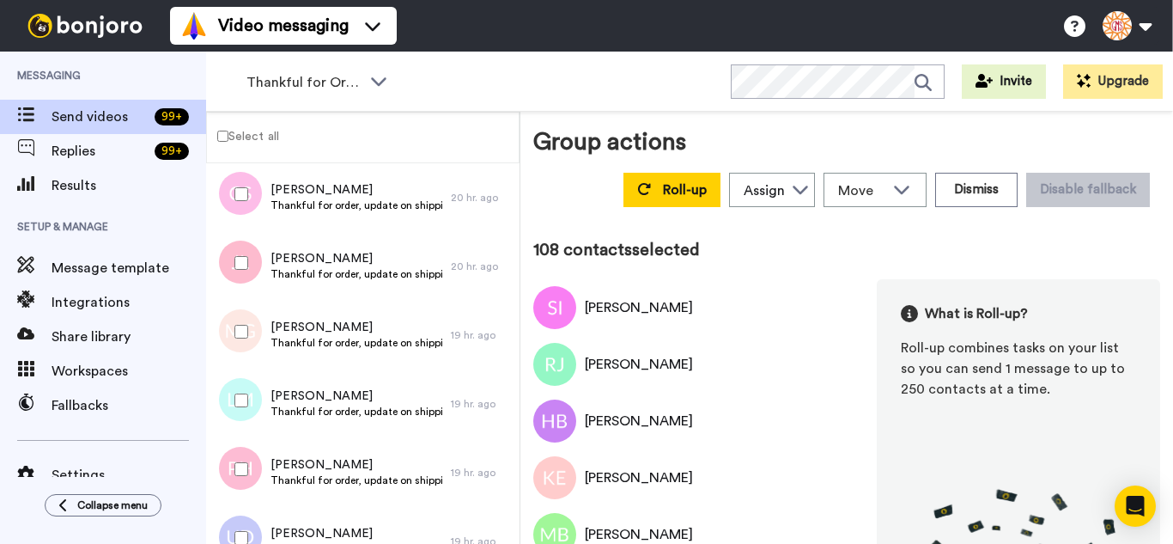
click at [240, 380] on div at bounding box center [238, 400] width 62 height 60
click at [252, 467] on div at bounding box center [238, 469] width 62 height 60
click at [250, 531] on div at bounding box center [238, 538] width 62 height 60
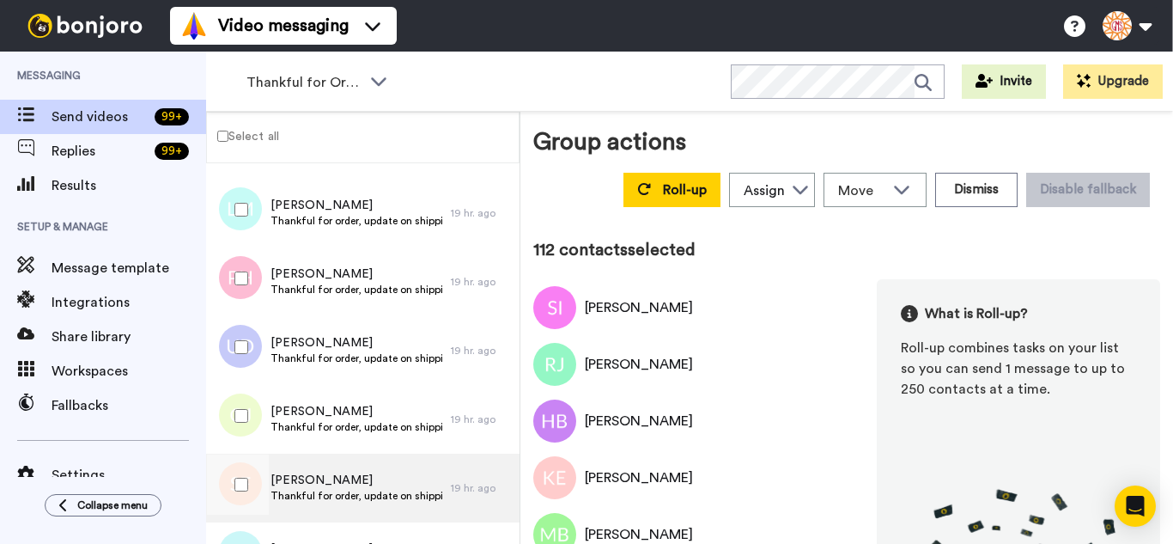
scroll to position [7559, 0]
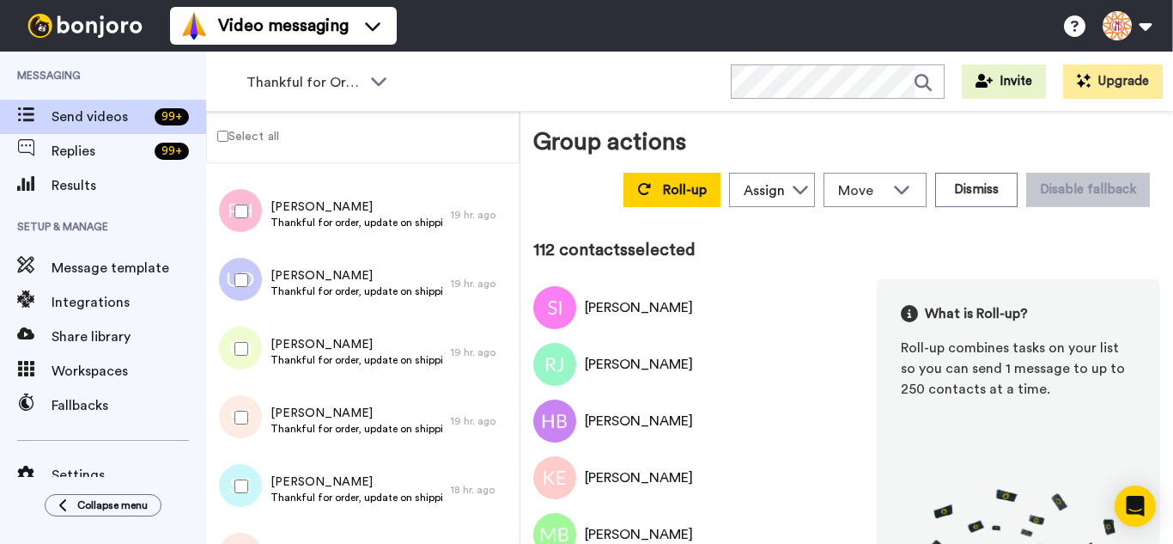
click at [238, 358] on div at bounding box center [238, 349] width 62 height 60
click at [247, 408] on div at bounding box center [238, 417] width 62 height 60
click at [240, 470] on div at bounding box center [238, 486] width 62 height 60
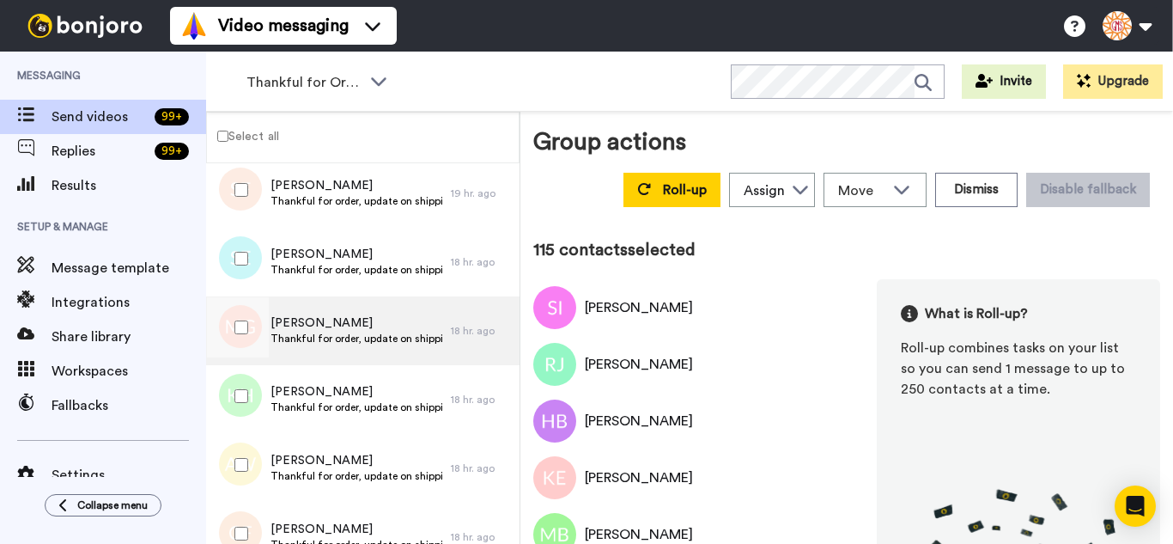
scroll to position [7816, 0]
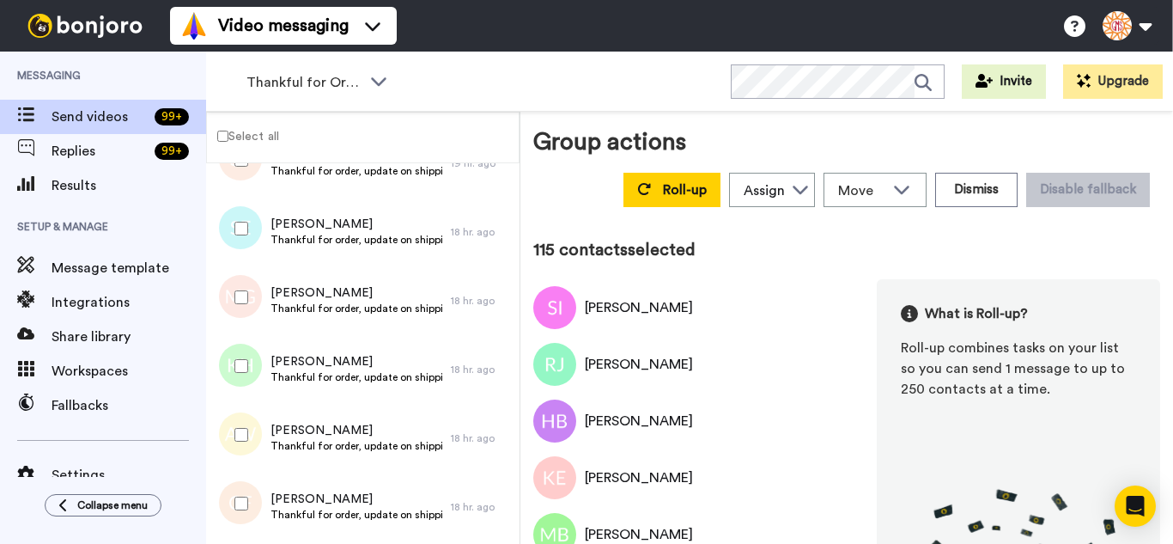
click at [259, 309] on div at bounding box center [238, 297] width 62 height 60
click at [253, 360] on div at bounding box center [238, 366] width 62 height 60
click at [250, 425] on div at bounding box center [238, 435] width 62 height 60
click at [247, 484] on div at bounding box center [238, 503] width 62 height 60
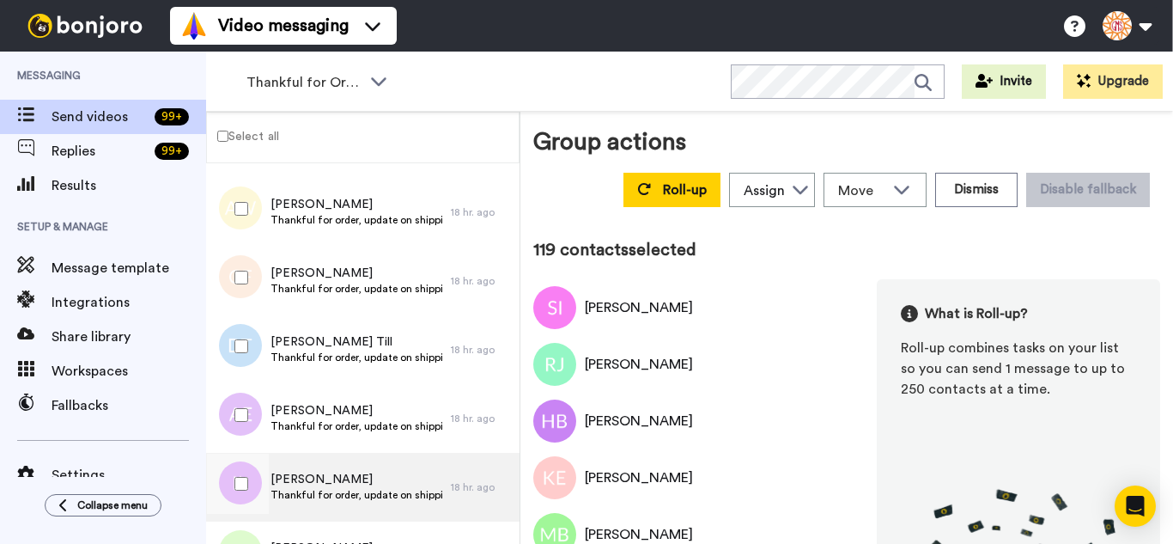
scroll to position [8160, 0]
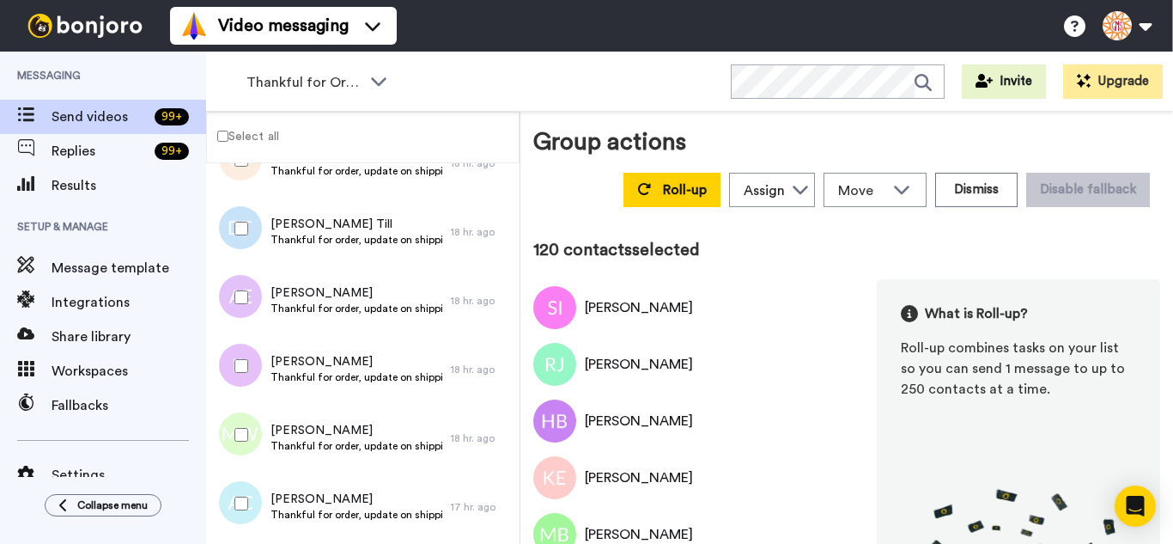
click at [257, 307] on div at bounding box center [238, 297] width 62 height 60
click at [240, 381] on div at bounding box center [238, 366] width 62 height 60
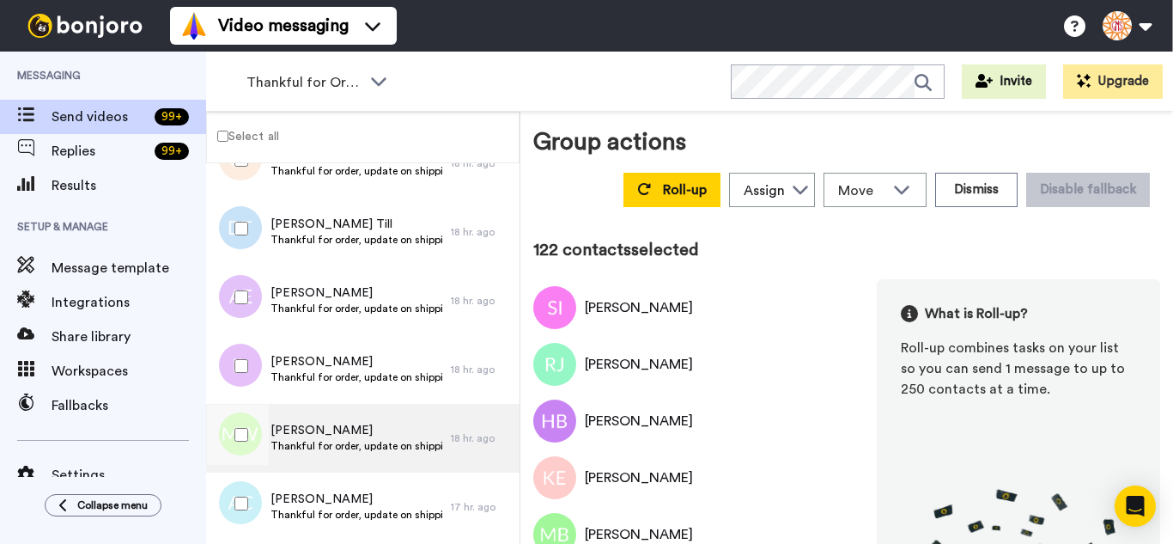
drag, startPoint x: 244, startPoint y: 418, endPoint x: 248, endPoint y: 468, distance: 50.0
click at [245, 426] on div at bounding box center [238, 435] width 62 height 60
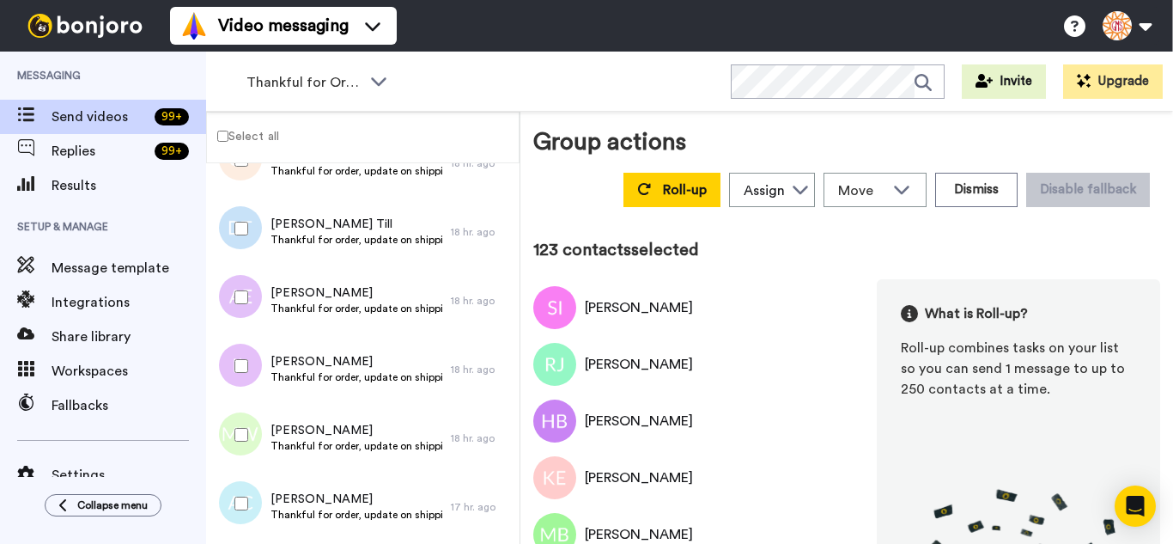
click at [248, 477] on div at bounding box center [238, 503] width 62 height 60
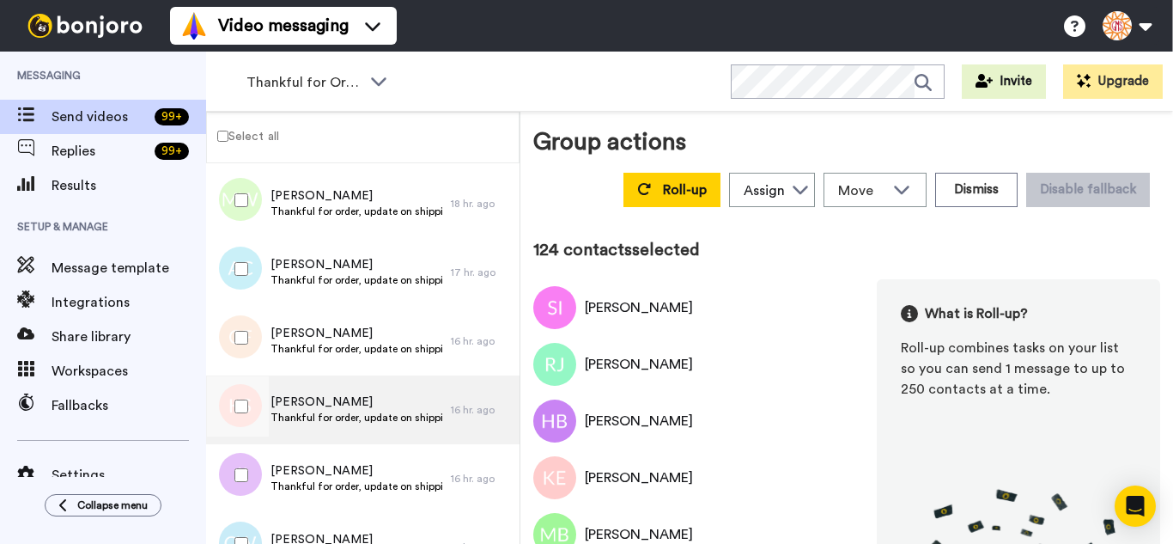
scroll to position [8398, 0]
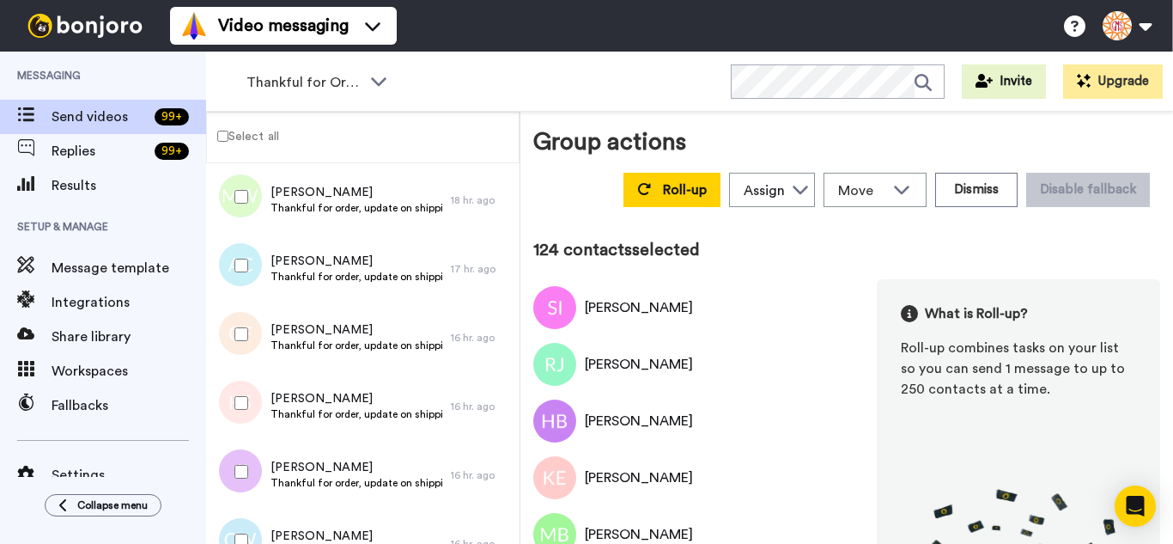
click at [251, 333] on div at bounding box center [238, 334] width 62 height 60
click at [240, 480] on div at bounding box center [238, 471] width 62 height 60
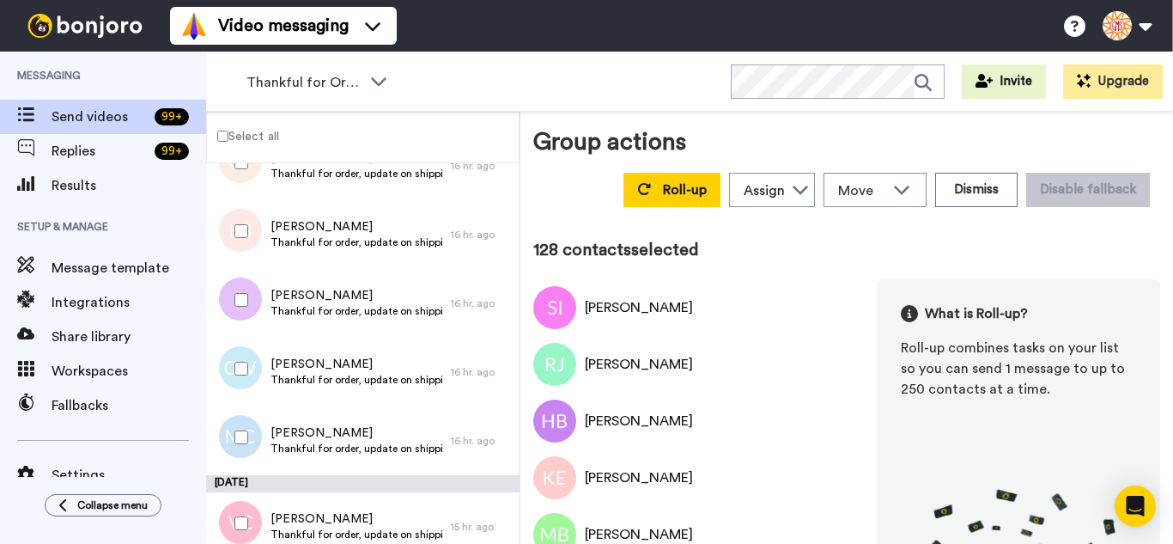
click at [253, 432] on div at bounding box center [238, 437] width 62 height 60
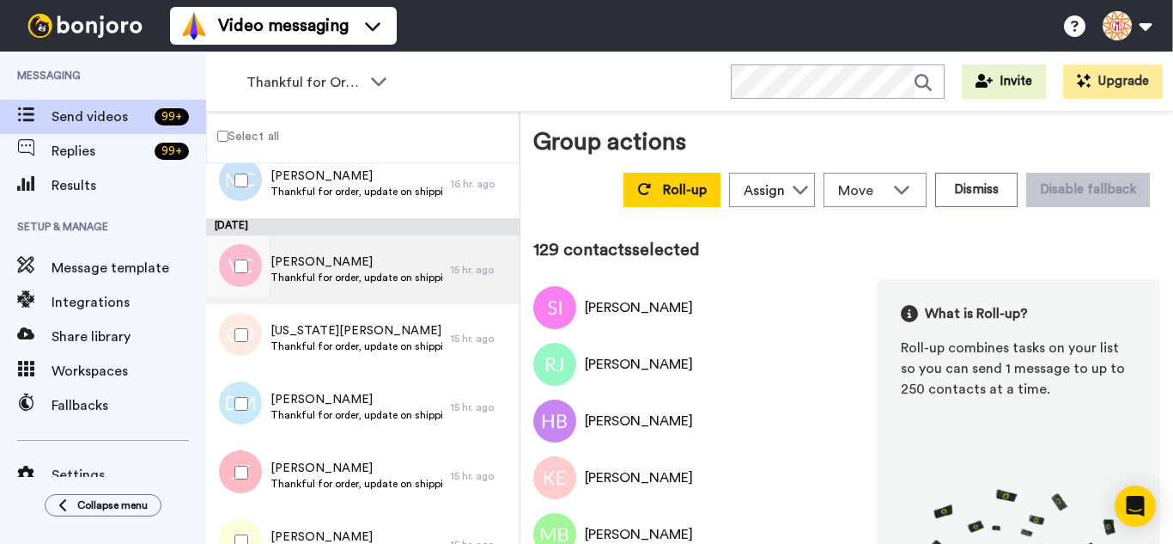
scroll to position [8827, 0]
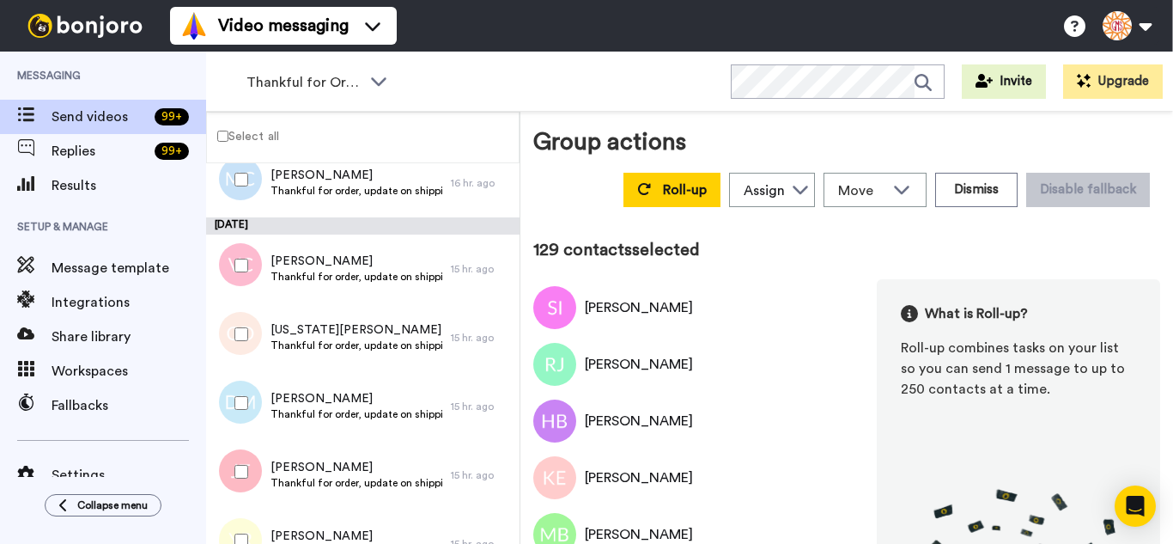
drag, startPoint x: 250, startPoint y: 276, endPoint x: 243, endPoint y: 318, distance: 42.6
click at [248, 282] on div at bounding box center [238, 265] width 62 height 60
click at [247, 406] on div at bounding box center [238, 403] width 62 height 60
click at [233, 463] on div at bounding box center [238, 471] width 62 height 60
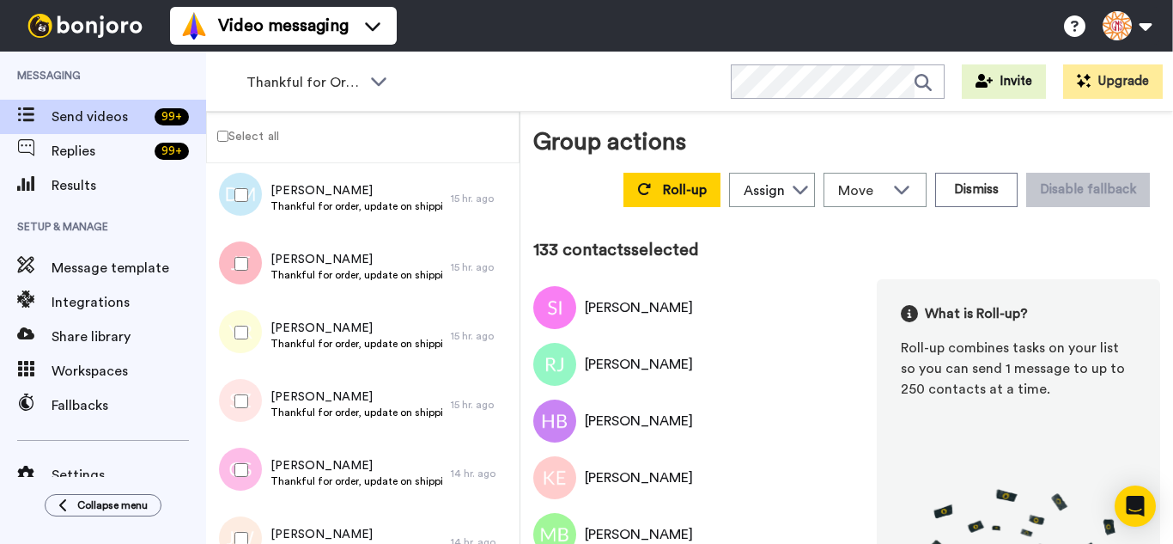
scroll to position [9085, 0]
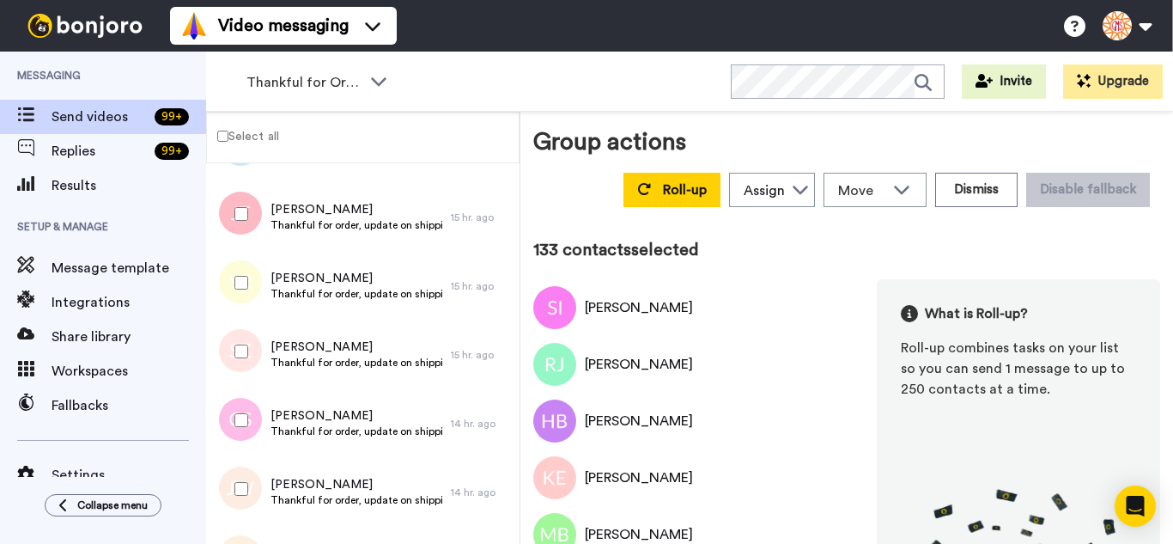
drag, startPoint x: 228, startPoint y: 295, endPoint x: 228, endPoint y: 338, distance: 42.1
click at [228, 299] on div at bounding box center [238, 283] width 62 height 60
click at [233, 358] on div at bounding box center [238, 351] width 62 height 60
click at [245, 481] on div at bounding box center [238, 489] width 62 height 60
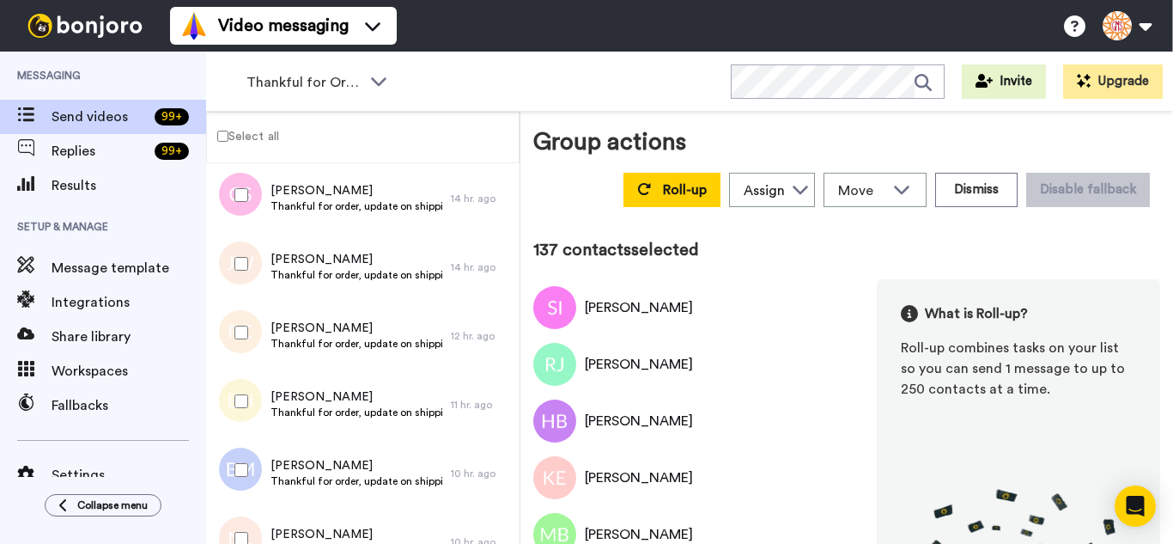
scroll to position [9343, 0]
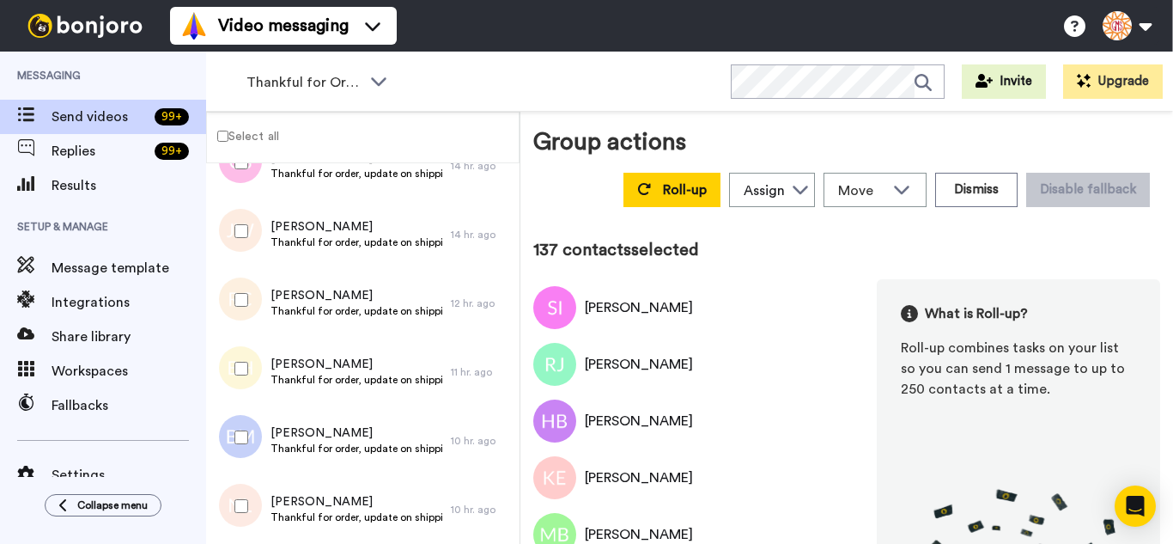
click at [245, 307] on div at bounding box center [238, 300] width 62 height 60
click at [247, 382] on div at bounding box center [238, 368] width 62 height 60
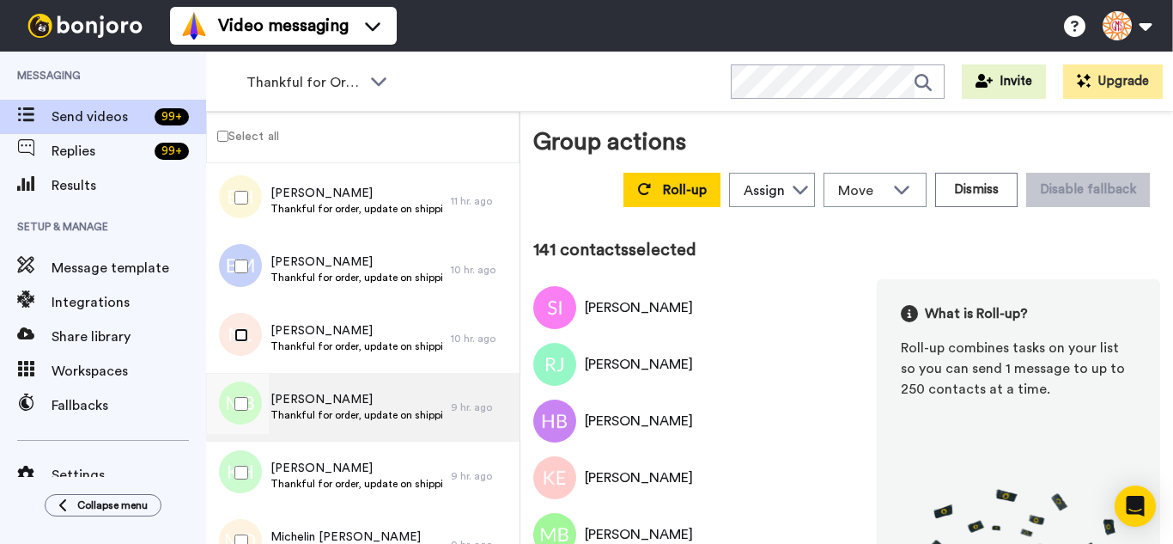
scroll to position [9514, 0]
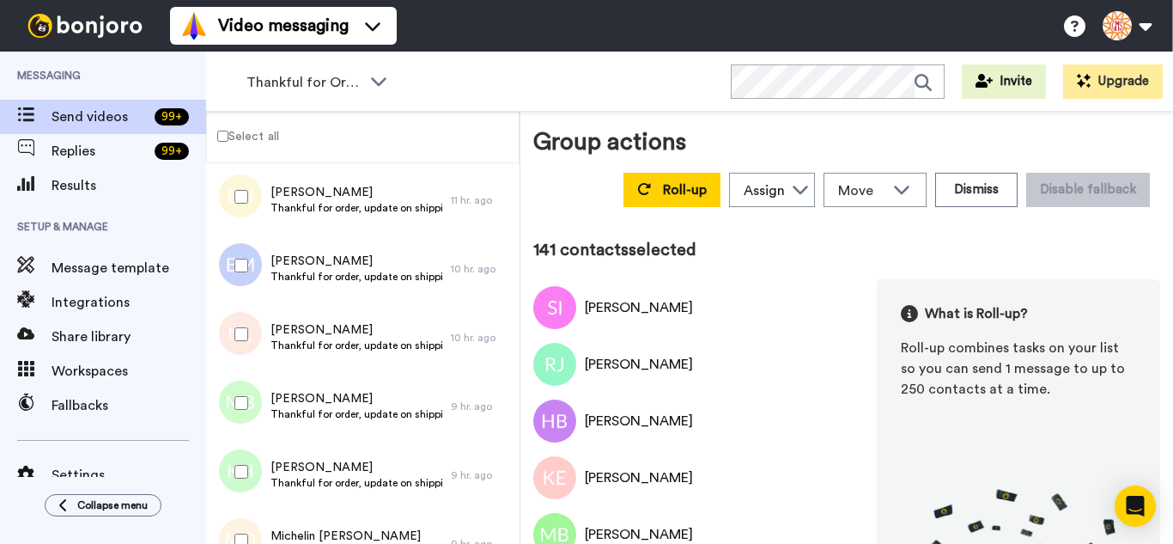
click at [246, 391] on div at bounding box center [238, 403] width 62 height 60
click at [256, 466] on div at bounding box center [238, 471] width 62 height 60
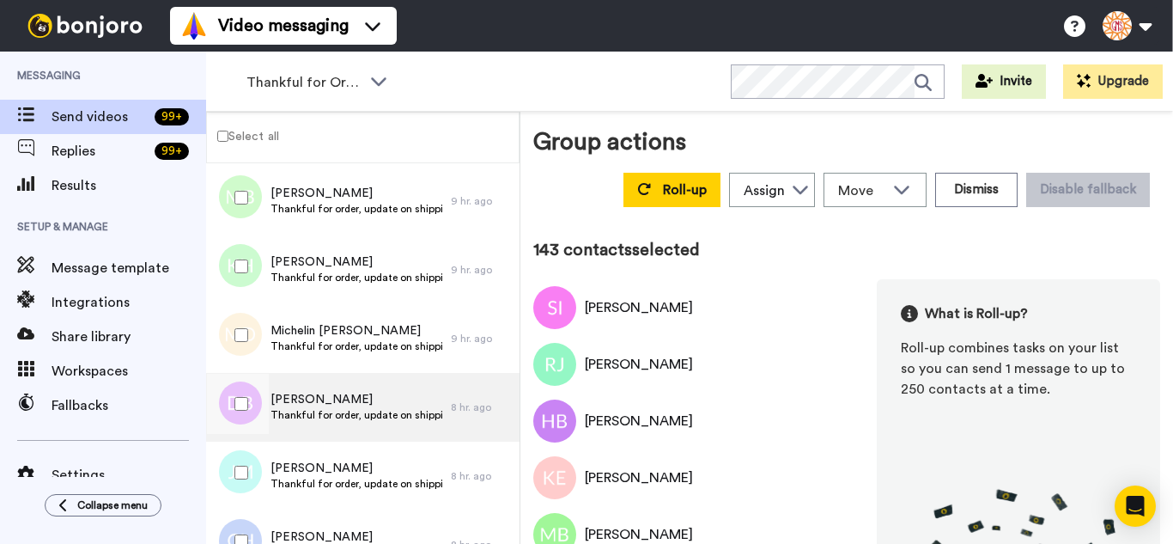
scroll to position [9772, 0]
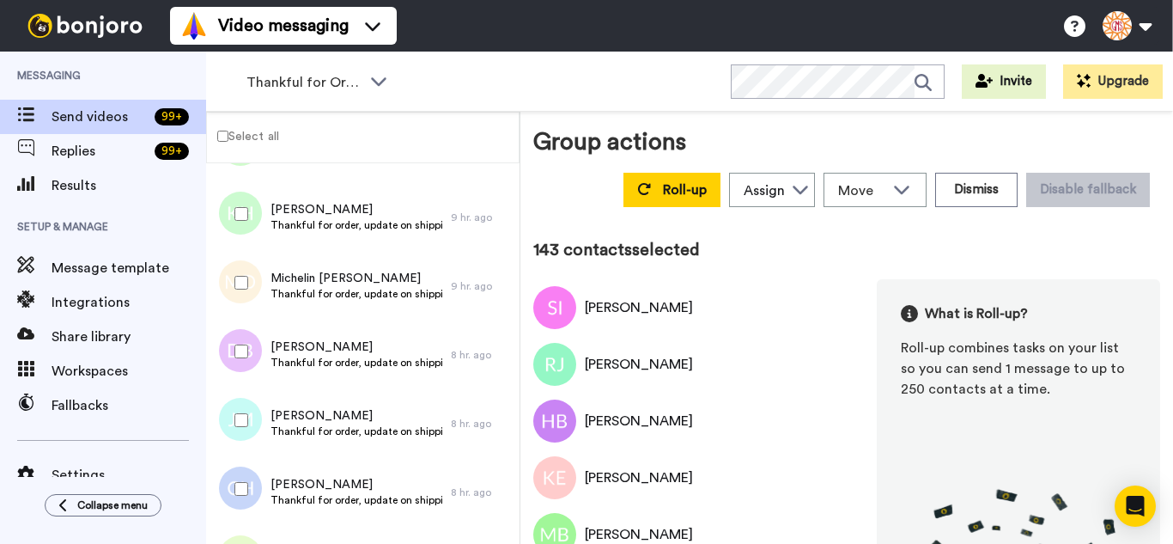
drag, startPoint x: 252, startPoint y: 289, endPoint x: 240, endPoint y: 332, distance: 44.4
click at [252, 291] on div at bounding box center [238, 283] width 62 height 60
click at [236, 359] on div at bounding box center [238, 351] width 62 height 60
click at [248, 429] on div at bounding box center [238, 420] width 62 height 60
click at [253, 496] on div at bounding box center [238, 489] width 62 height 60
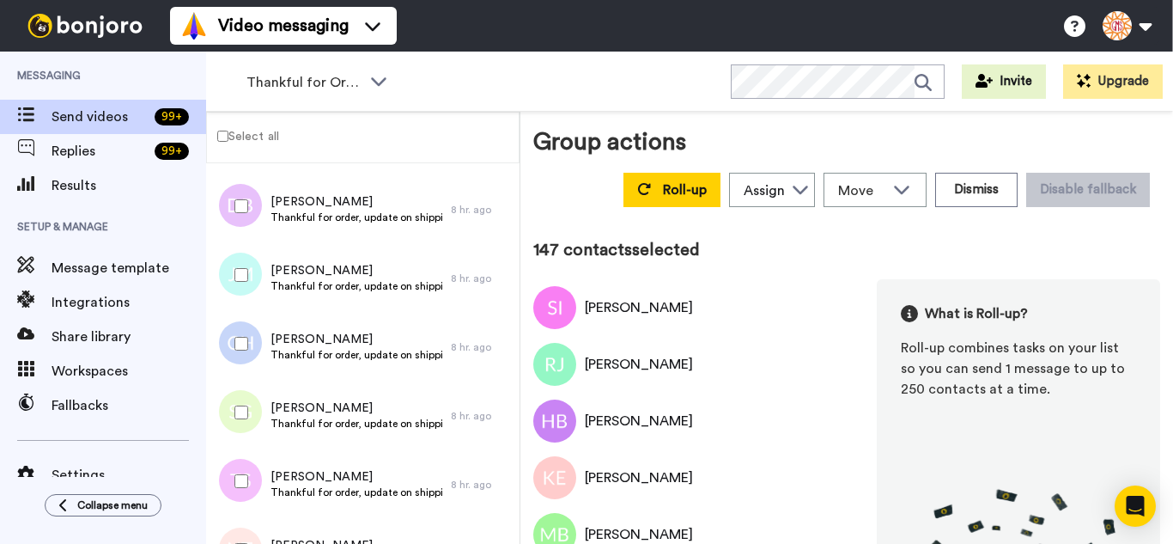
scroll to position [10030, 0]
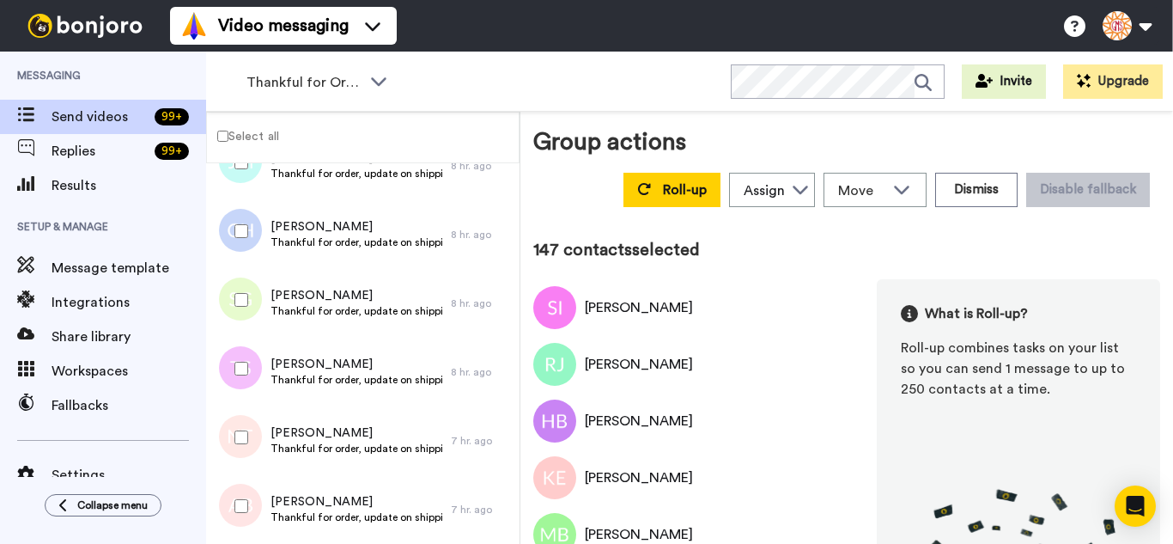
click at [245, 320] on div at bounding box center [238, 300] width 62 height 60
click at [243, 376] on div at bounding box center [238, 368] width 62 height 60
drag, startPoint x: 250, startPoint y: 442, endPoint x: 254, endPoint y: 479, distance: 37.2
click at [250, 447] on div at bounding box center [238, 437] width 62 height 60
click at [256, 511] on div at bounding box center [238, 506] width 62 height 60
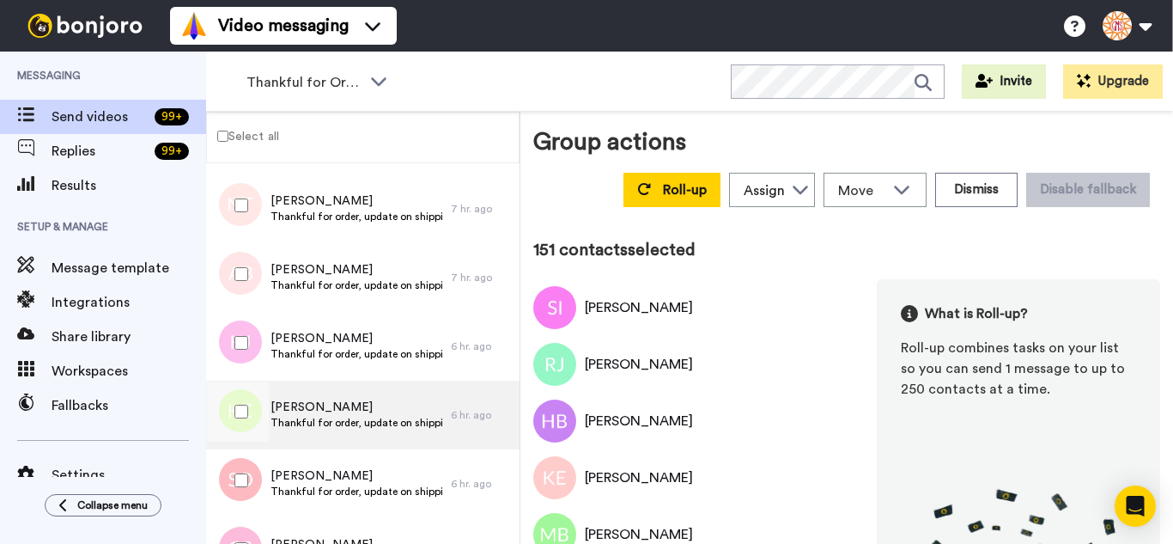
scroll to position [10287, 0]
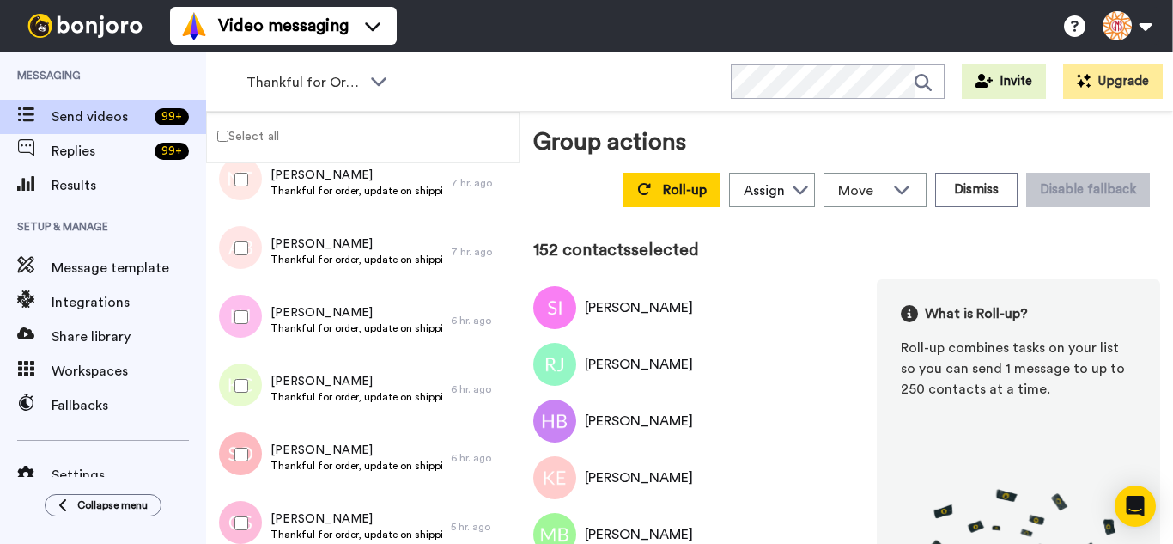
drag, startPoint x: 249, startPoint y: 375, endPoint x: 255, endPoint y: 401, distance: 26.5
click at [249, 377] on div at bounding box center [238, 386] width 62 height 60
click at [258, 455] on div at bounding box center [238, 454] width 62 height 60
click at [254, 512] on div at bounding box center [238, 523] width 62 height 60
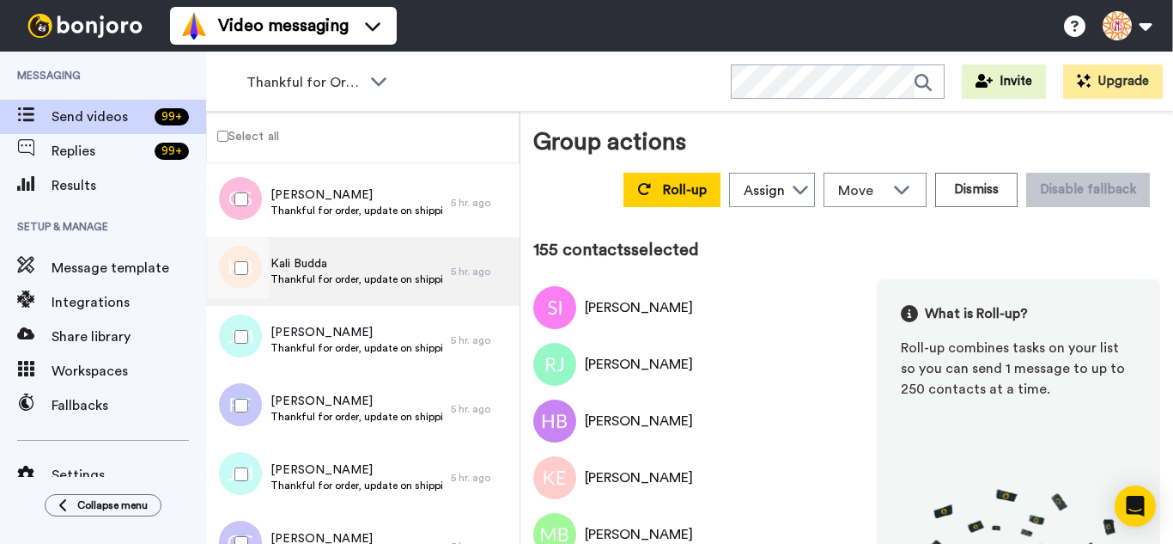
scroll to position [10631, 0]
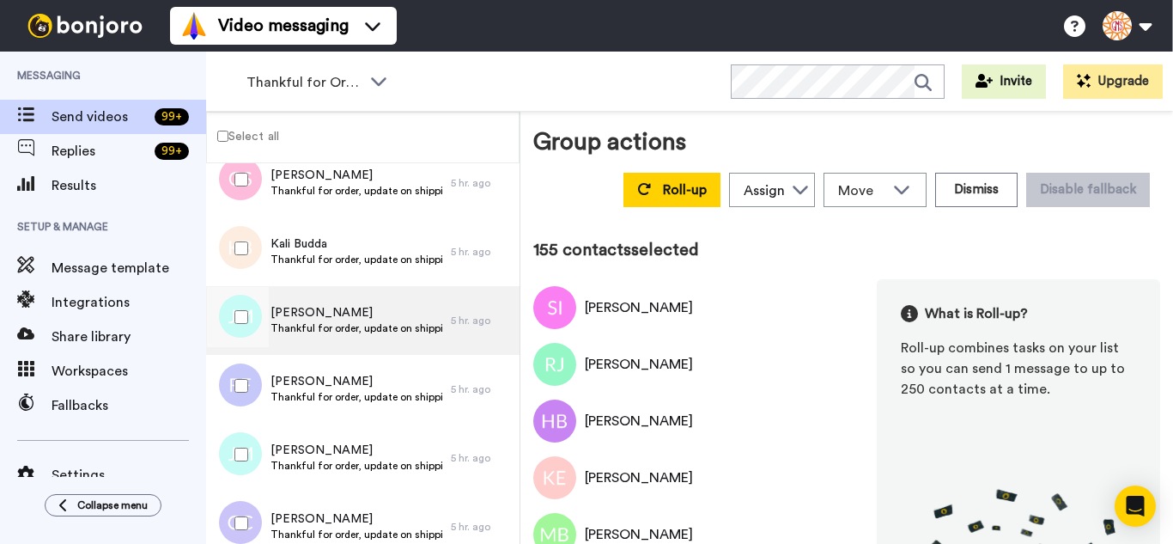
click at [237, 259] on div at bounding box center [238, 248] width 62 height 60
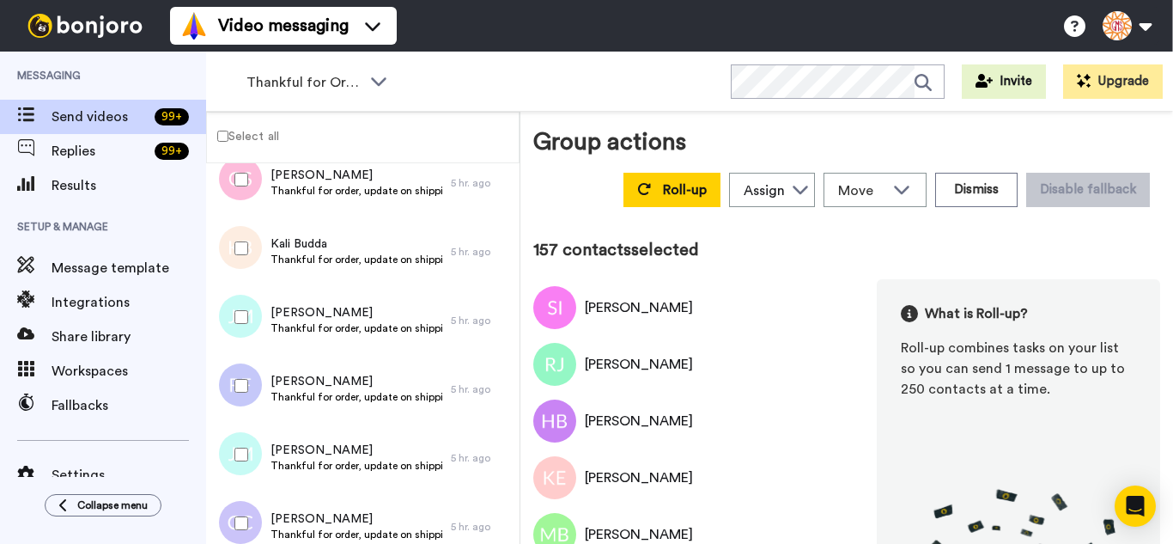
click at [234, 400] on div at bounding box center [238, 386] width 62 height 60
click at [234, 480] on div at bounding box center [238, 454] width 62 height 60
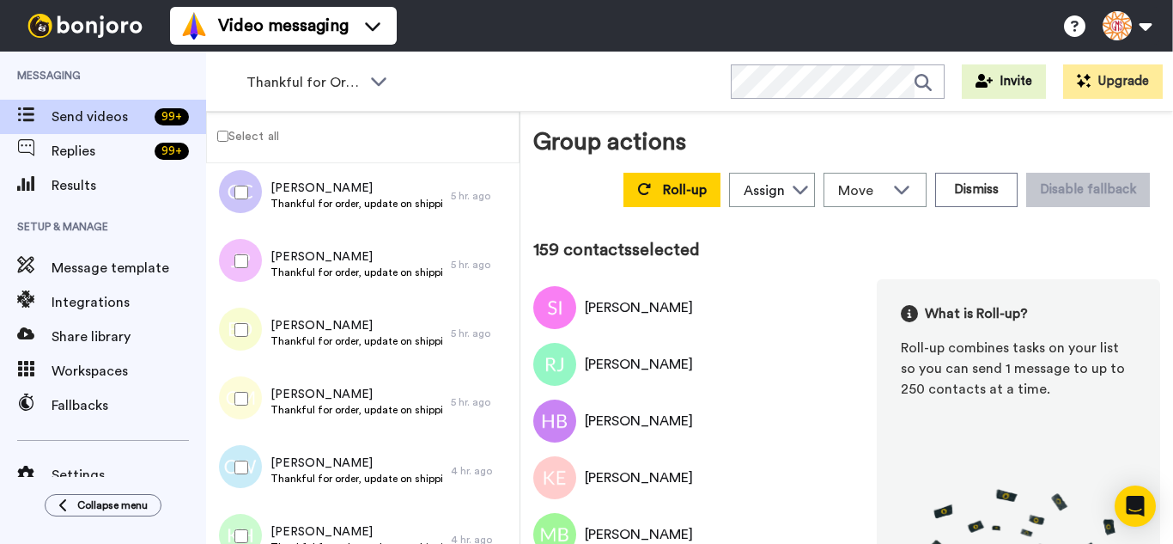
scroll to position [10975, 0]
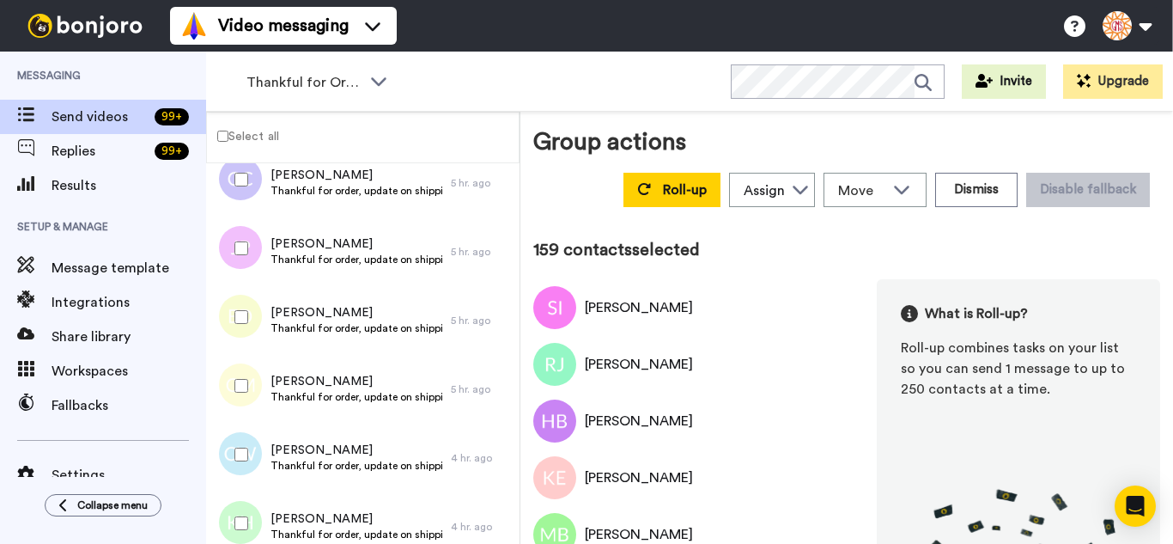
drag, startPoint x: 235, startPoint y: 189, endPoint x: 237, endPoint y: 221, distance: 31.8
click at [235, 190] on div at bounding box center [238, 179] width 62 height 60
click at [241, 439] on div at bounding box center [238, 454] width 62 height 60
click at [240, 513] on div at bounding box center [238, 523] width 62 height 60
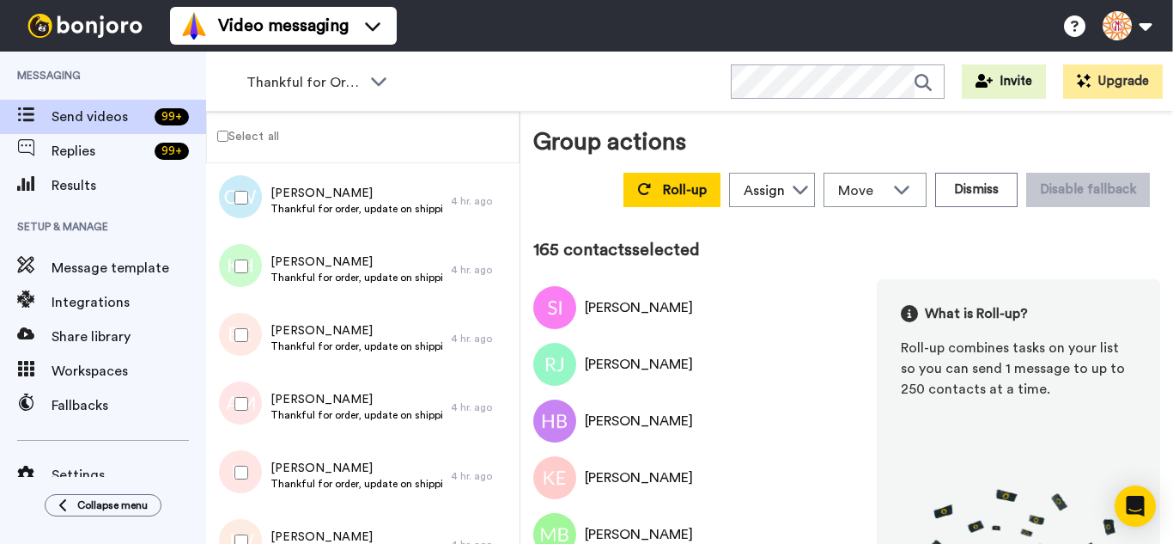
scroll to position [11232, 0]
drag, startPoint x: 245, startPoint y: 455, endPoint x: 250, endPoint y: 501, distance: 45.8
click at [245, 460] on div at bounding box center [238, 471] width 62 height 60
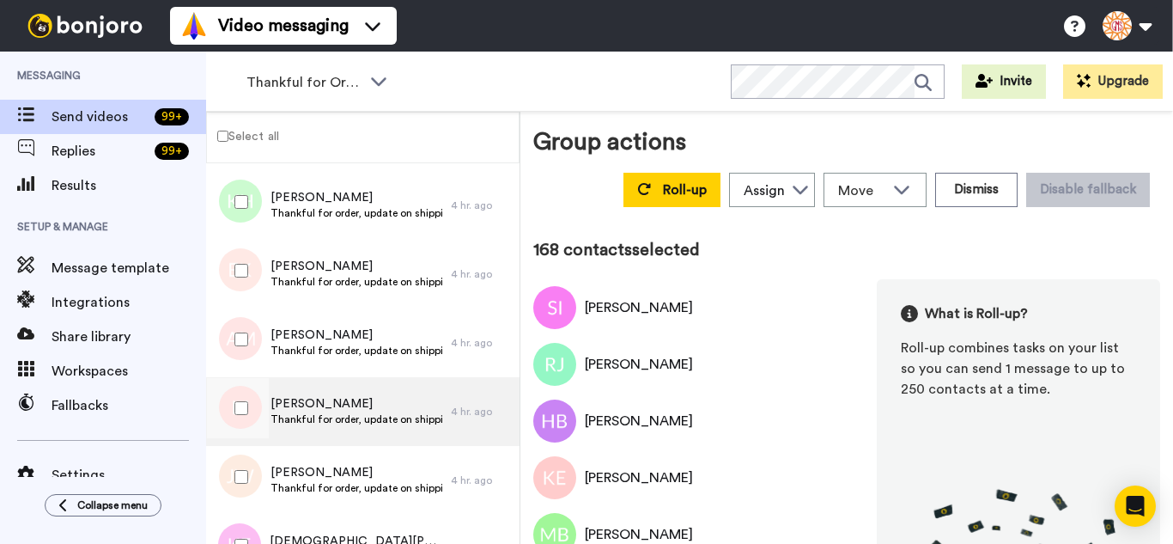
scroll to position [11490, 0]
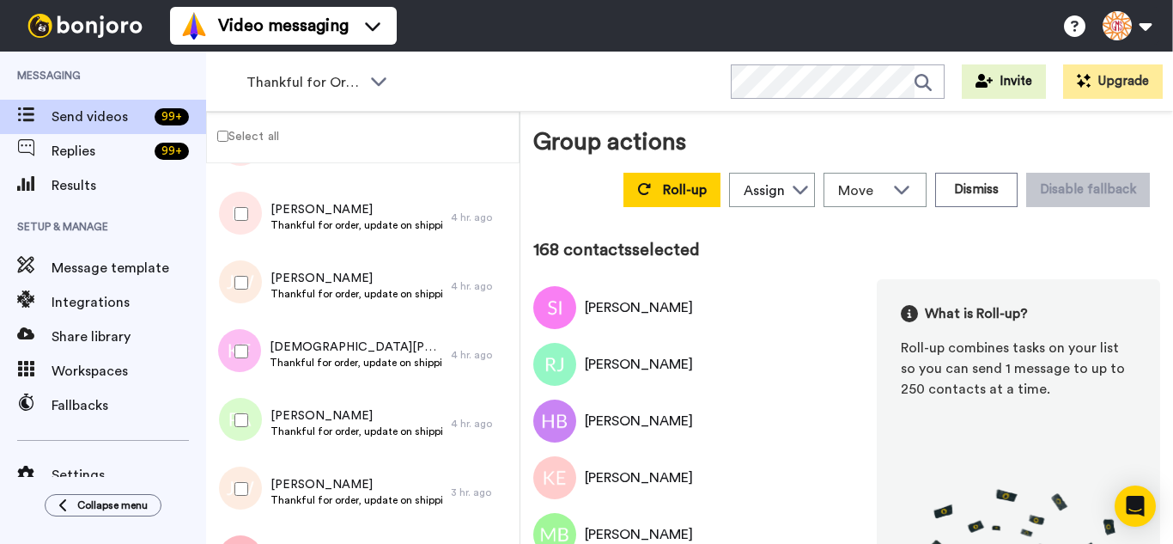
click at [248, 283] on div at bounding box center [238, 283] width 62 height 60
click at [252, 340] on div at bounding box center [238, 351] width 62 height 60
click at [251, 427] on div at bounding box center [238, 420] width 62 height 60
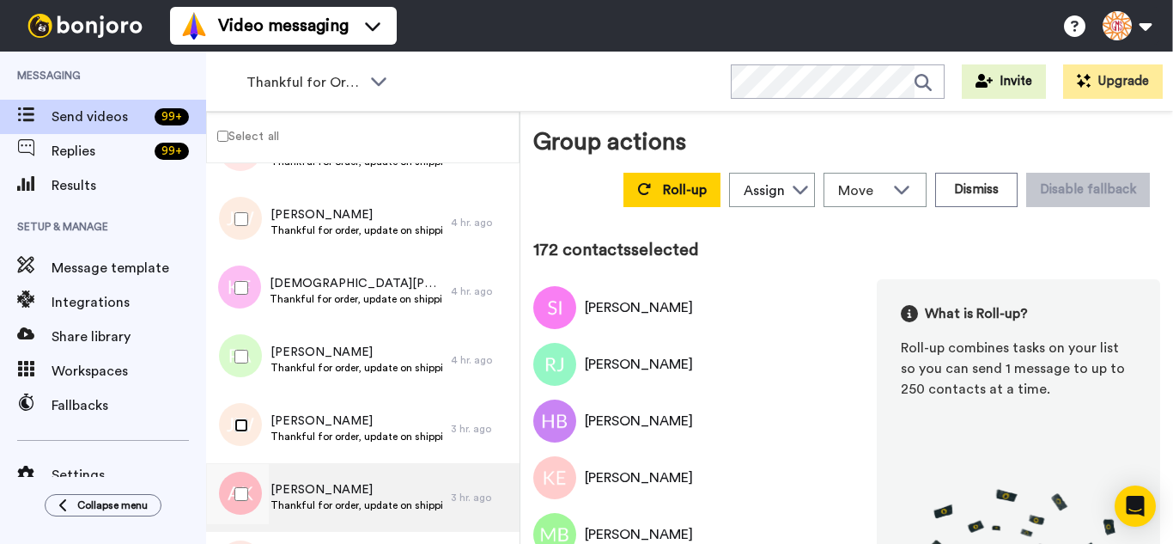
scroll to position [11748, 0]
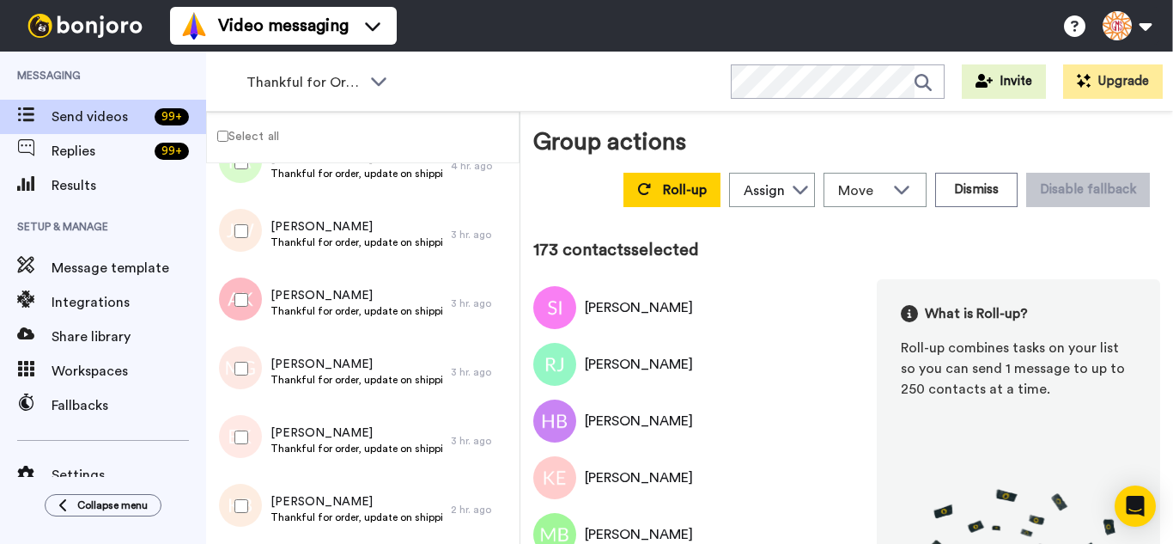
click at [247, 377] on div at bounding box center [238, 368] width 62 height 60
click at [250, 439] on div at bounding box center [238, 437] width 62 height 60
click at [255, 494] on div at bounding box center [238, 506] width 62 height 60
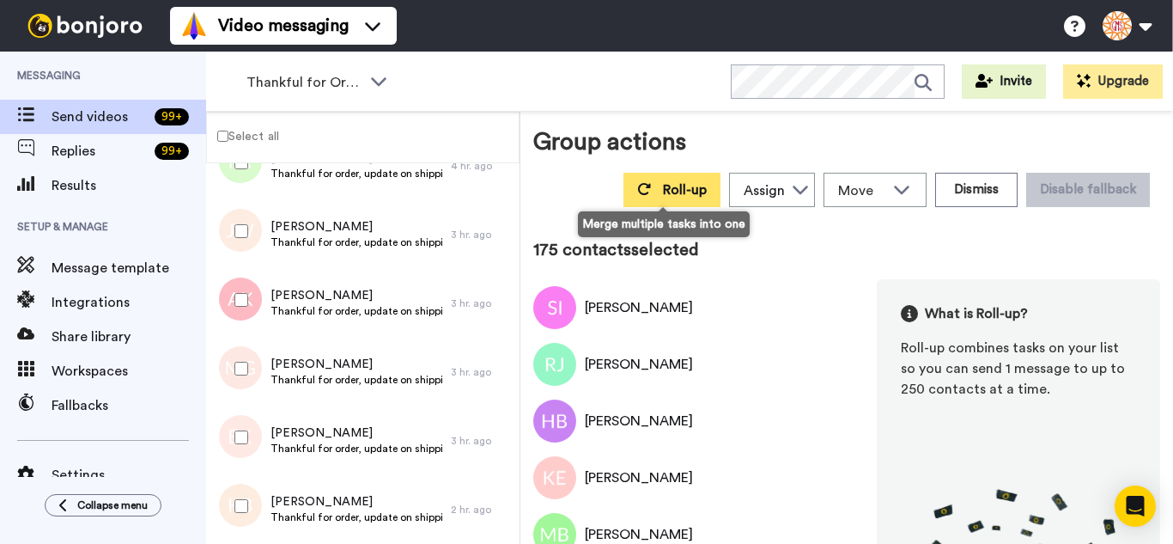
click at [645, 203] on button "Roll-up" at bounding box center [672, 190] width 97 height 34
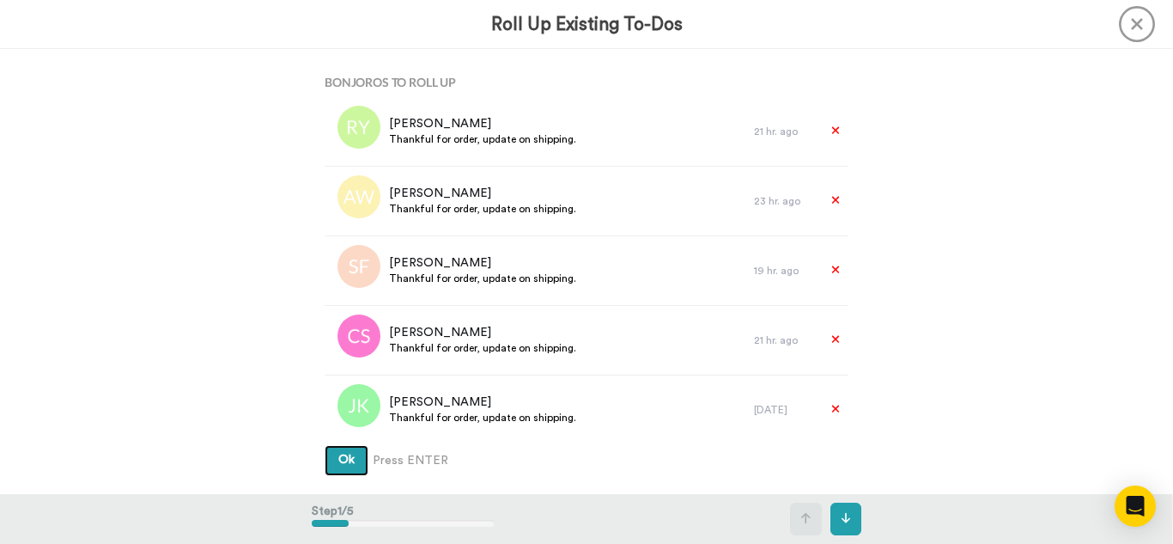
click at [325, 445] on button "Ok" at bounding box center [347, 460] width 44 height 31
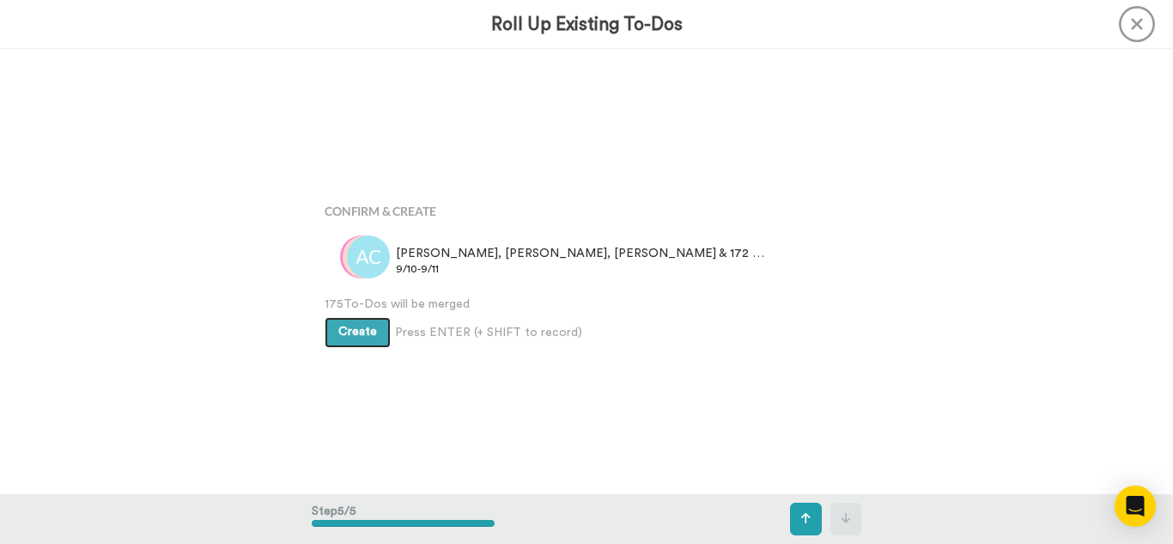
scroll to position [1778, 0]
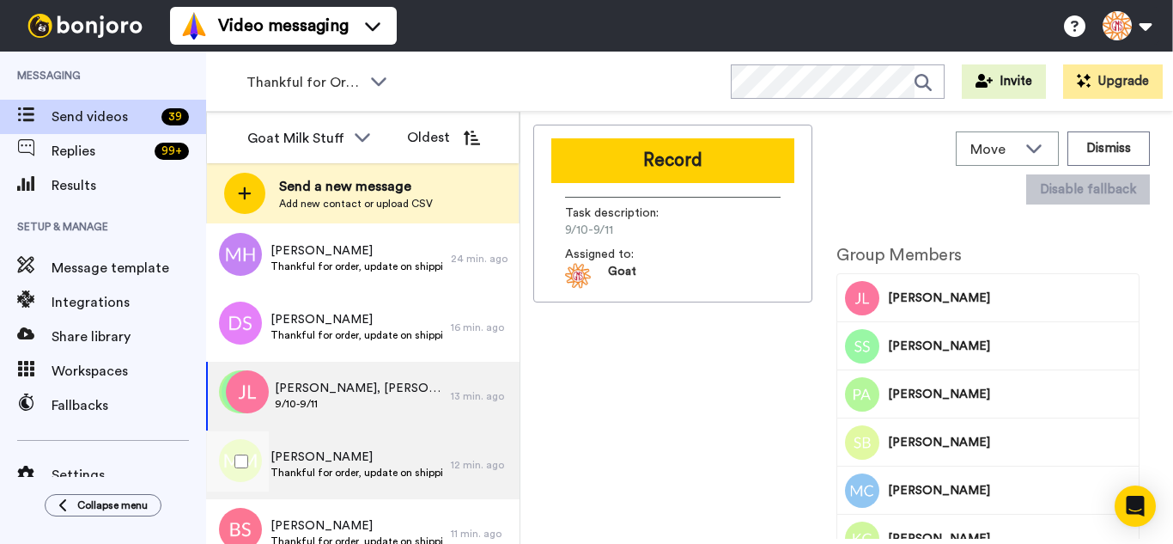
scroll to position [1483, 0]
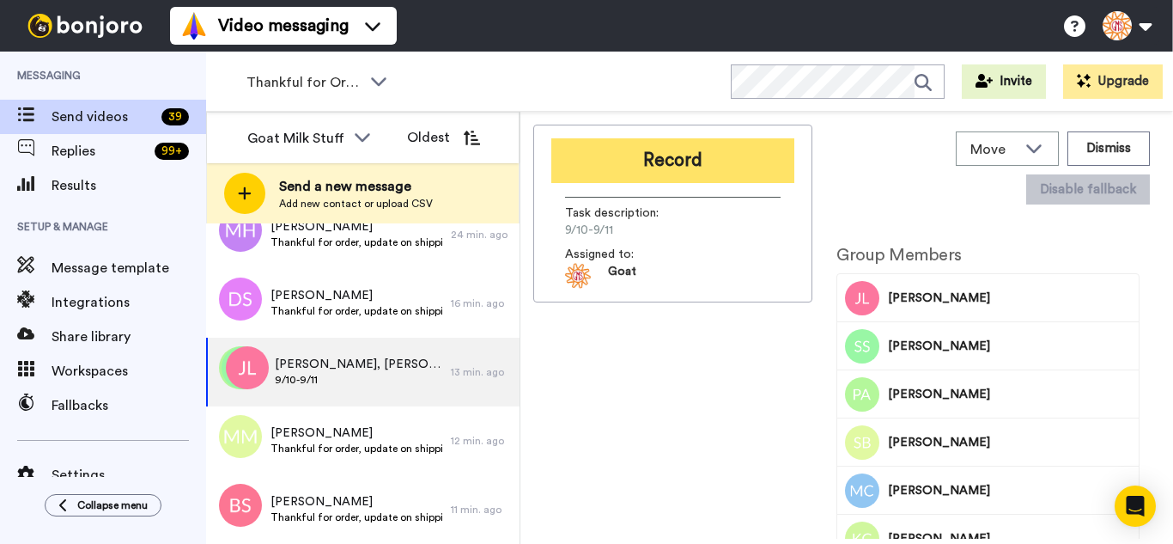
click at [645, 175] on button "Record" at bounding box center [672, 160] width 243 height 45
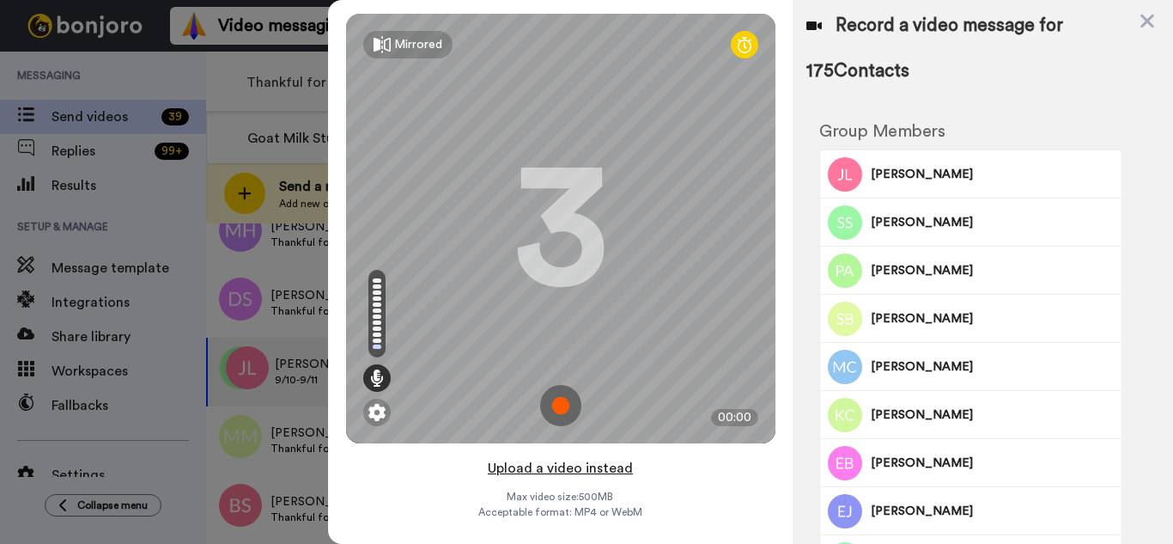
click at [598, 469] on button "Upload a video instead" at bounding box center [560, 468] width 155 height 22
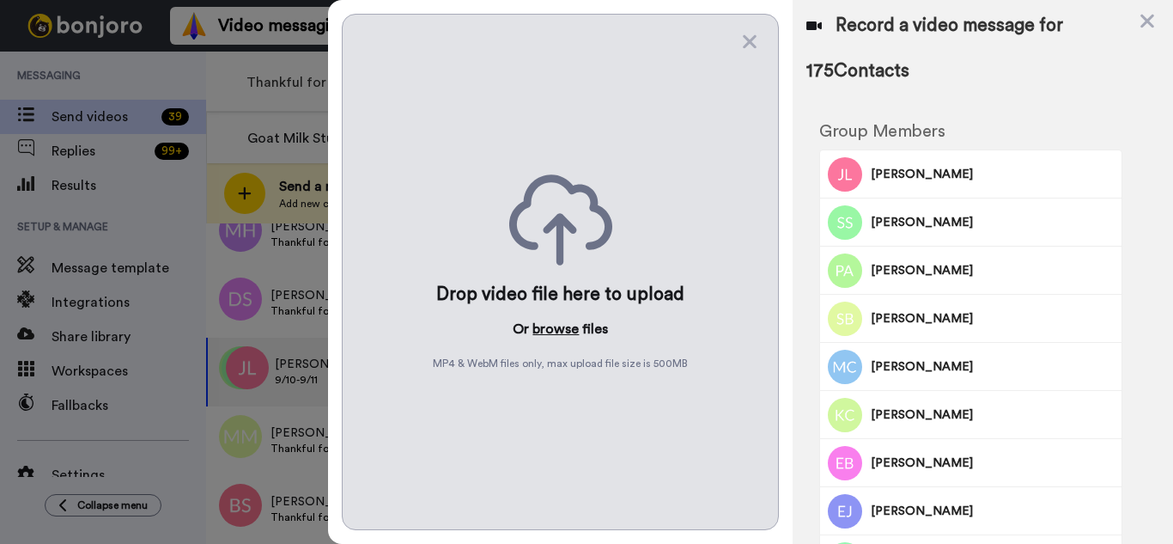
click at [553, 323] on button "browse" at bounding box center [556, 329] width 46 height 21
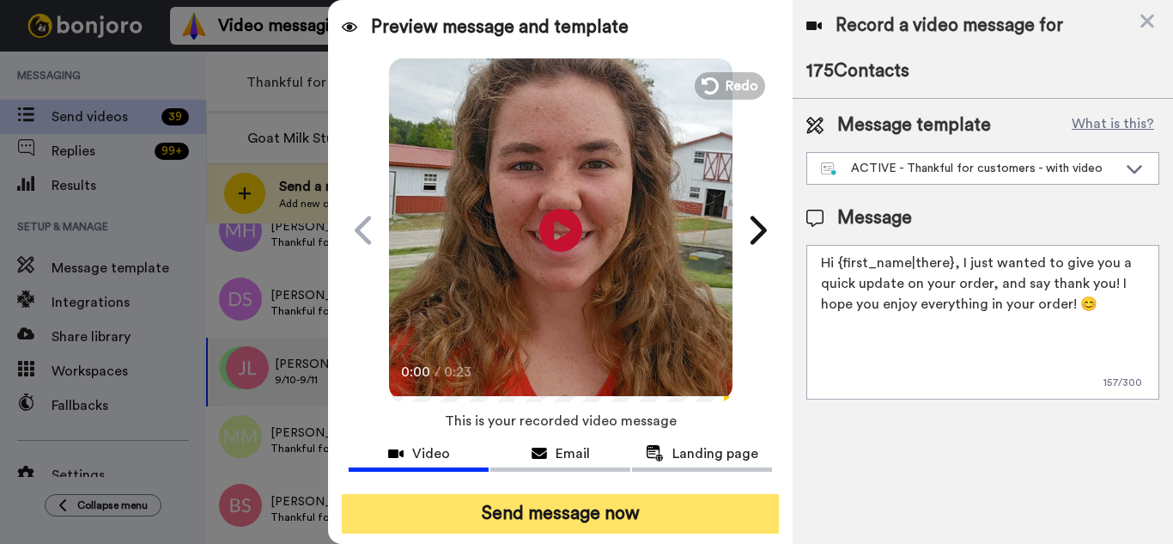
click at [721, 512] on button "Send message now" at bounding box center [560, 514] width 437 height 40
